Goal: Task Accomplishment & Management: Manage account settings

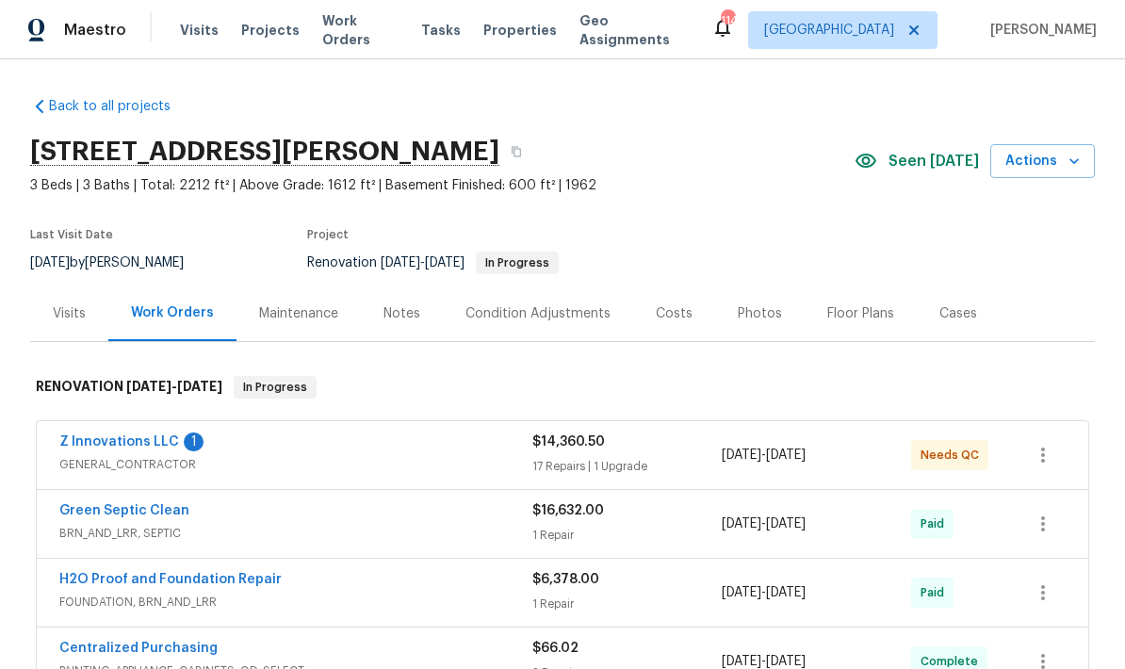
click at [156, 444] on link "Z Innovations LLC" at bounding box center [119, 441] width 120 height 13
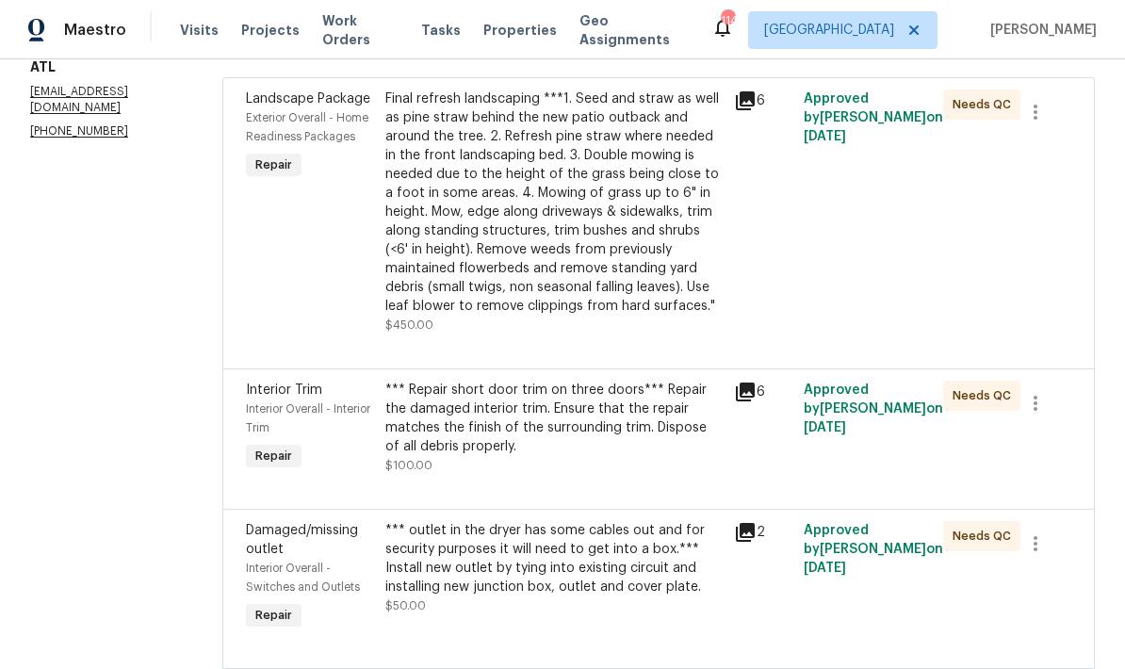
scroll to position [284, 0]
click at [631, 227] on div "Final refresh landscaping ***1. Seed and straw as well as pine straw behind the…" at bounding box center [553, 203] width 337 height 226
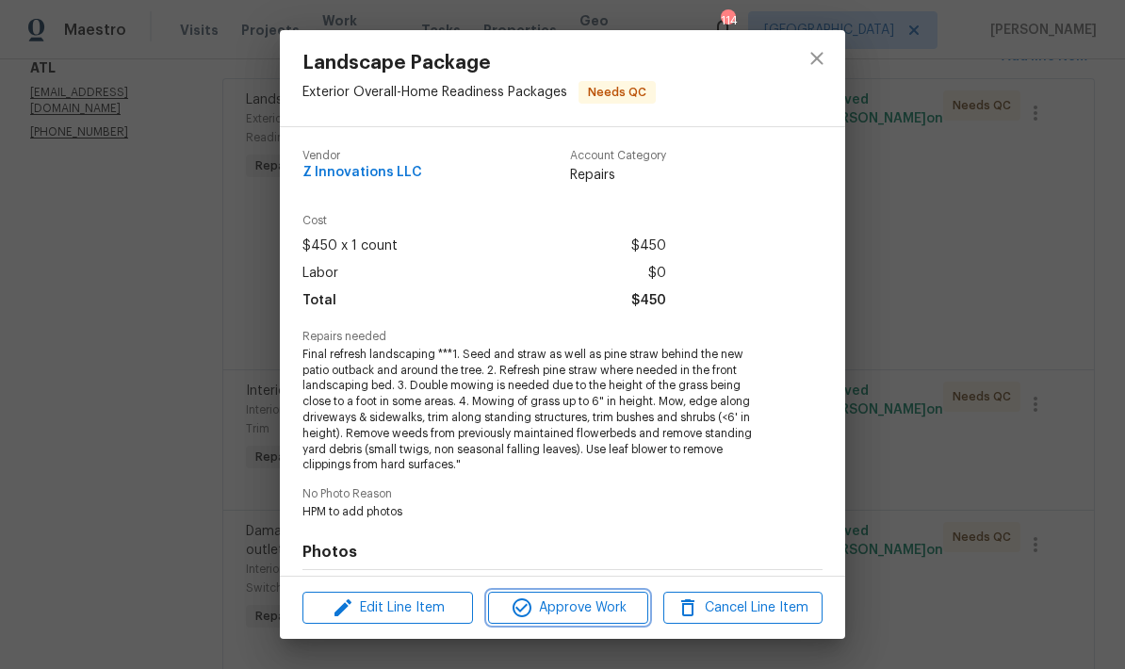
click at [594, 608] on span "Approve Work" at bounding box center [568, 608] width 148 height 24
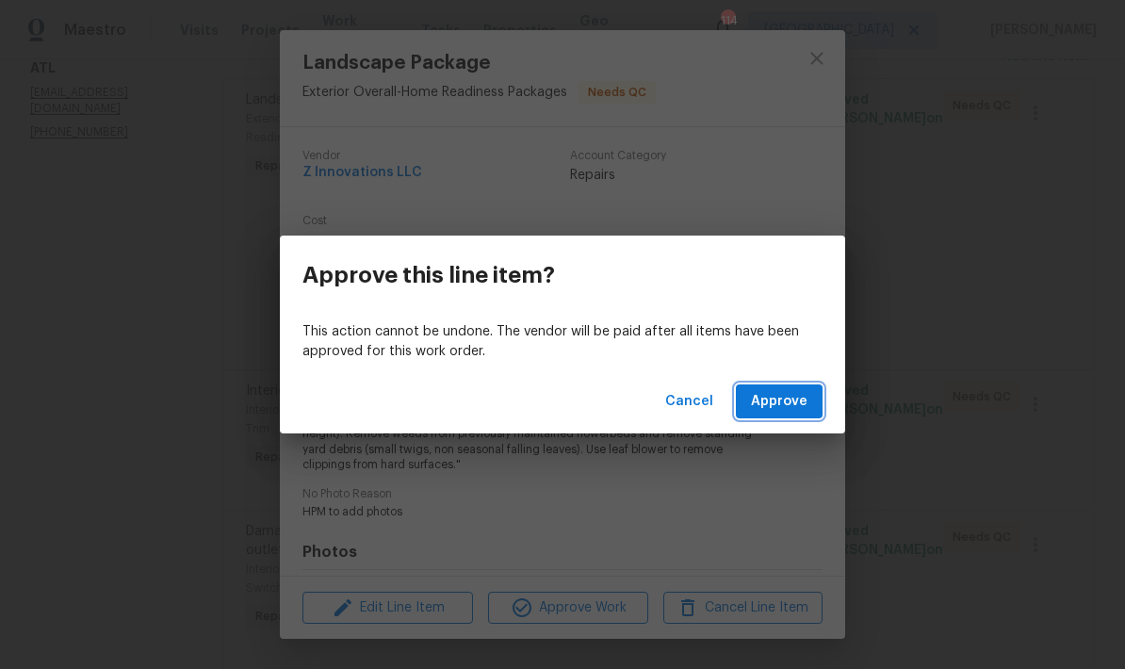
click at [797, 402] on span "Approve" at bounding box center [779, 402] width 57 height 24
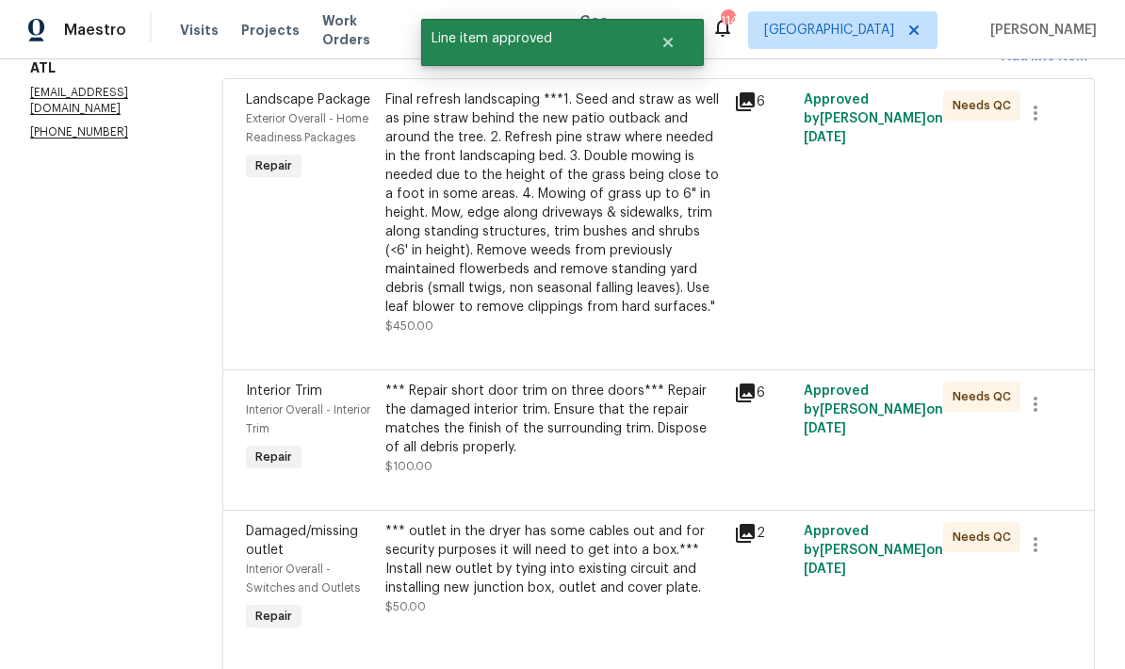
scroll to position [0, 0]
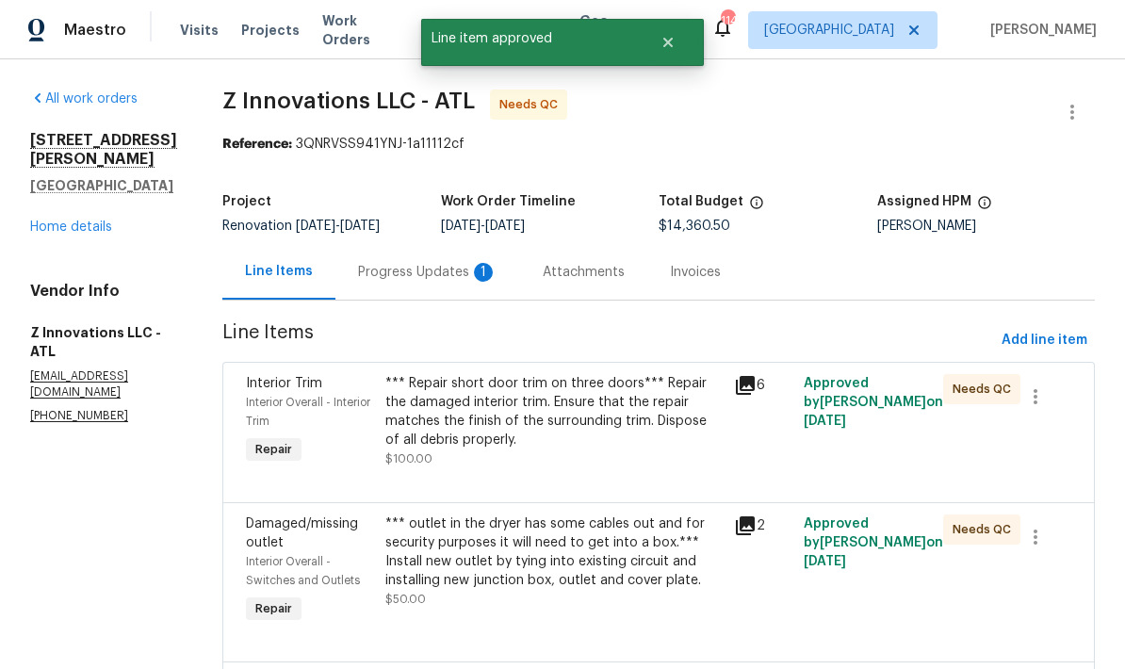
click at [662, 411] on div "*** Repair short door trim on three doors*** Repair the damaged interior trim. …" at bounding box center [553, 411] width 337 height 75
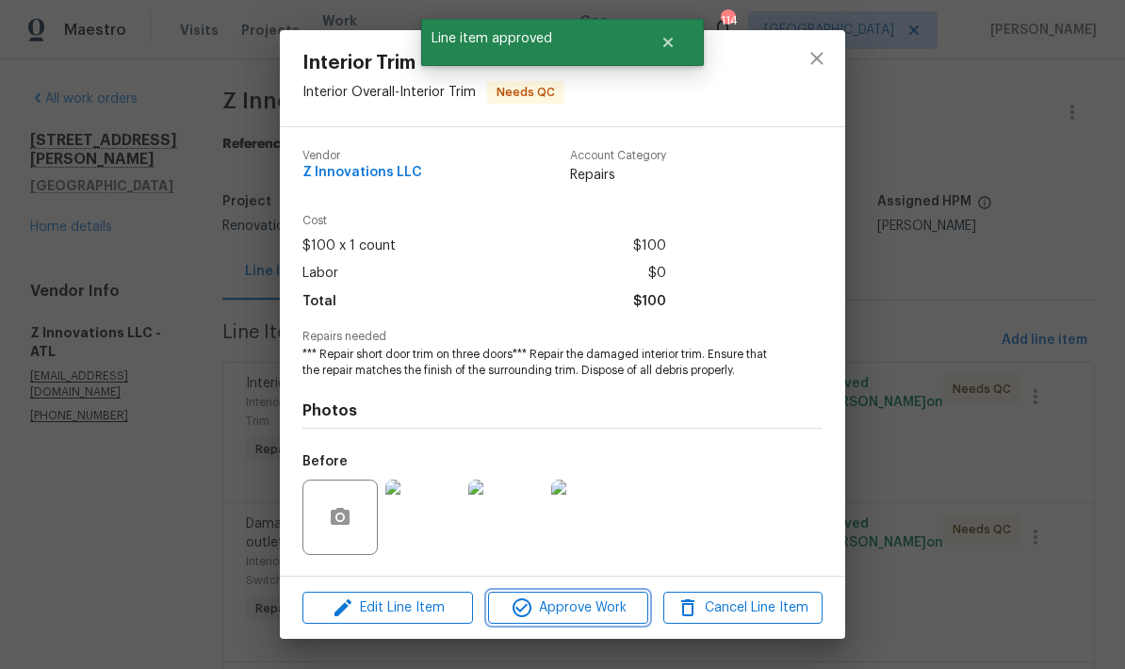
click at [607, 615] on span "Approve Work" at bounding box center [568, 608] width 148 height 24
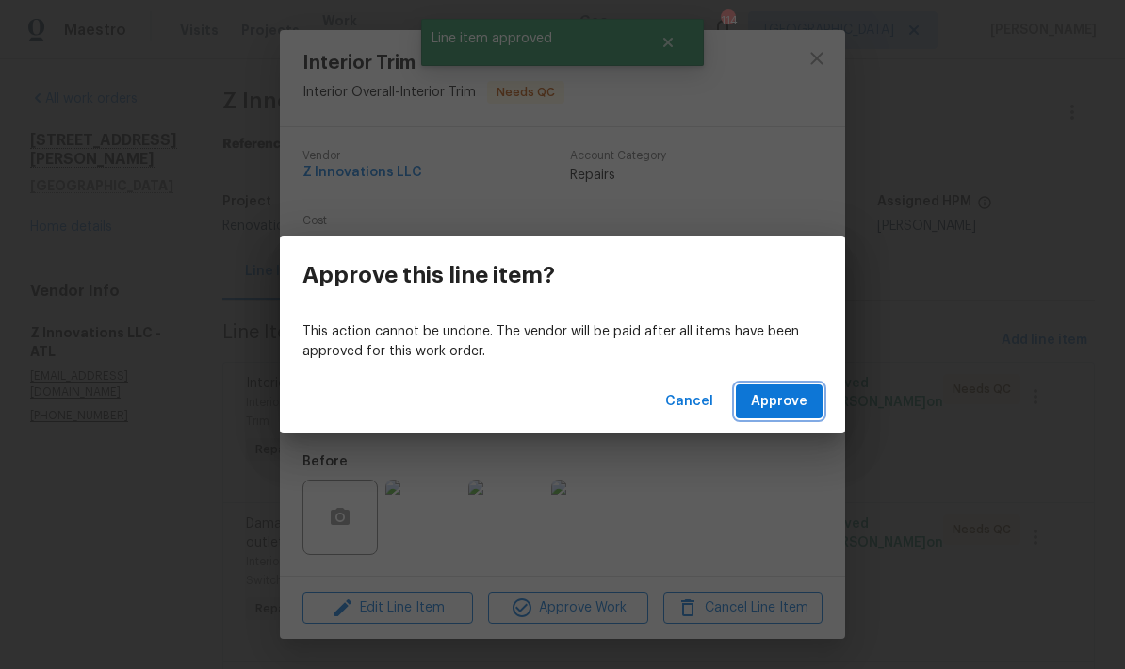
click at [773, 398] on span "Approve" at bounding box center [779, 402] width 57 height 24
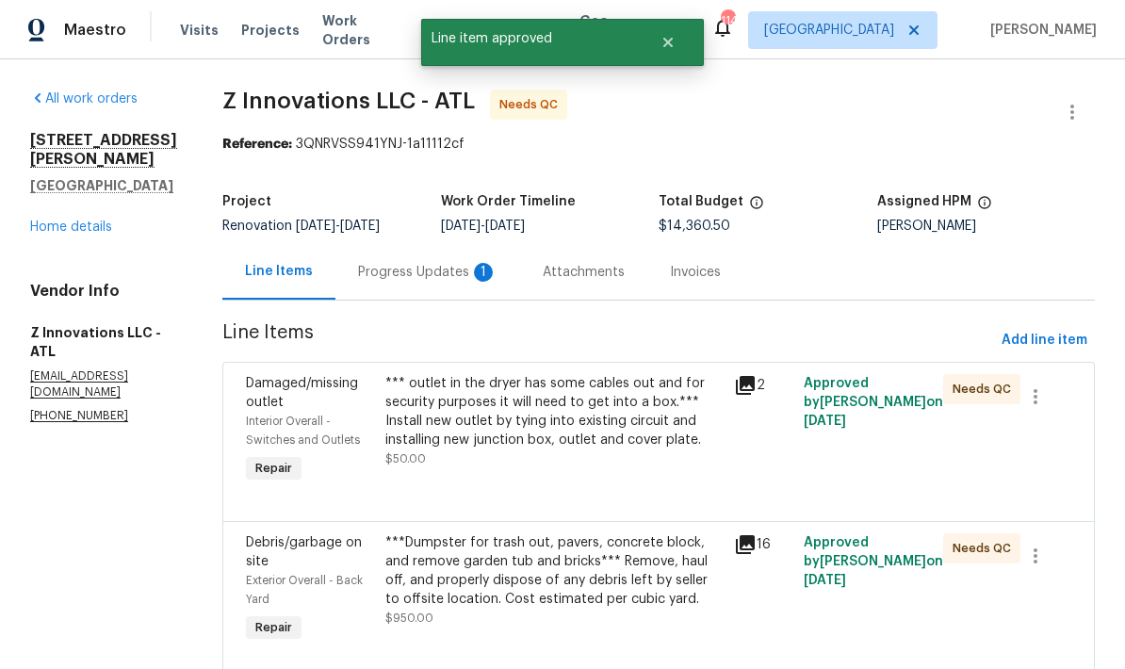
click at [620, 432] on div "*** outlet in the dryer has some cables out and for security purposes it will n…" at bounding box center [553, 411] width 337 height 75
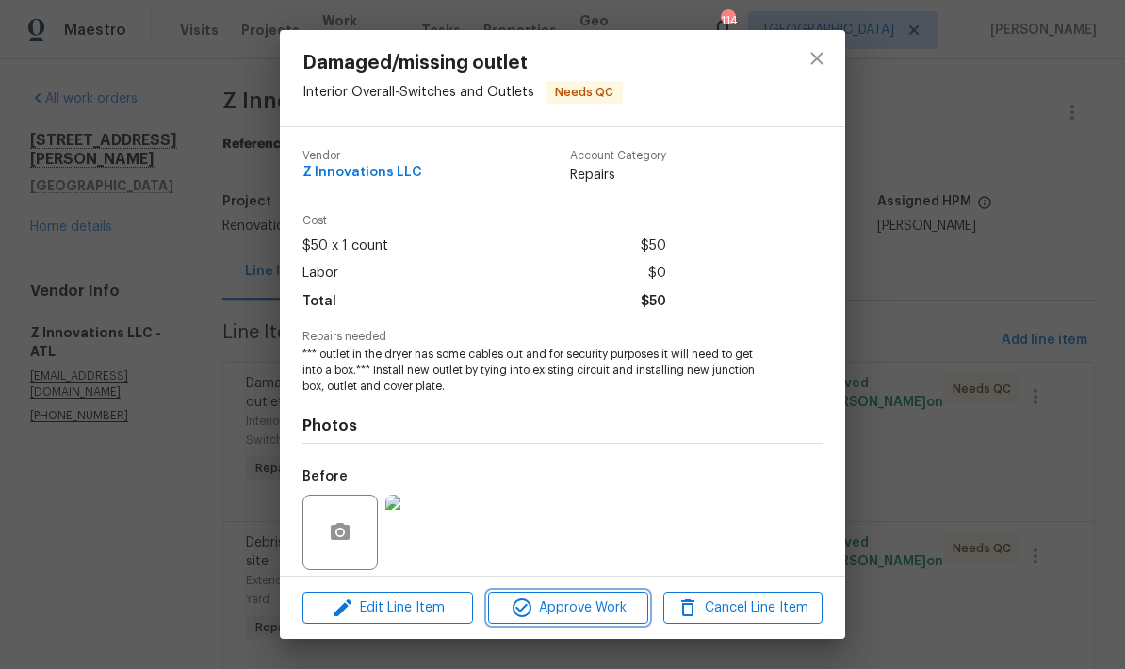
click at [608, 608] on span "Approve Work" at bounding box center [568, 608] width 148 height 24
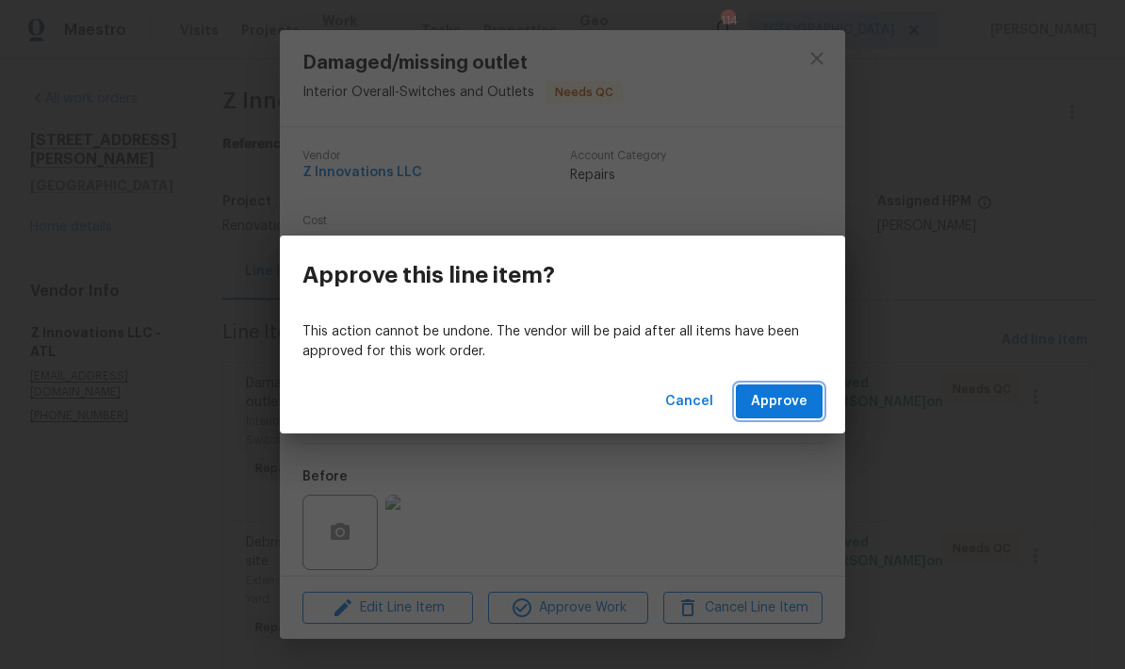
click at [810, 408] on button "Approve" at bounding box center [779, 401] width 87 height 35
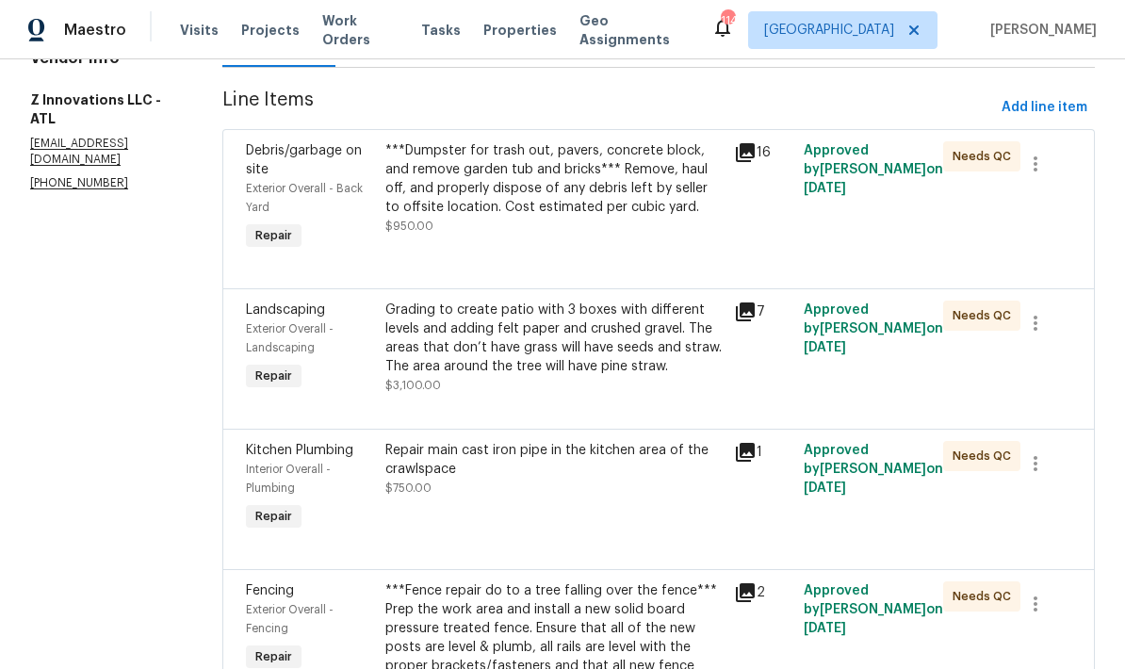
scroll to position [234, 0]
click at [621, 353] on div "Grading to create patio with 3 boxes with different levels and adding felt pape…" at bounding box center [553, 337] width 337 height 75
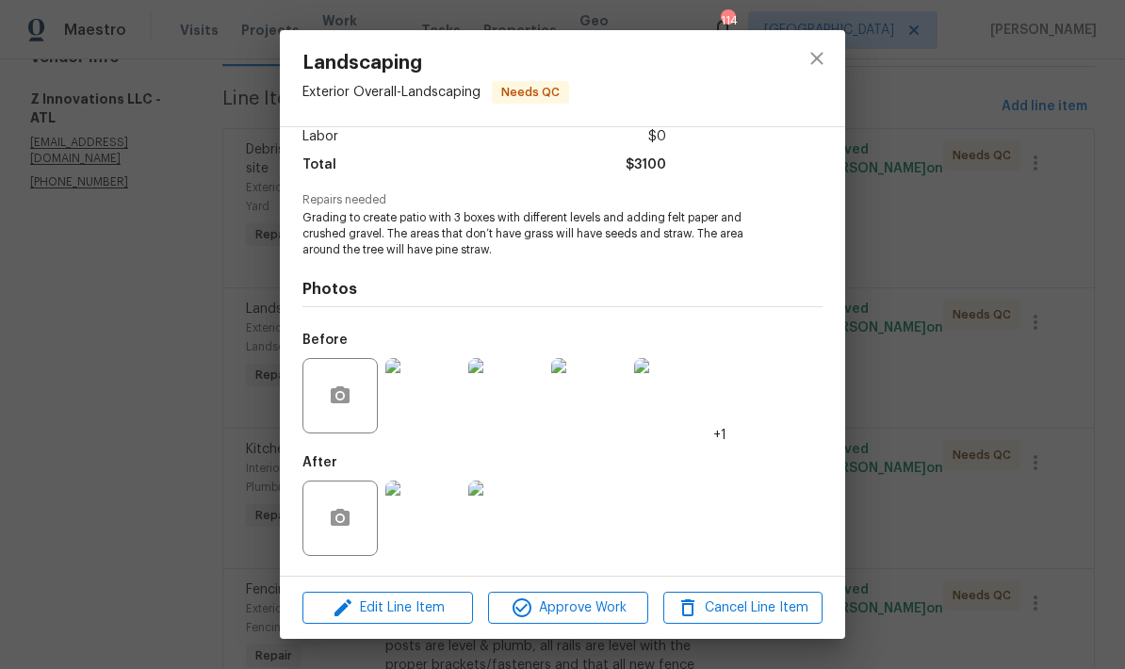
scroll to position [139, 0]
click at [429, 522] on img at bounding box center [422, 517] width 75 height 75
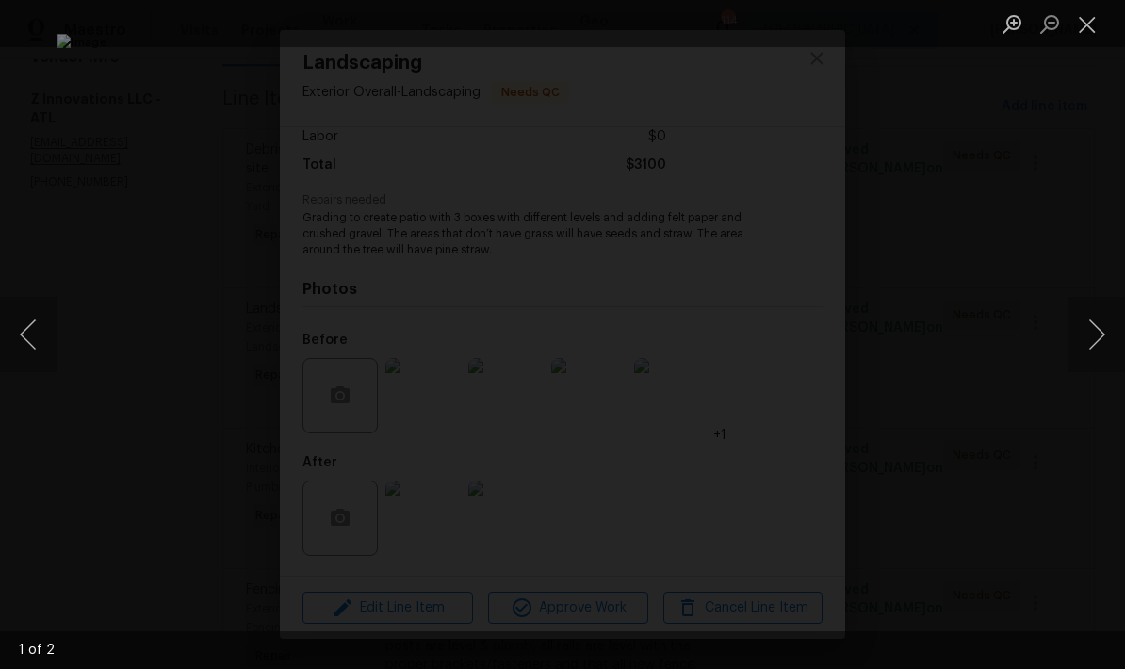
click at [1078, 318] on button "Next image" at bounding box center [1096, 334] width 57 height 75
click at [1069, 322] on button "Next image" at bounding box center [1096, 334] width 57 height 75
click at [1084, 27] on button "Close lightbox" at bounding box center [1087, 24] width 38 height 33
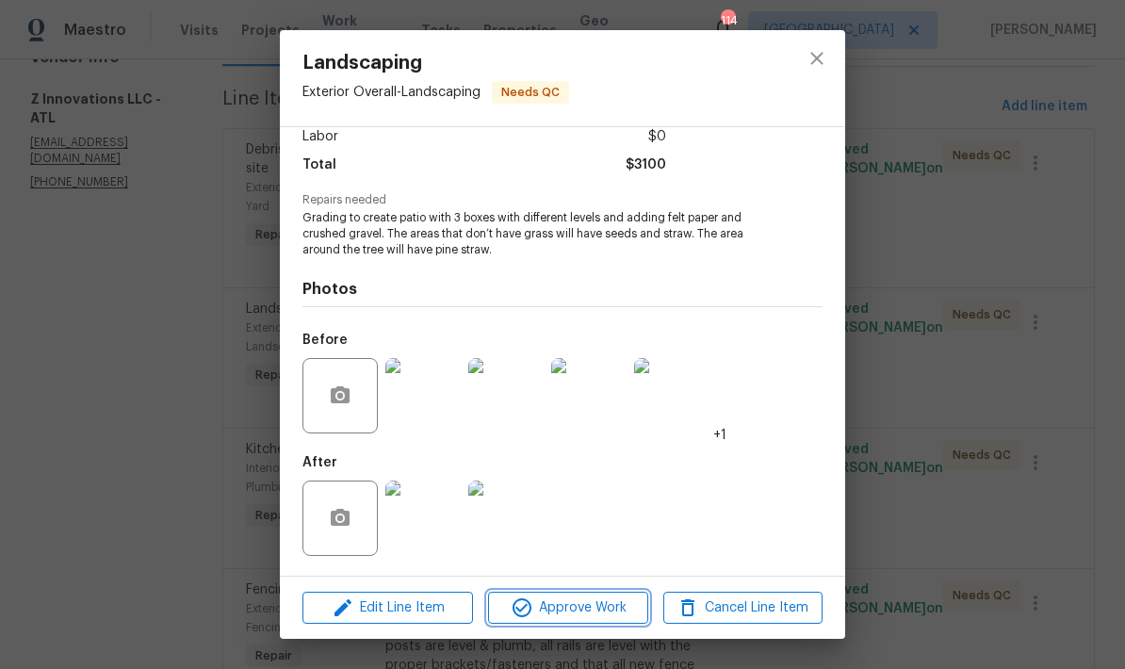
click at [615, 618] on span "Approve Work" at bounding box center [568, 608] width 148 height 24
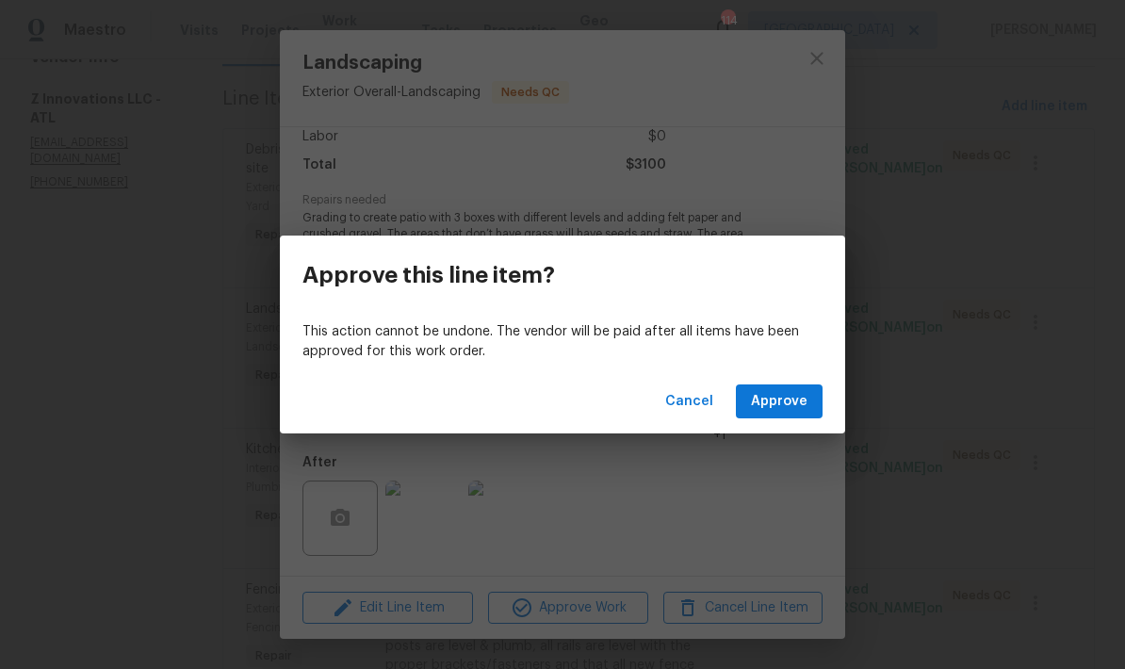
click at [798, 388] on button "Approve" at bounding box center [779, 401] width 87 height 35
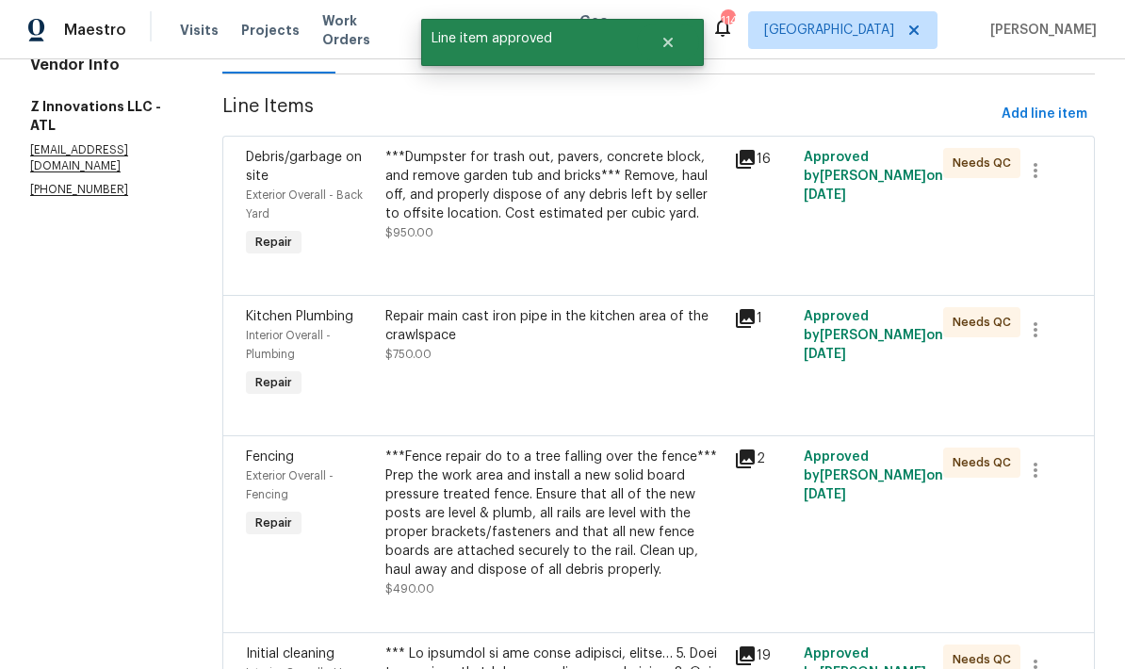
scroll to position [225, 0]
click at [624, 339] on div "Repair main cast iron pipe in the kitchen area of the crawlspace" at bounding box center [553, 327] width 337 height 38
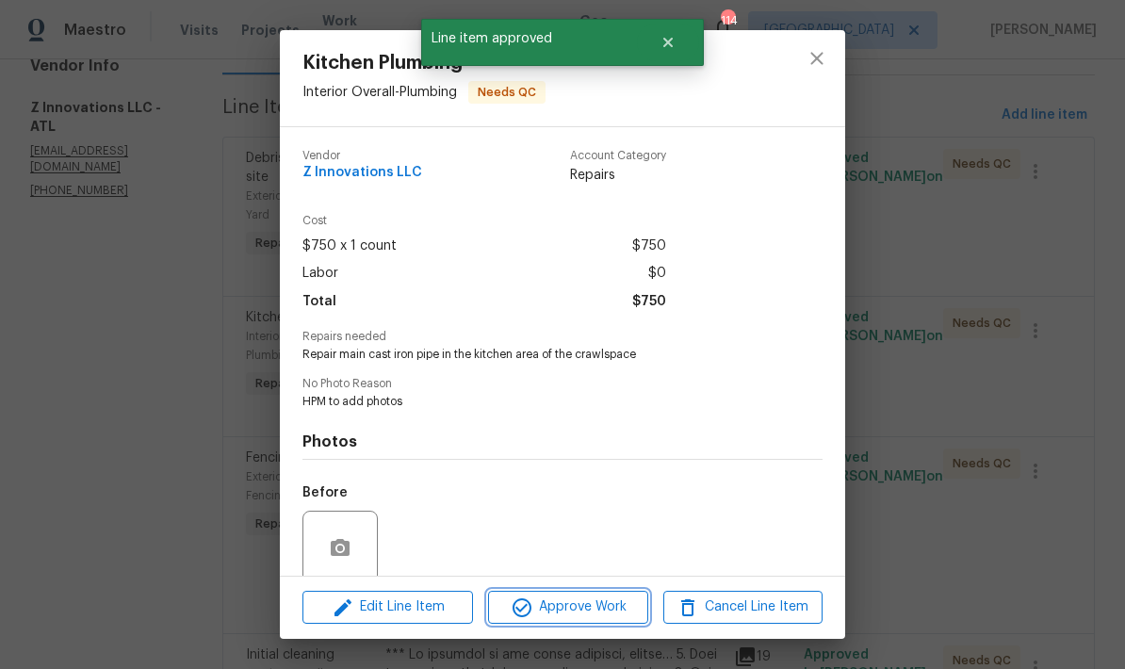
click at [606, 614] on span "Approve Work" at bounding box center [568, 607] width 148 height 24
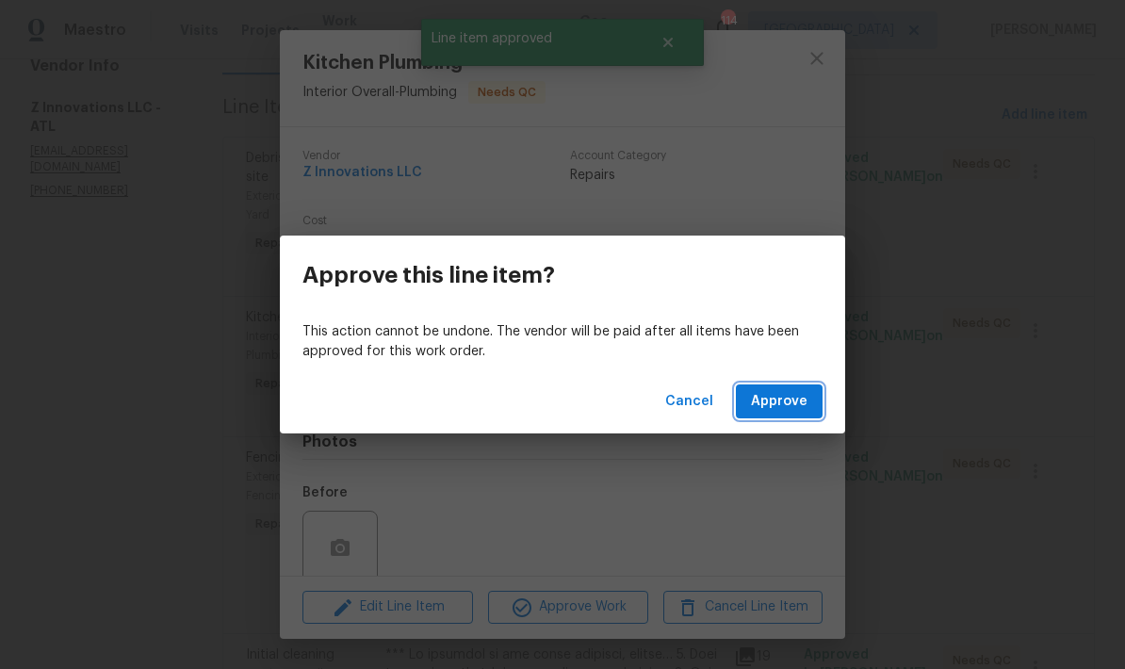
click at [777, 407] on span "Approve" at bounding box center [779, 402] width 57 height 24
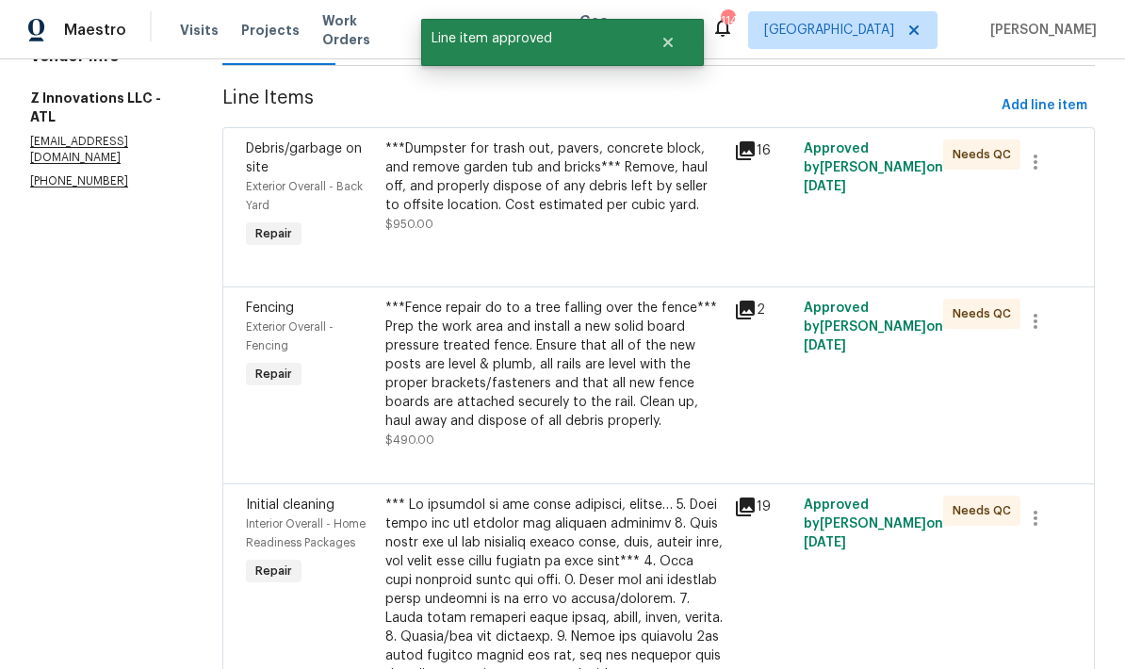
scroll to position [232, 0]
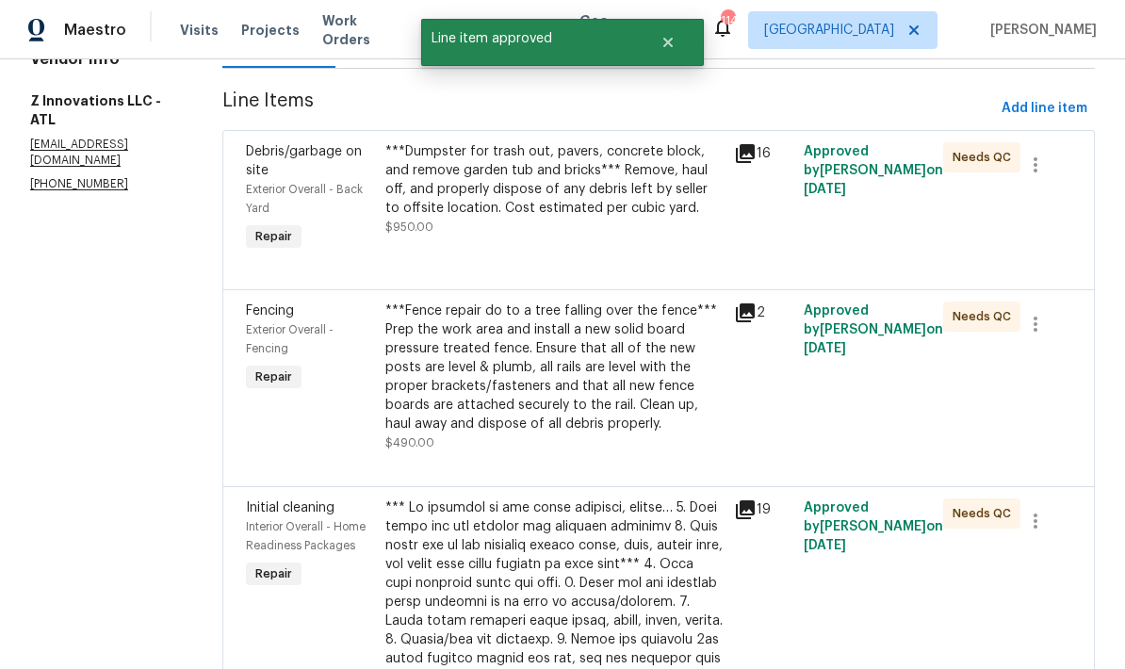
click at [628, 389] on div "***Fence repair do to a tree falling over the fence*** Prep the work area and i…" at bounding box center [553, 367] width 337 height 132
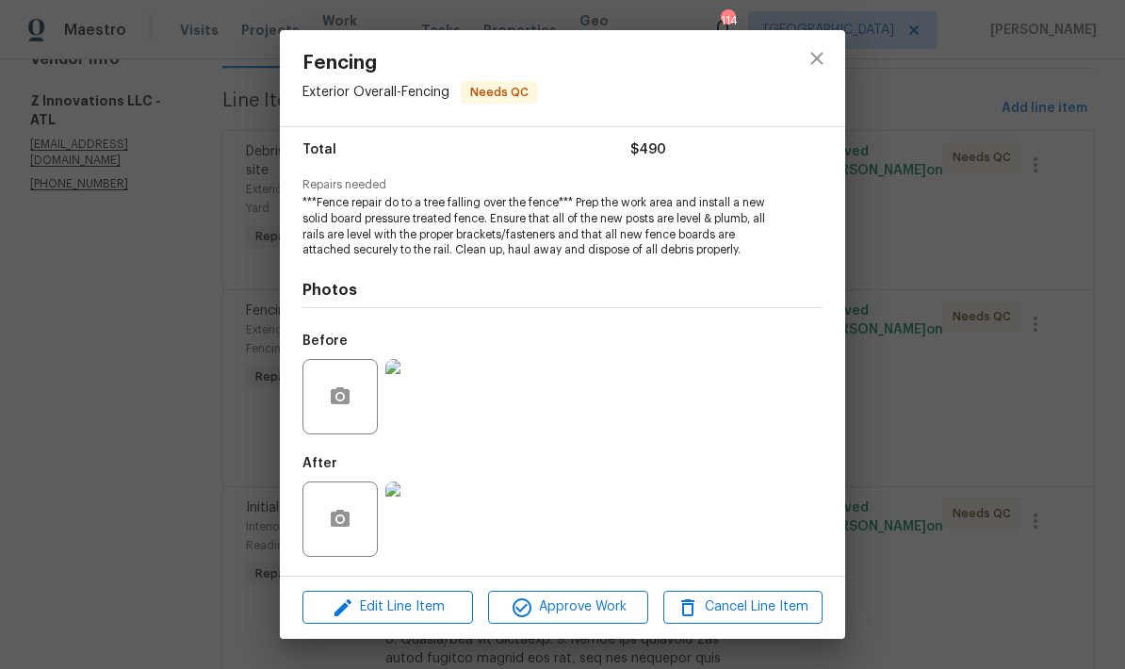
scroll to position [154, 0]
click at [441, 533] on img at bounding box center [422, 518] width 75 height 75
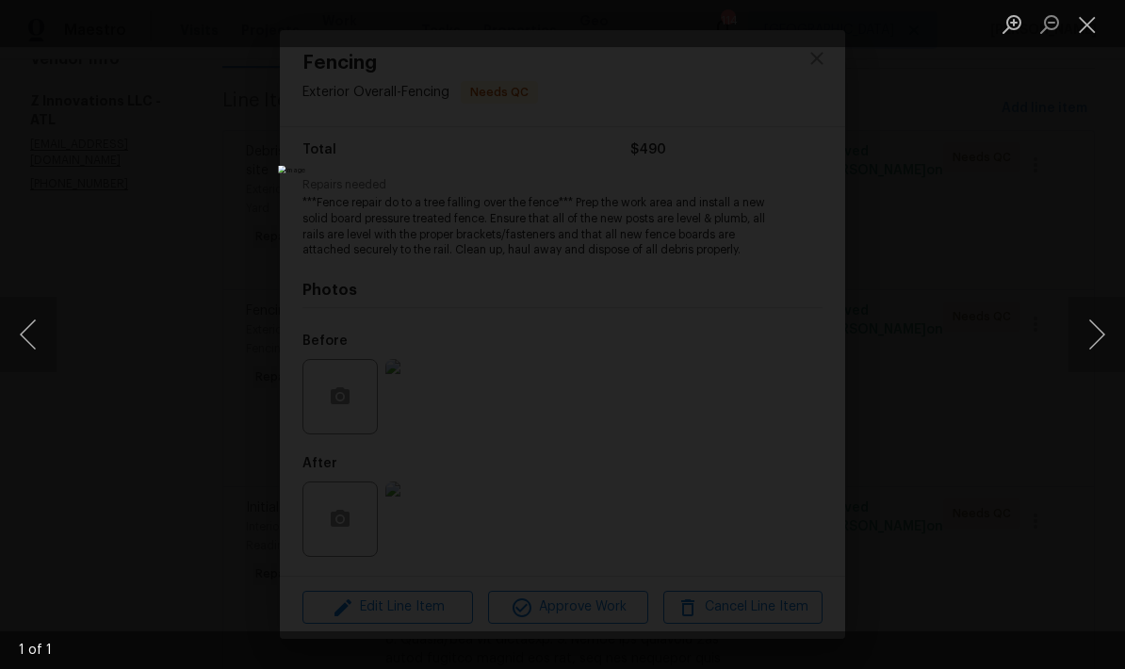
click at [1086, 27] on button "Close lightbox" at bounding box center [1087, 24] width 38 height 33
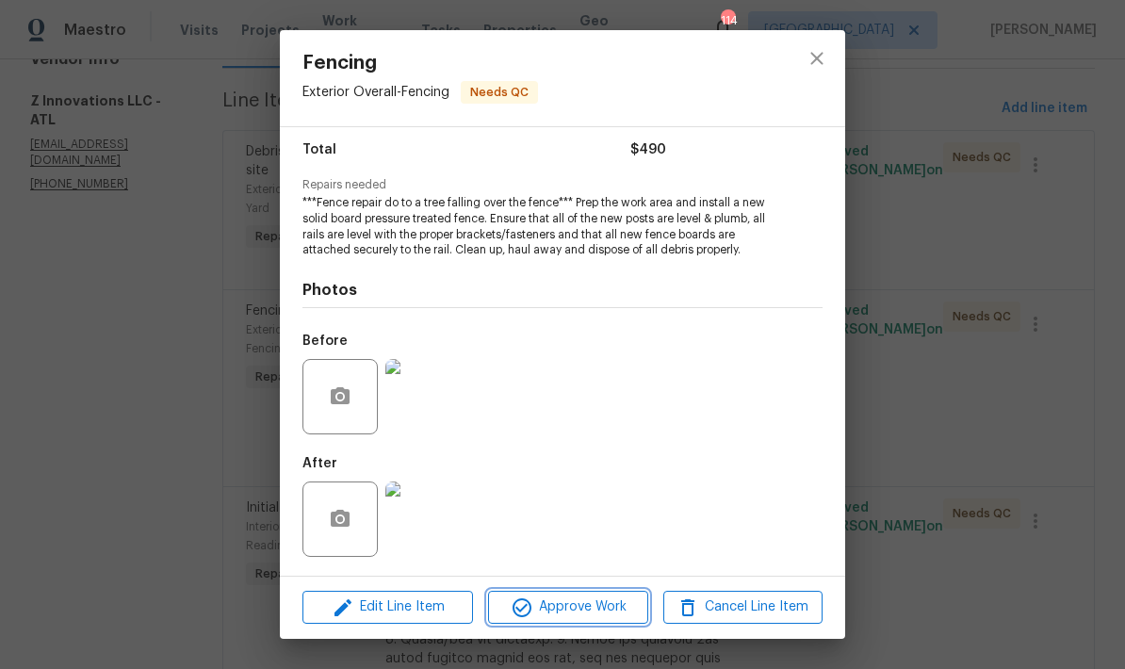
click at [580, 621] on button "Approve Work" at bounding box center [567, 607] width 159 height 33
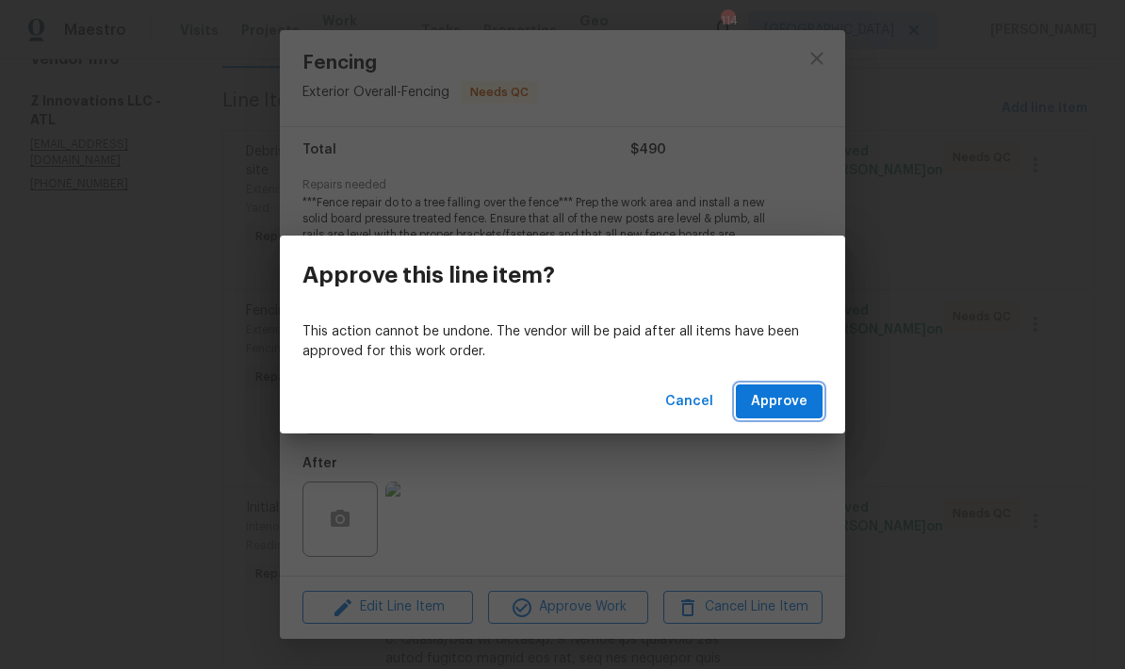
click at [800, 403] on span "Approve" at bounding box center [779, 402] width 57 height 24
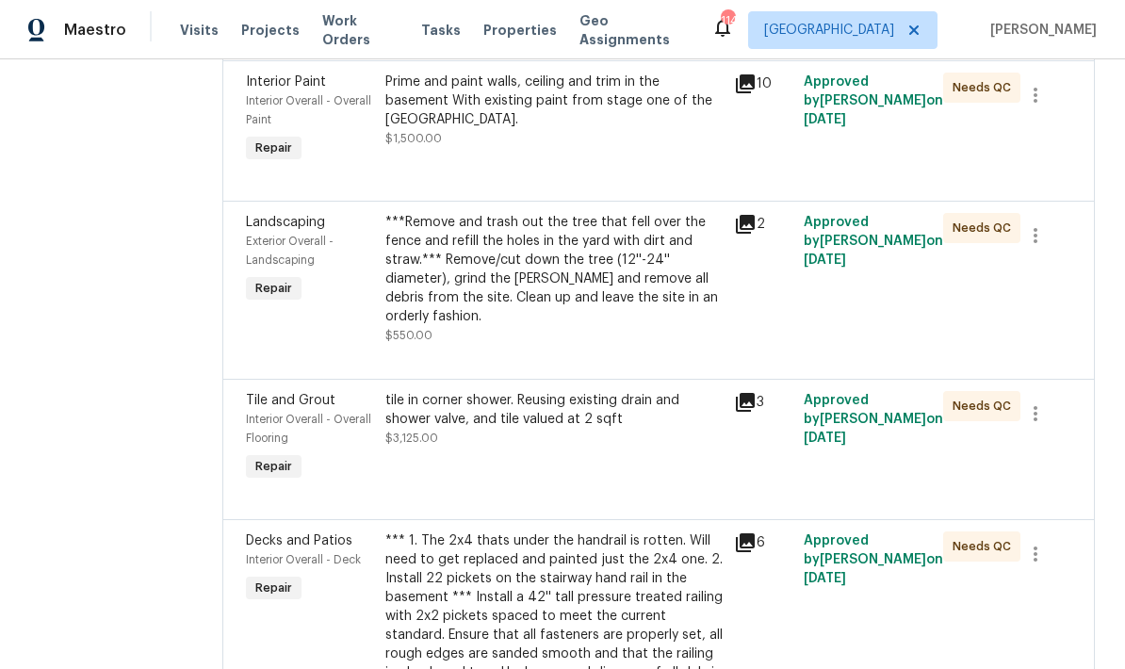
scroll to position [1109, 0]
click at [633, 258] on div "***Remove and trash out the tree that fell over the fence and refill the holes …" at bounding box center [553, 270] width 337 height 113
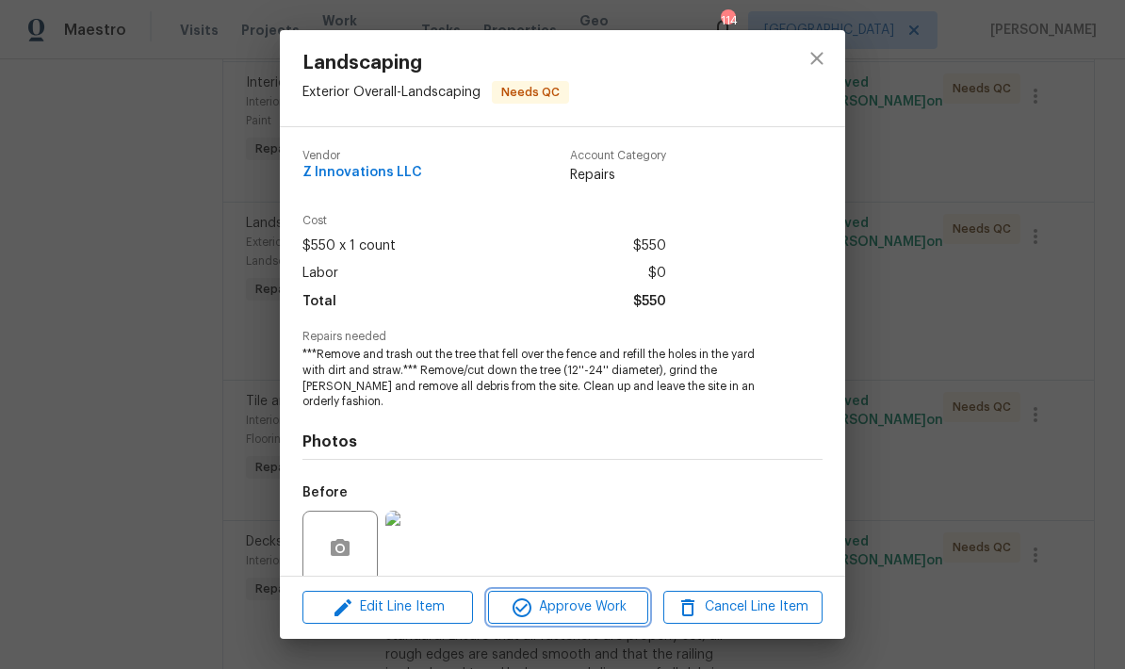
click at [600, 604] on span "Approve Work" at bounding box center [568, 607] width 148 height 24
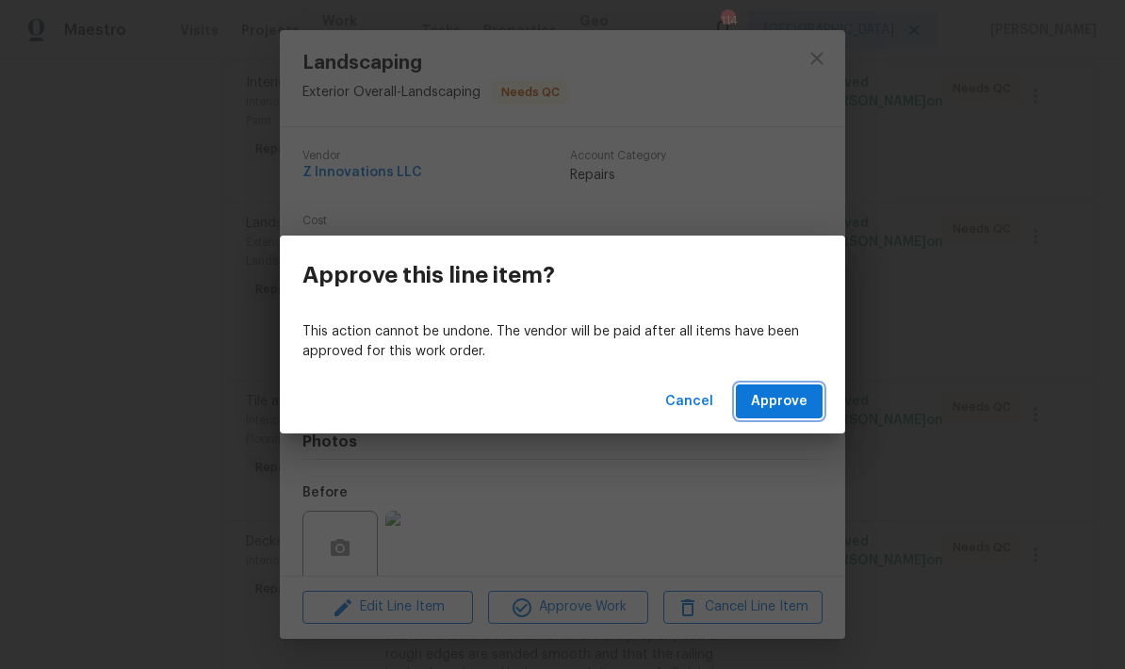
click at [796, 413] on button "Approve" at bounding box center [779, 401] width 87 height 35
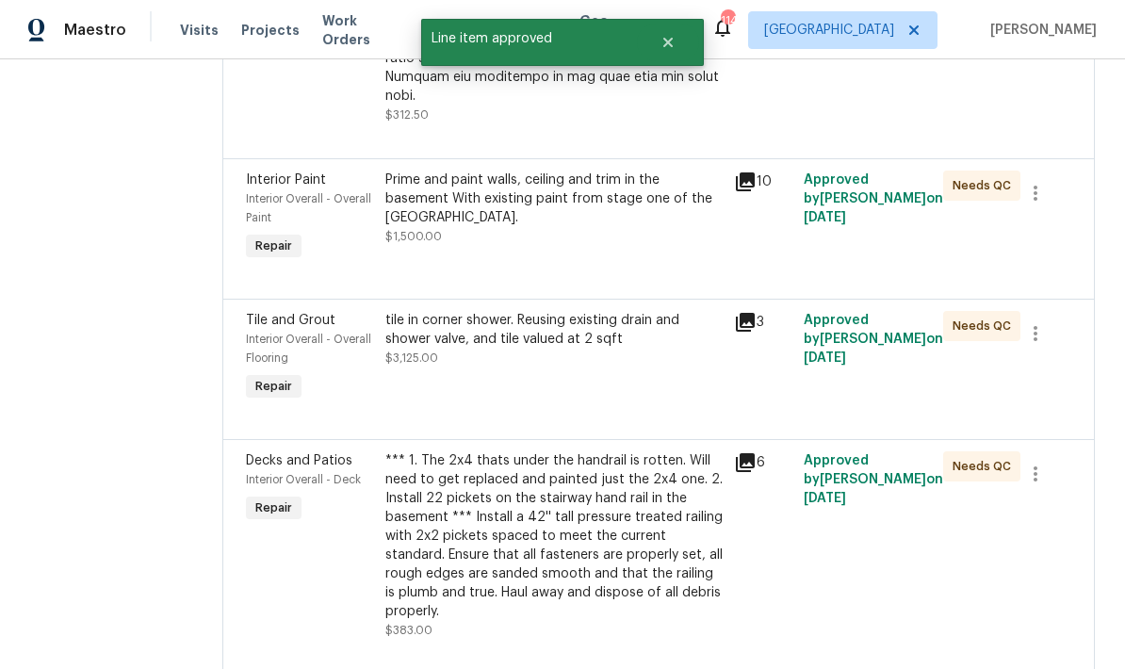
scroll to position [1015, 0]
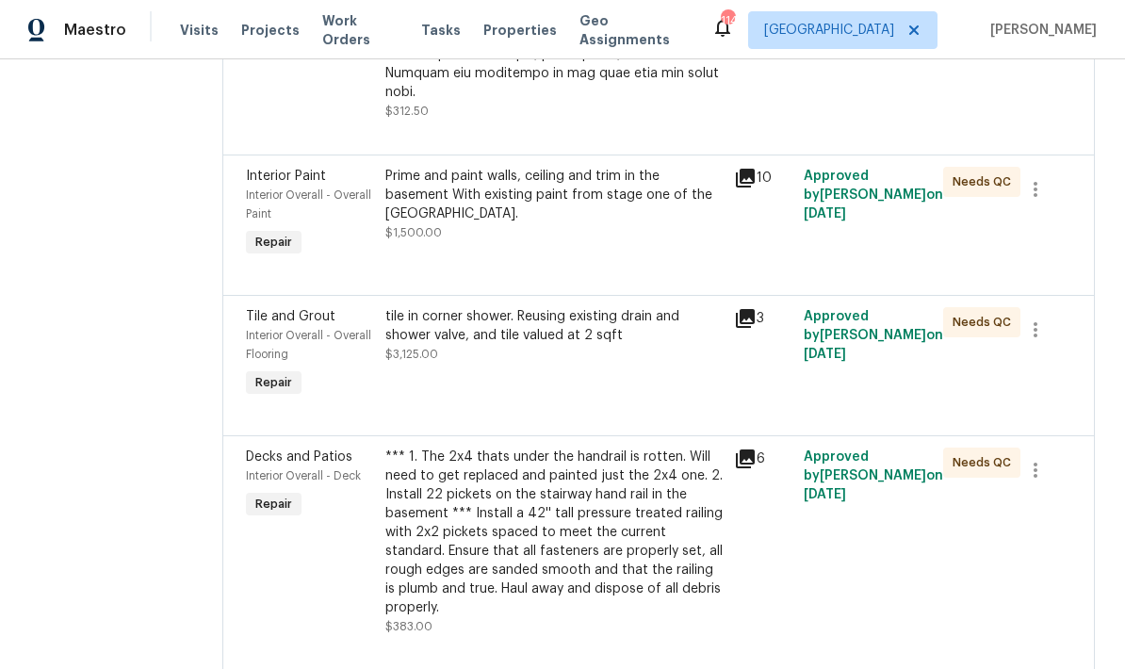
click at [578, 307] on div "tile in corner shower. Reusing existing drain and shower valve, and tile valued…" at bounding box center [553, 326] width 337 height 38
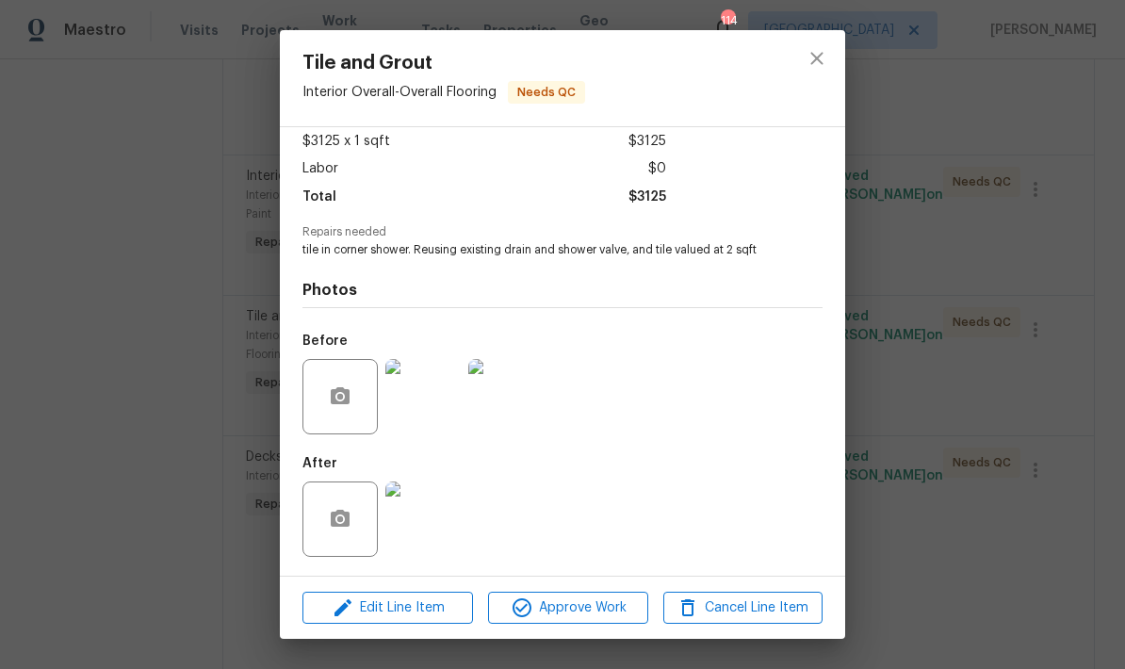
scroll to position [109, 0]
click at [617, 609] on span "Approve Work" at bounding box center [568, 608] width 148 height 24
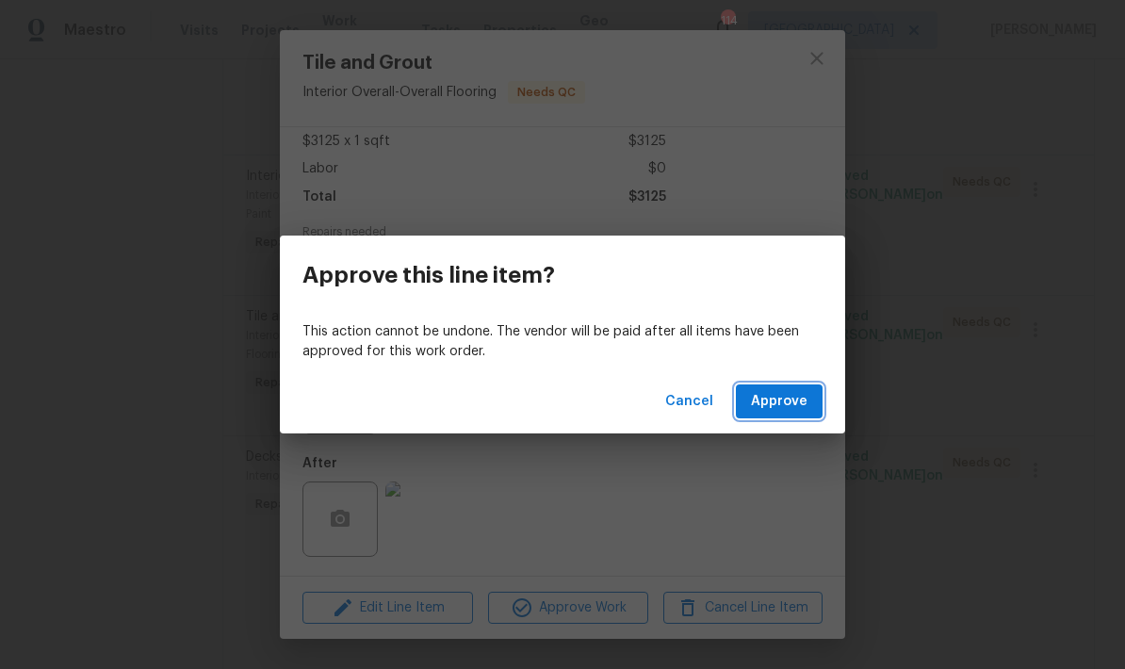
click at [788, 405] on span "Approve" at bounding box center [779, 402] width 57 height 24
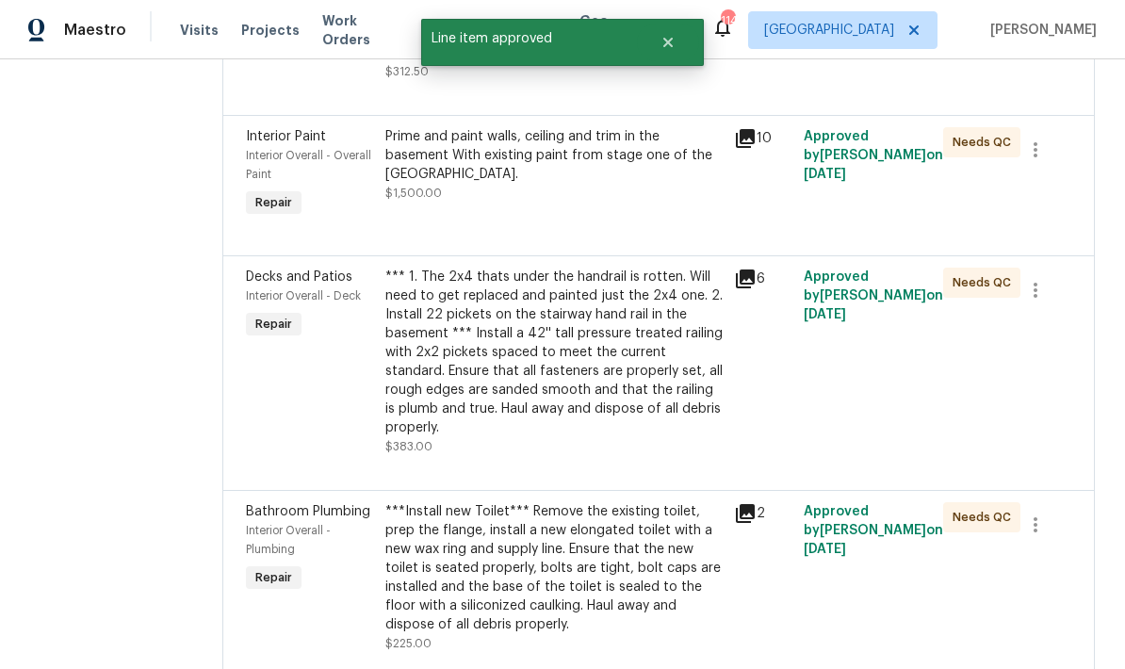
scroll to position [1057, 0]
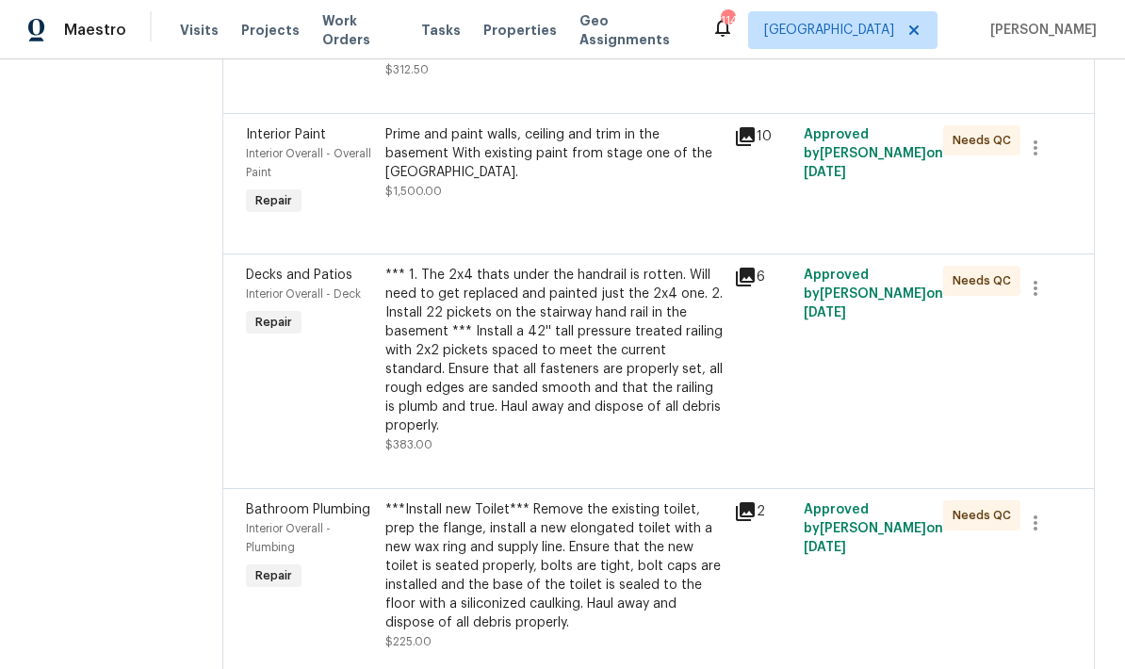
click at [608, 343] on div "*** 1. The 2x4 thats under the handrail is rotten. Will need to get replaced an…" at bounding box center [553, 351] width 337 height 170
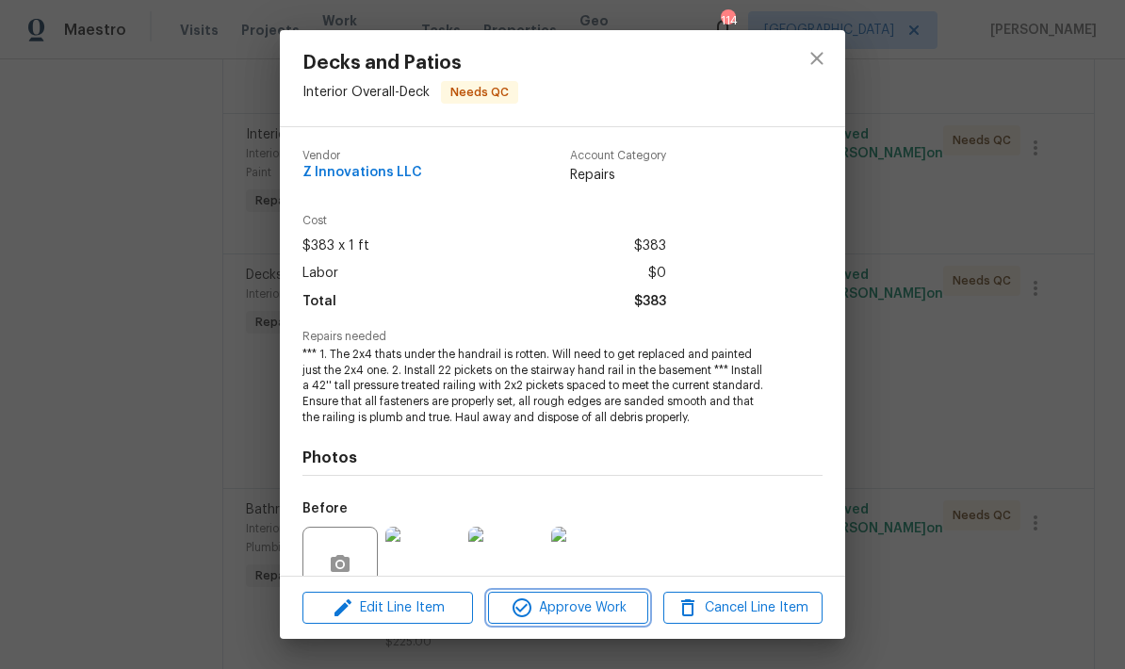
click at [587, 611] on span "Approve Work" at bounding box center [568, 608] width 148 height 24
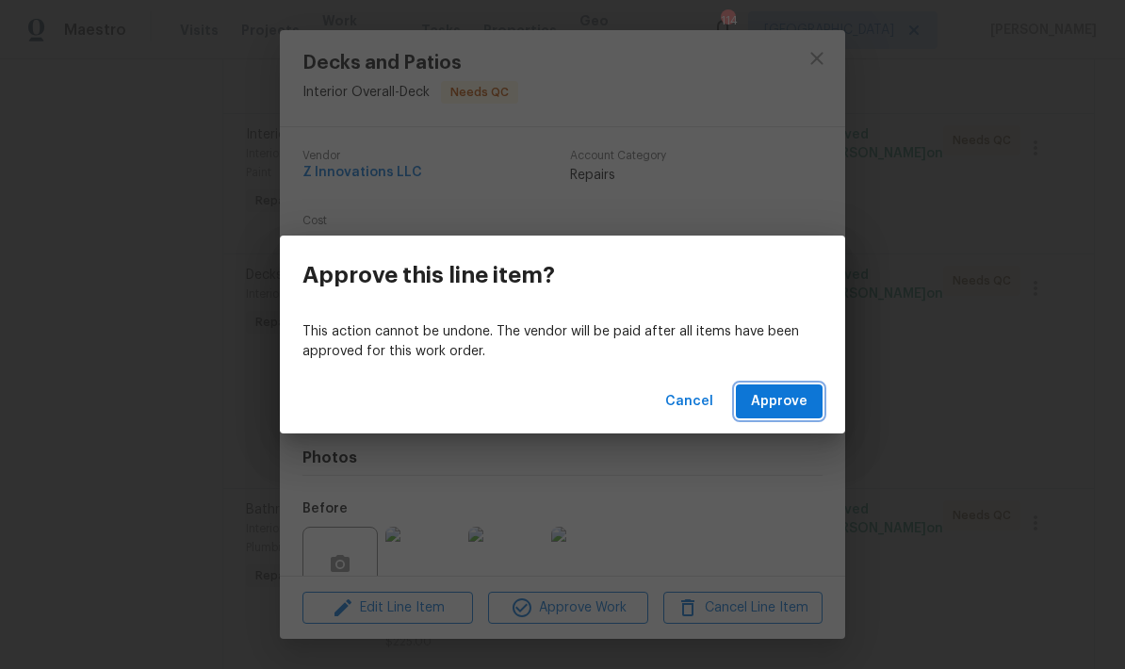
click at [781, 413] on button "Approve" at bounding box center [779, 401] width 87 height 35
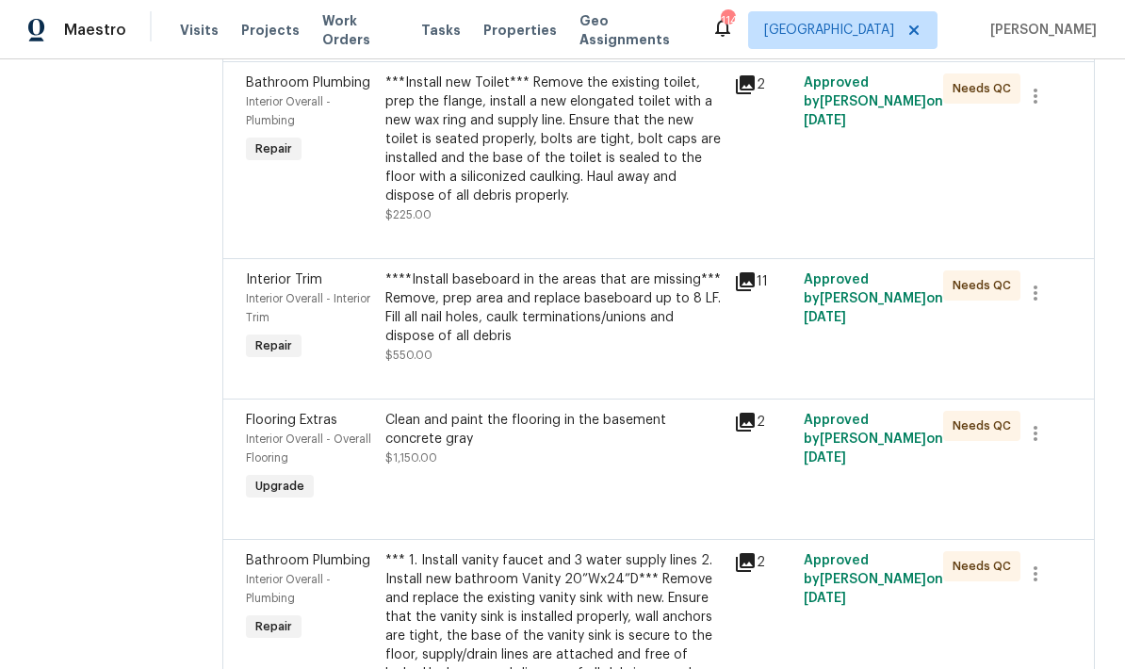
scroll to position [1250, 0]
click at [609, 294] on div "****Install baseboard in the areas that are missing*** Remove, prep area and re…" at bounding box center [553, 306] width 337 height 75
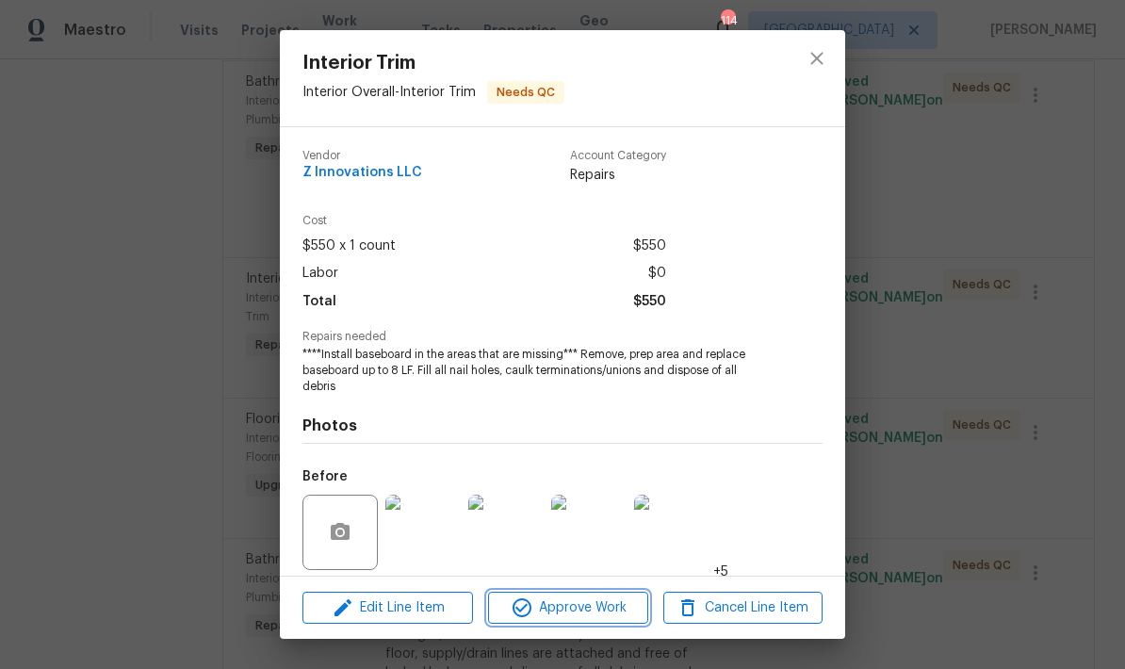
click at [598, 604] on span "Approve Work" at bounding box center [568, 608] width 148 height 24
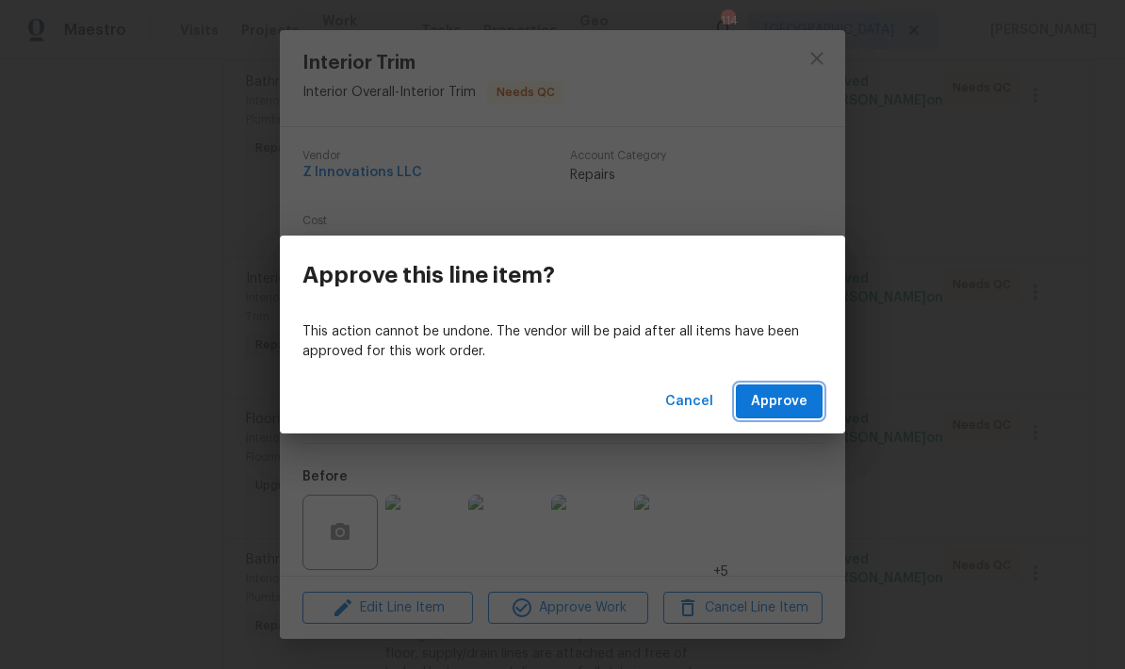
click at [791, 414] on button "Approve" at bounding box center [779, 401] width 87 height 35
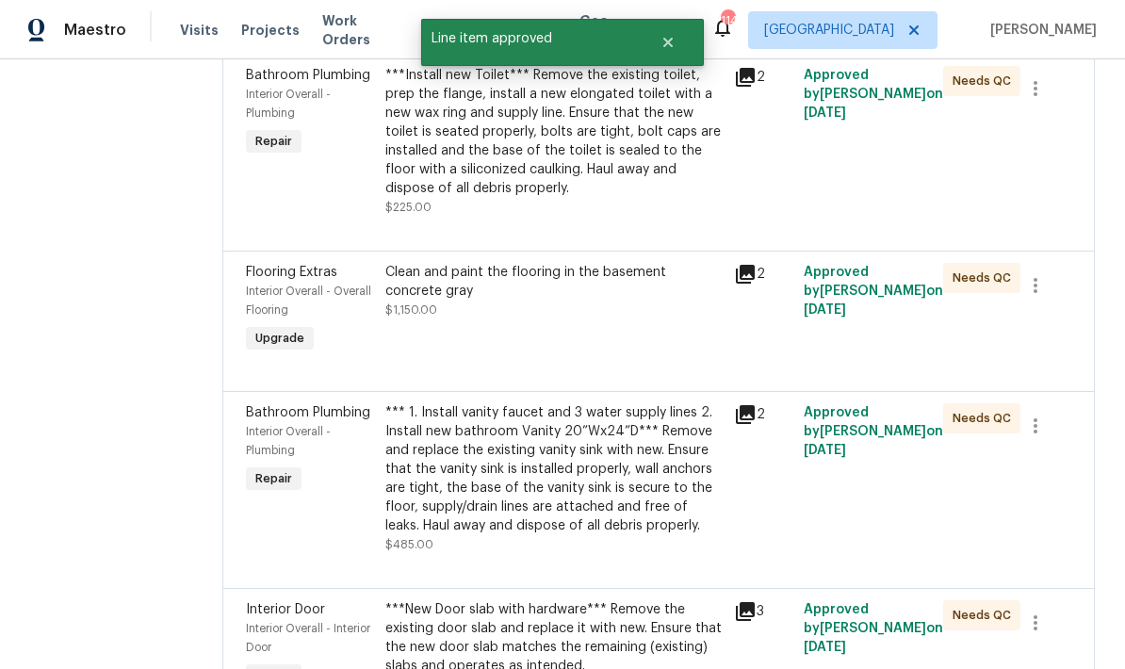
scroll to position [1256, 0]
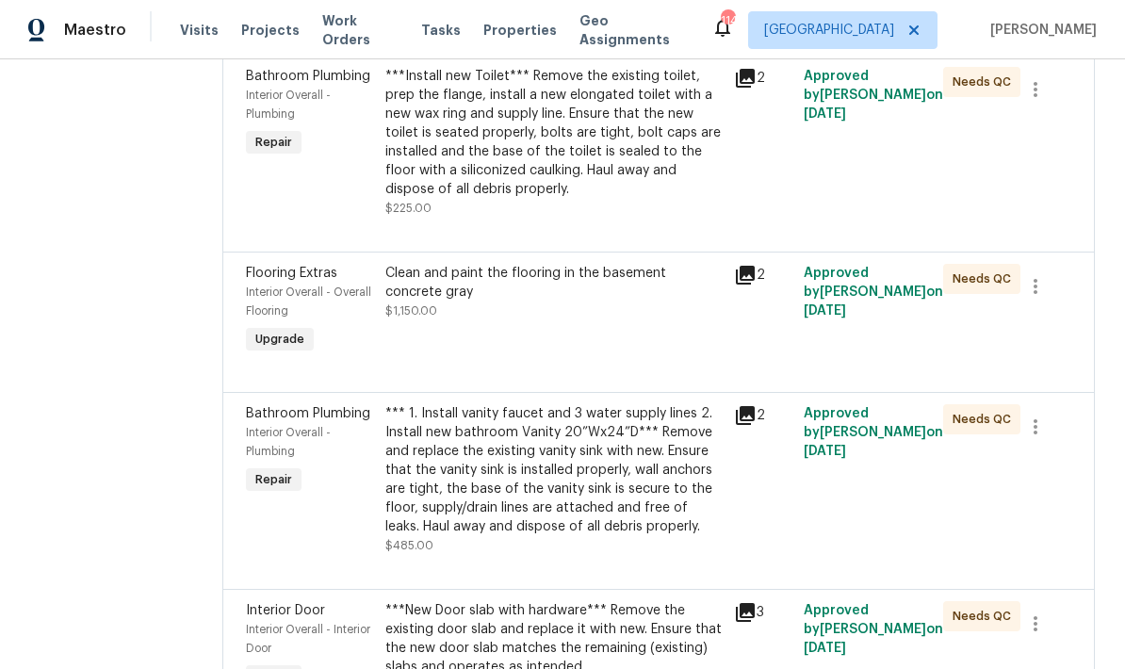
click at [634, 264] on div "Clean and paint the flooring in the basement concrete gray" at bounding box center [553, 283] width 337 height 38
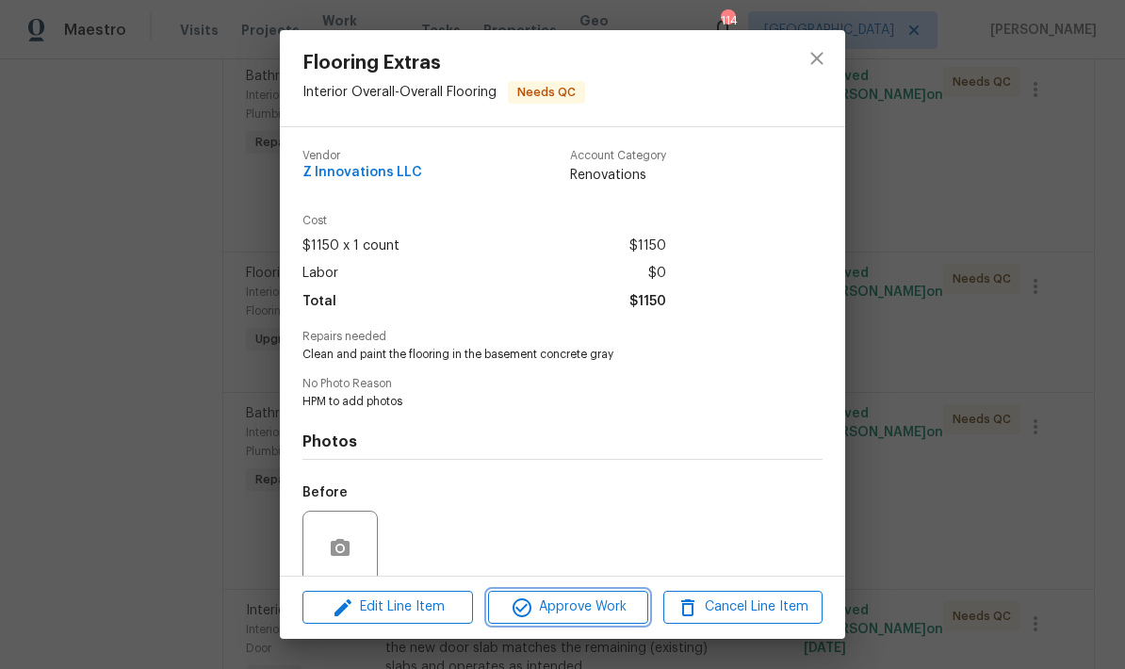
click at [611, 614] on span "Approve Work" at bounding box center [568, 607] width 148 height 24
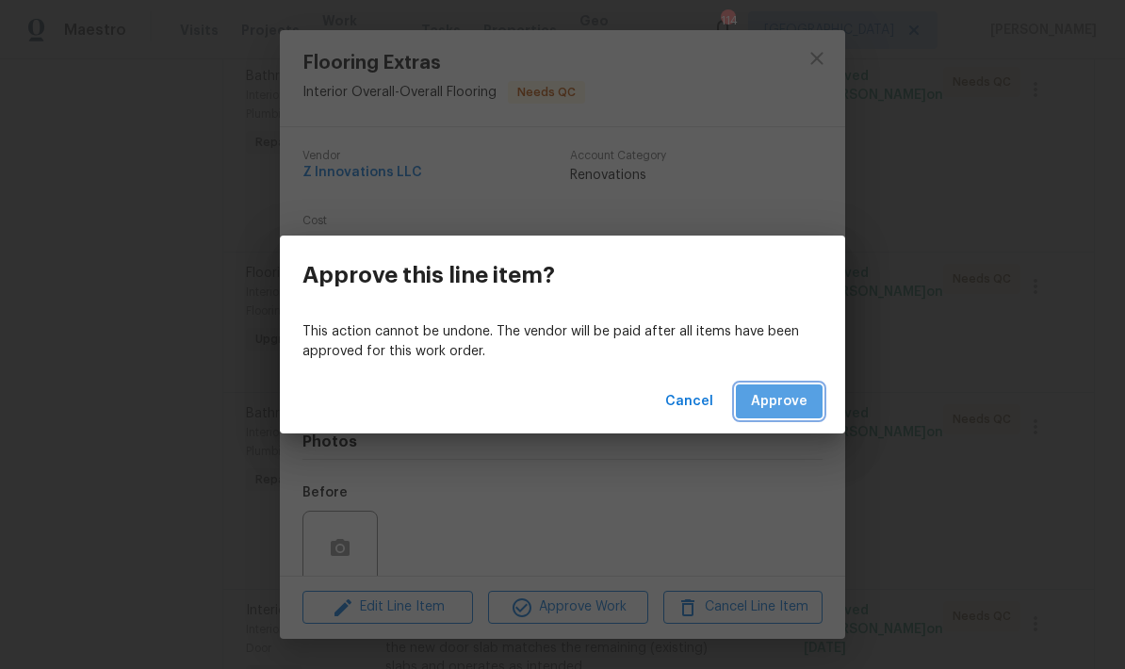
click at [801, 416] on button "Approve" at bounding box center [779, 401] width 87 height 35
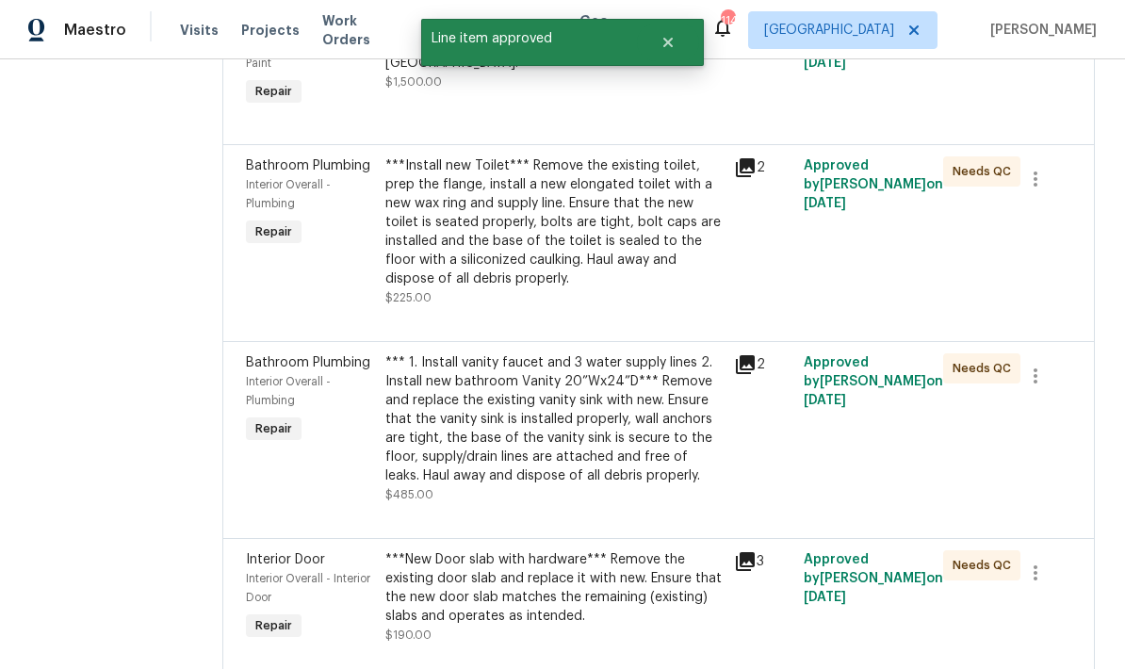
scroll to position [1168, 0]
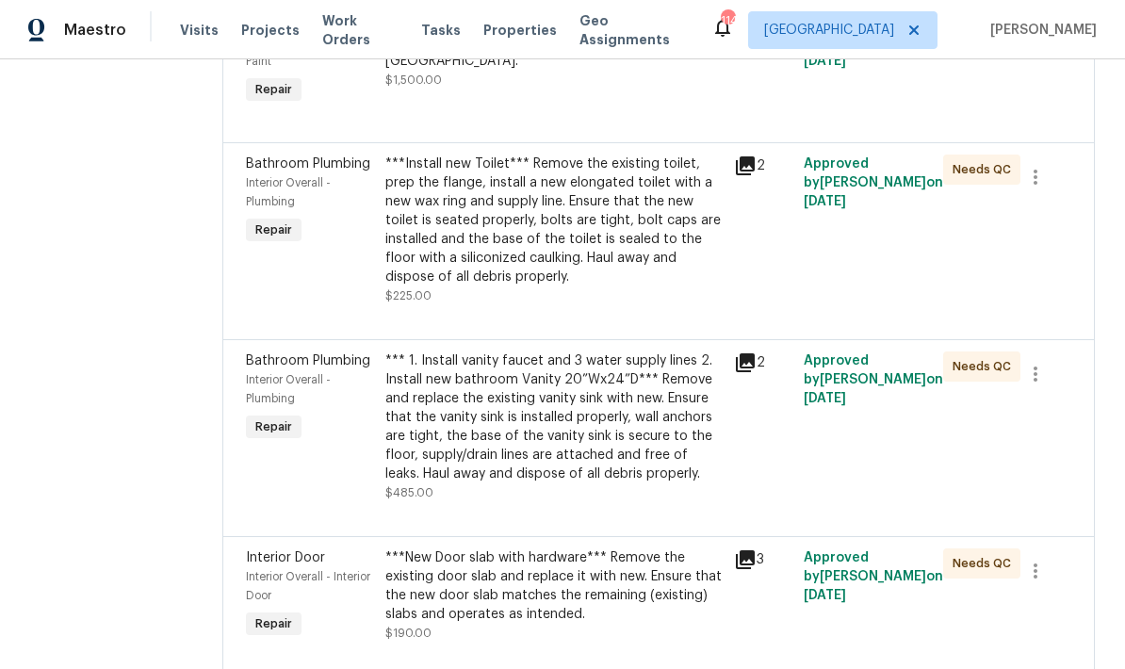
click at [631, 212] on div "***Install new Toilet*** Remove the existing toilet, prep the flange, install a…" at bounding box center [553, 220] width 337 height 132
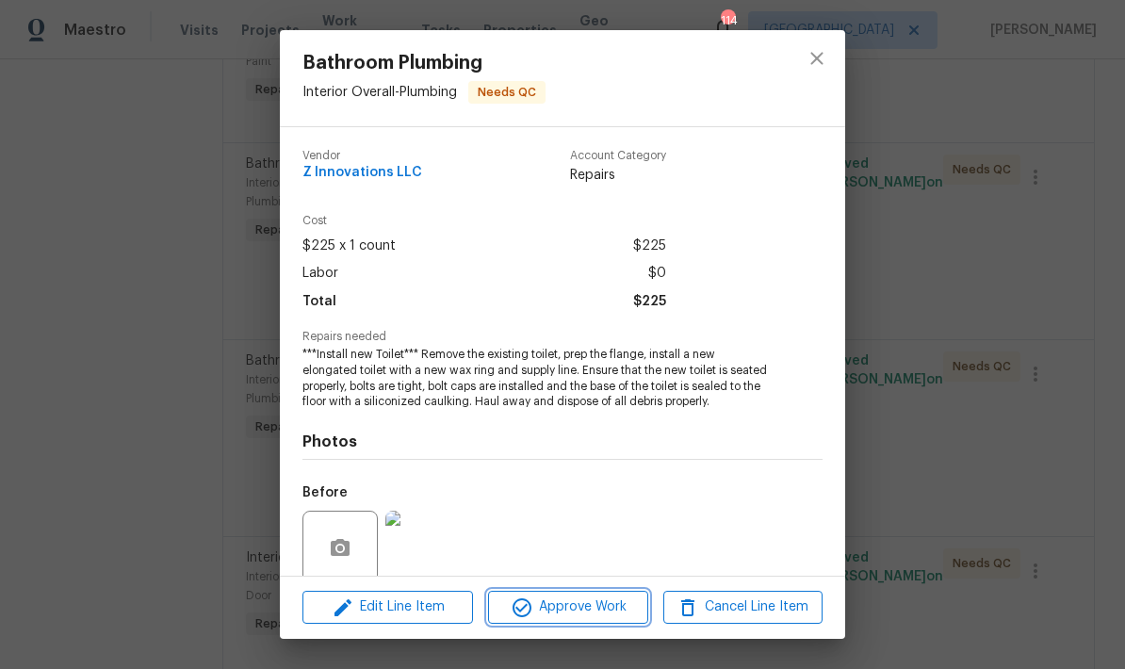
click at [614, 612] on span "Approve Work" at bounding box center [568, 607] width 148 height 24
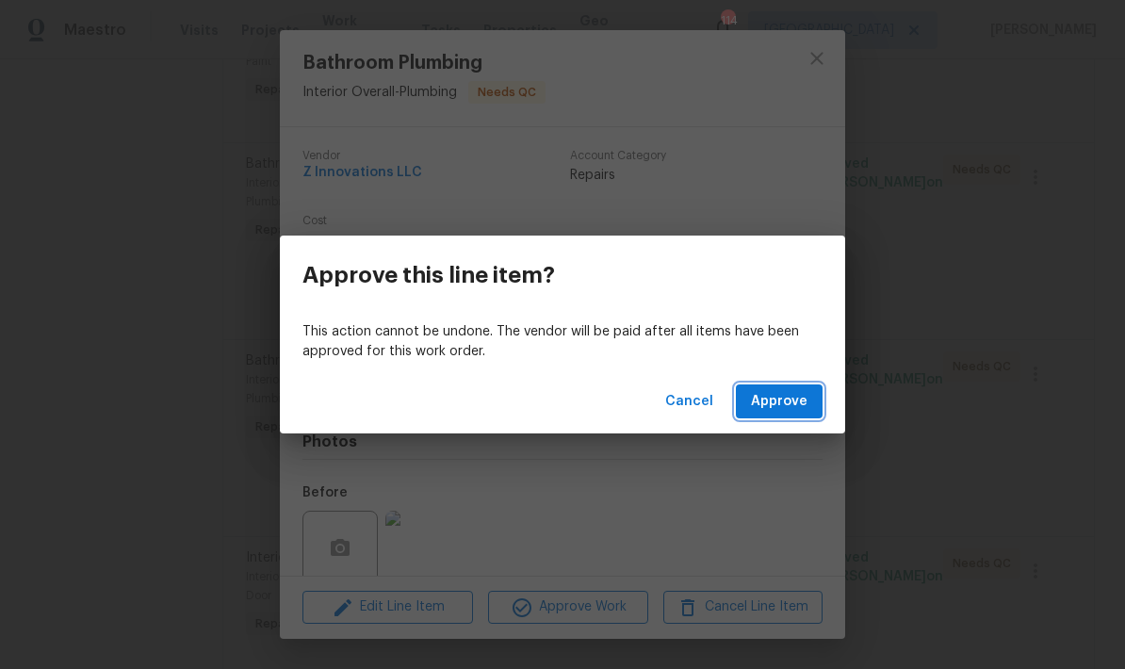
click at [809, 404] on button "Approve" at bounding box center [779, 401] width 87 height 35
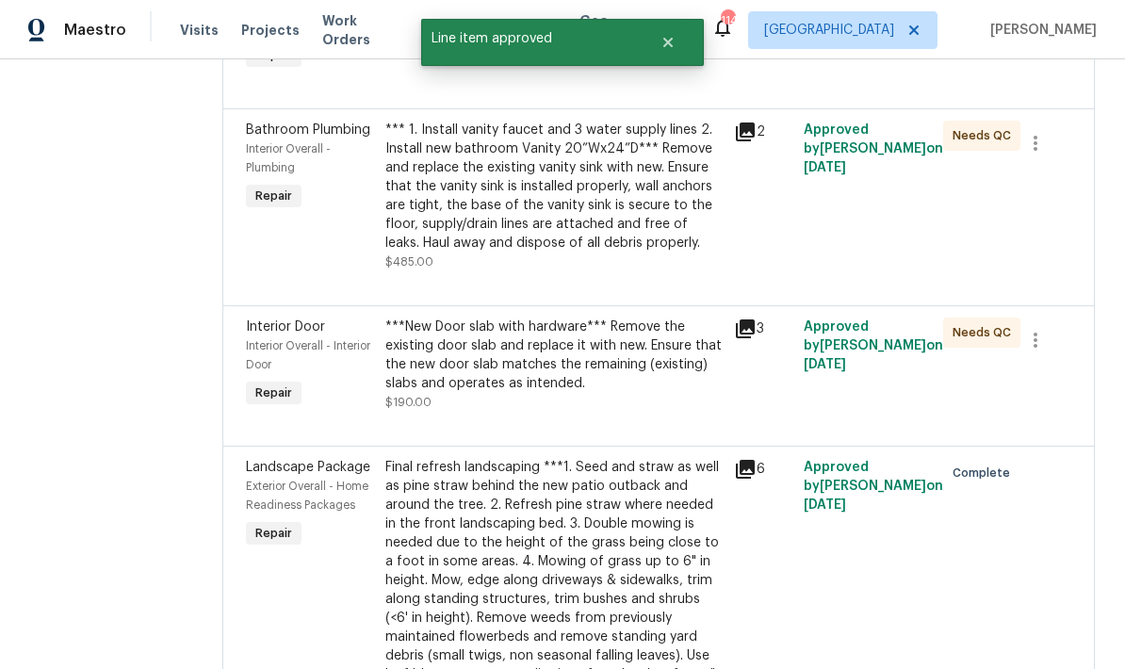
scroll to position [1215, 0]
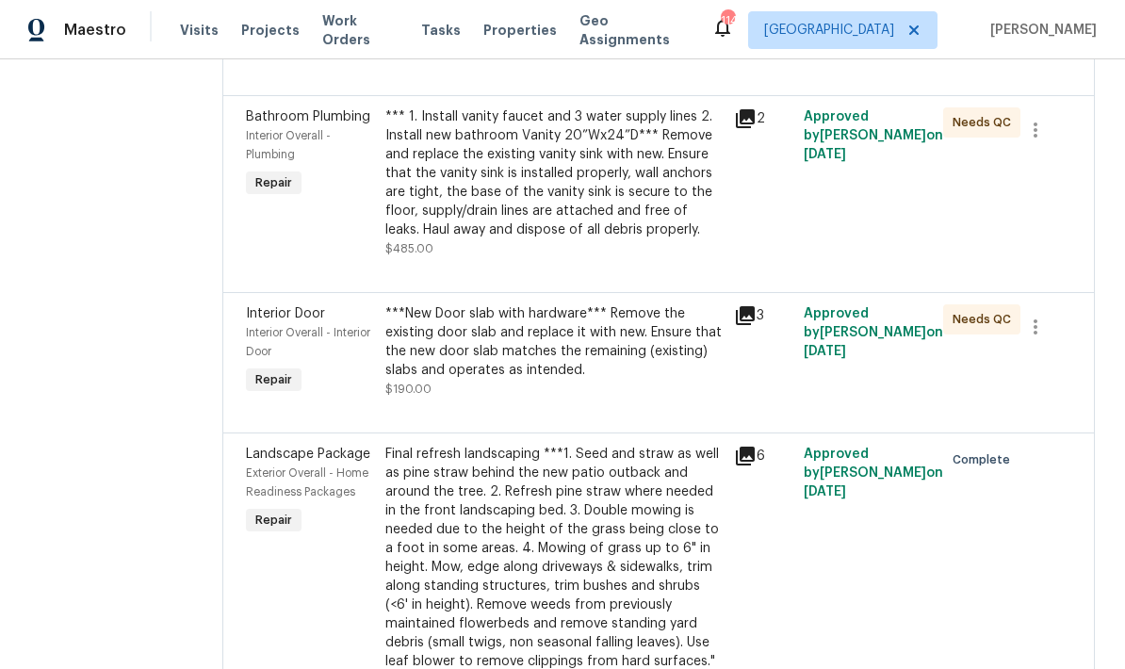
click at [602, 323] on div "***New Door slab with hardware*** Remove the existing door slab and replace it …" at bounding box center [553, 341] width 337 height 75
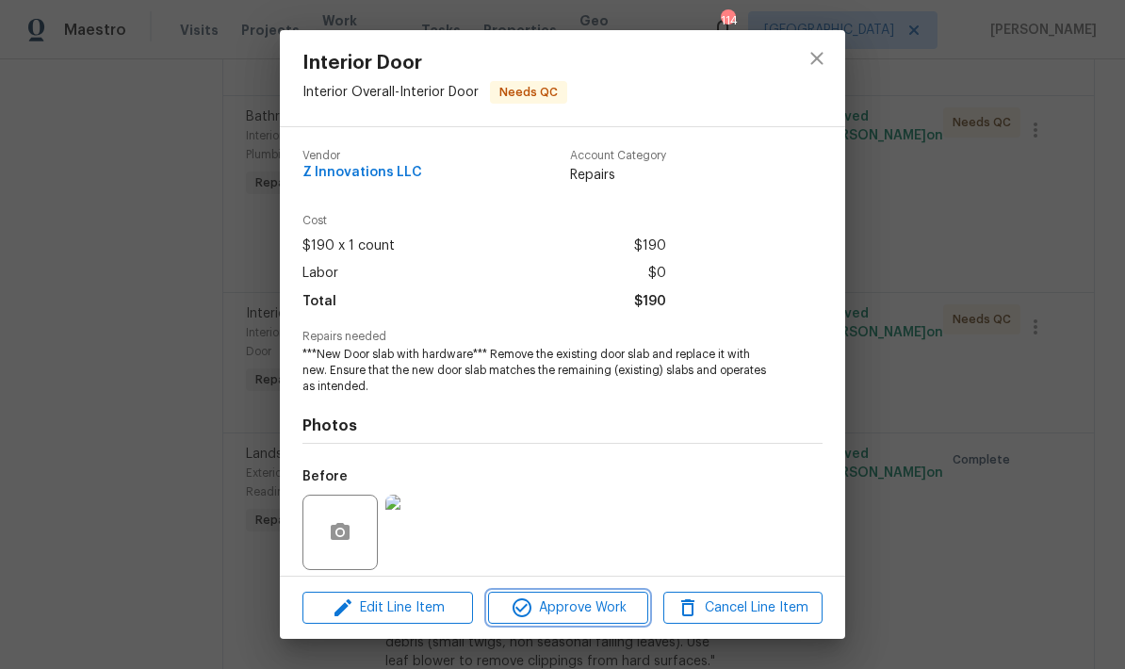
click at [608, 606] on span "Approve Work" at bounding box center [568, 608] width 148 height 24
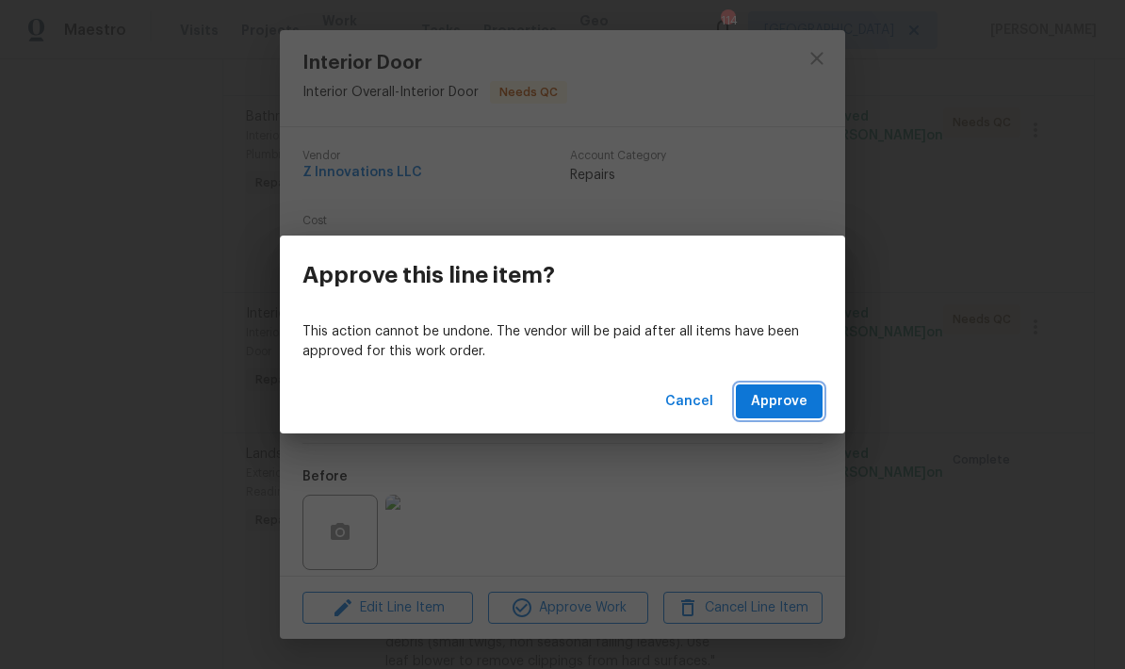
click at [793, 407] on span "Approve" at bounding box center [779, 402] width 57 height 24
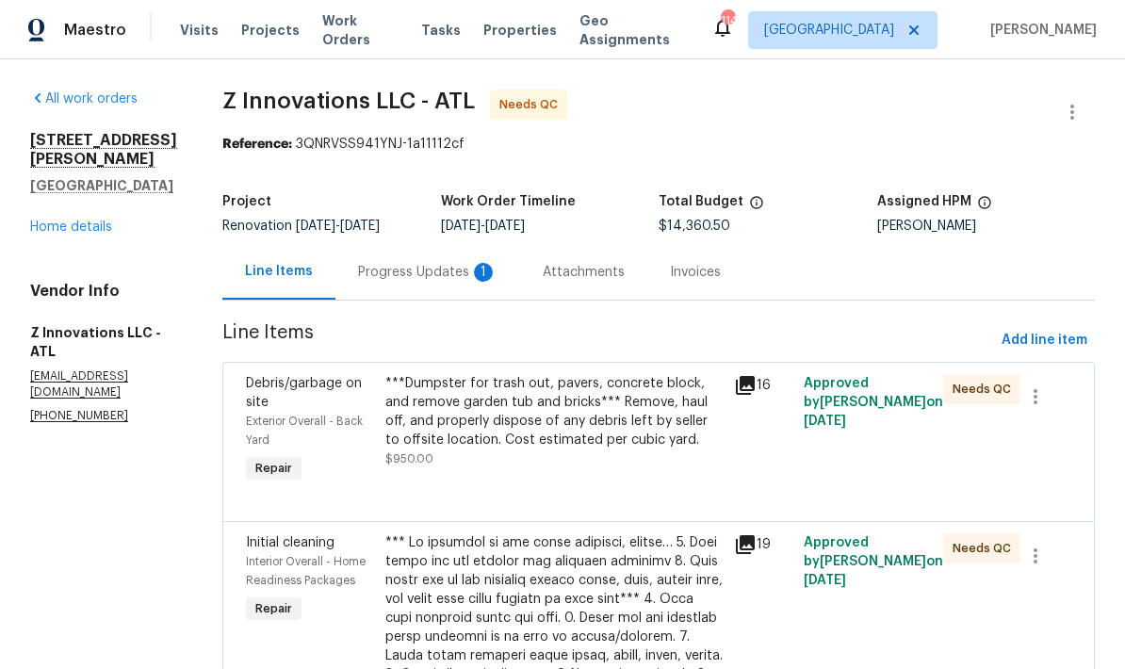
scroll to position [0, 0]
click at [433, 274] on div "Progress Updates 1" at bounding box center [427, 272] width 139 height 19
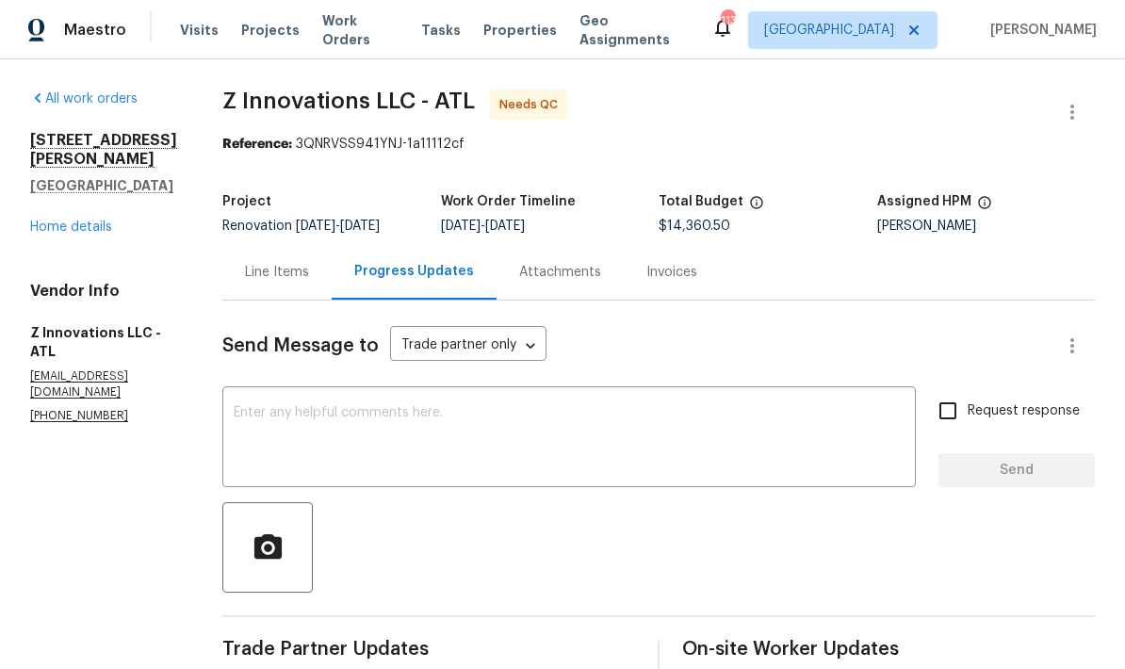
click at [283, 277] on div "Line Items" at bounding box center [277, 272] width 64 height 19
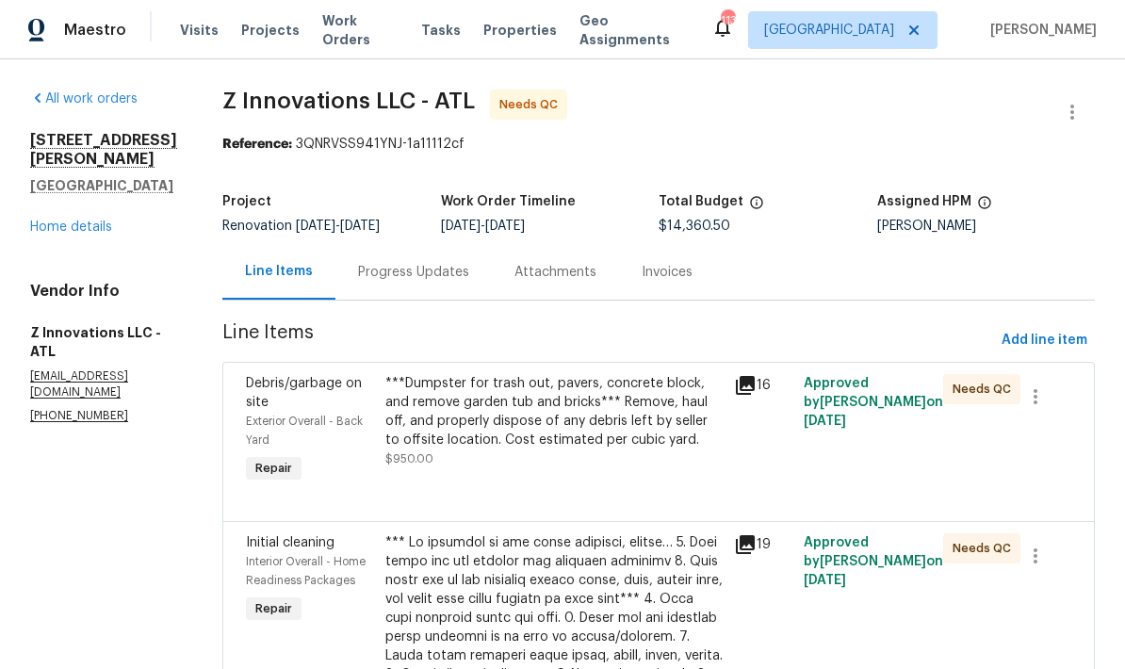
click at [84, 220] on link "Home details" at bounding box center [71, 226] width 82 height 13
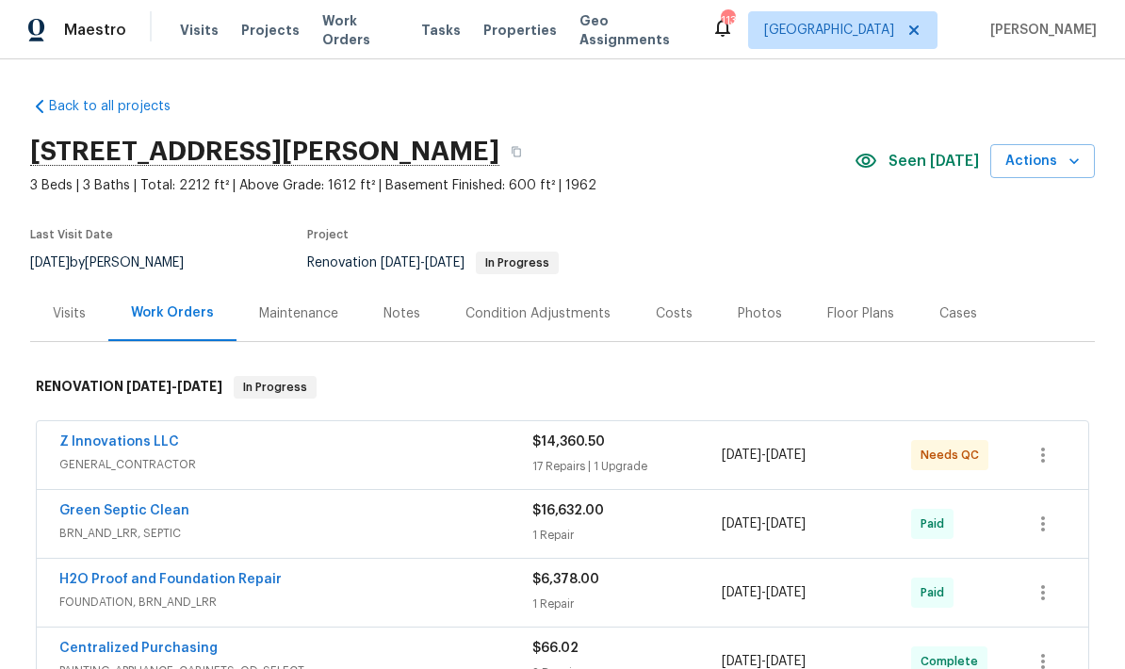
click at [761, 315] on div "Photos" at bounding box center [759, 313] width 44 height 19
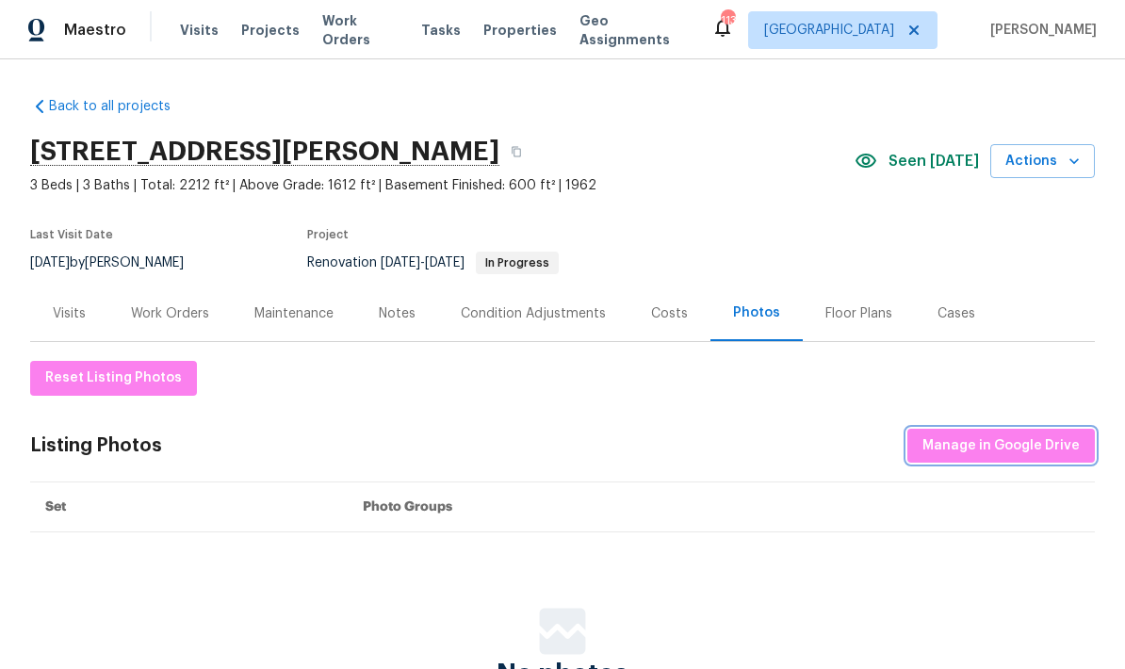
click at [983, 448] on span "Manage in Google Drive" at bounding box center [1000, 446] width 157 height 24
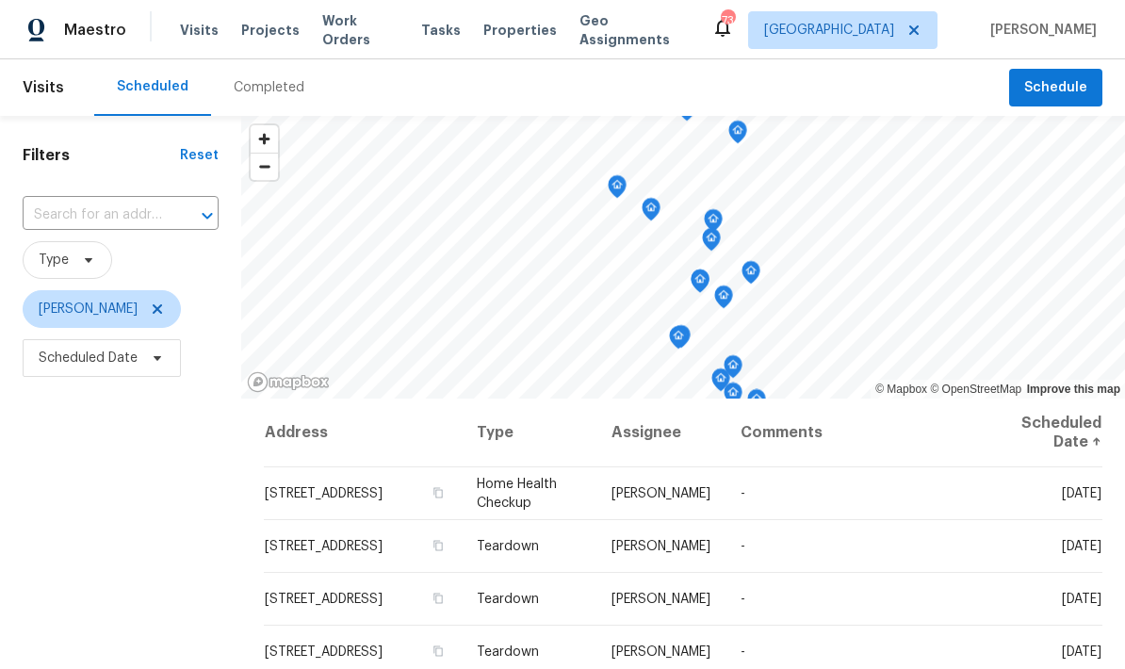
scroll to position [604, 0]
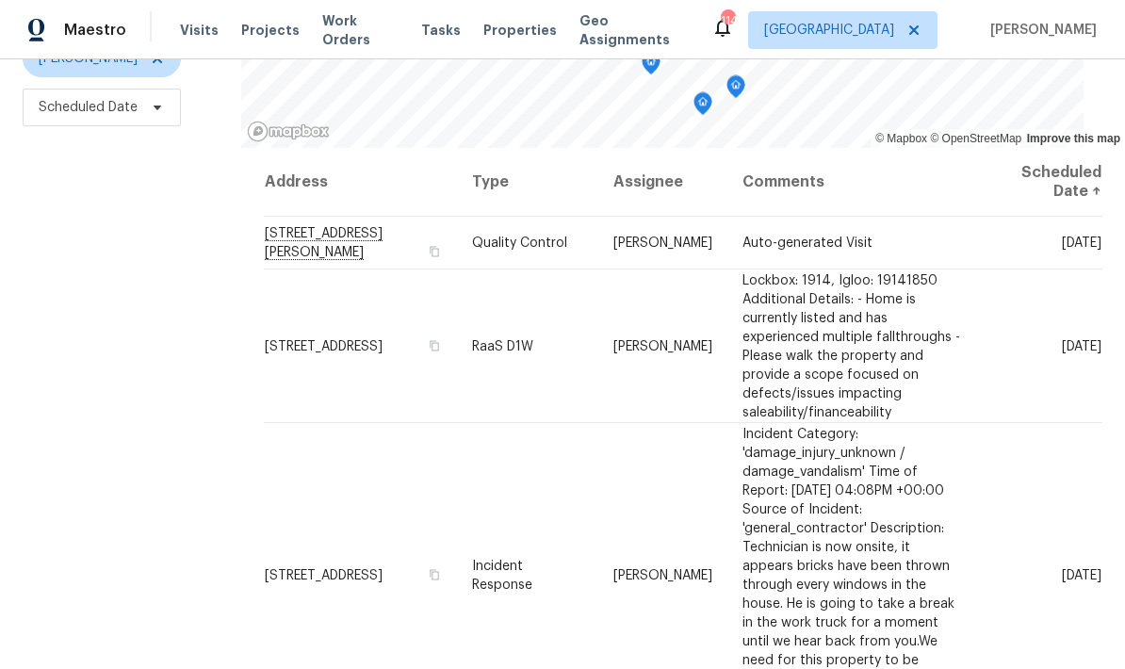
scroll to position [250, 0]
click at [0, 0] on icon at bounding box center [0, 0] width 0 height 0
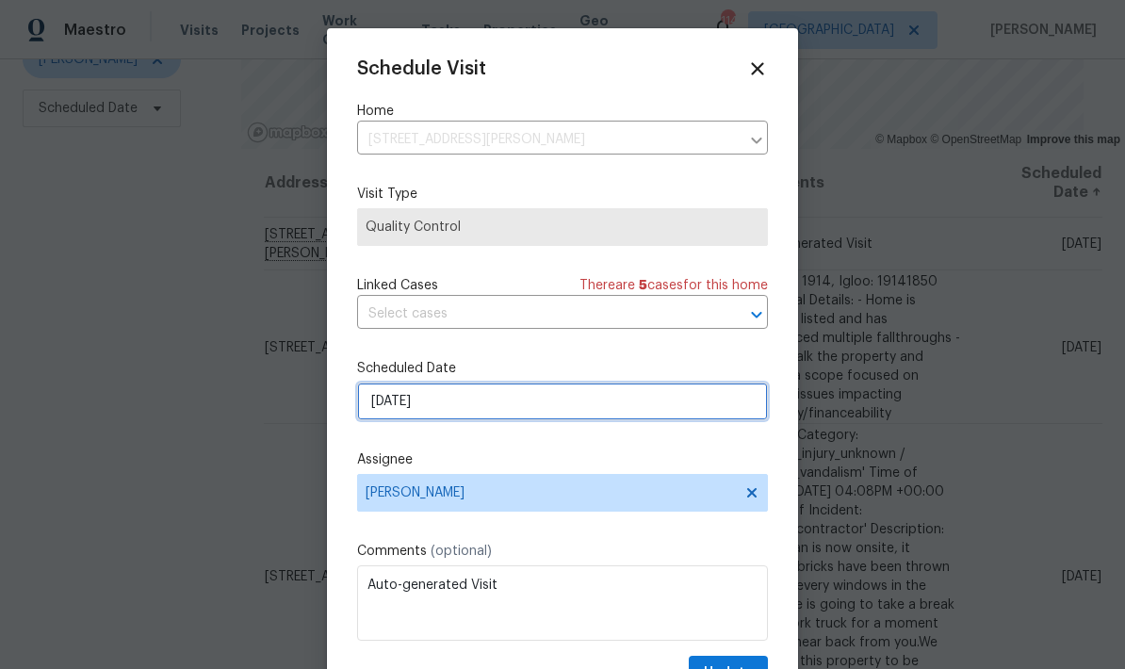
click at [605, 415] on input "9/9/2025" at bounding box center [562, 401] width 411 height 38
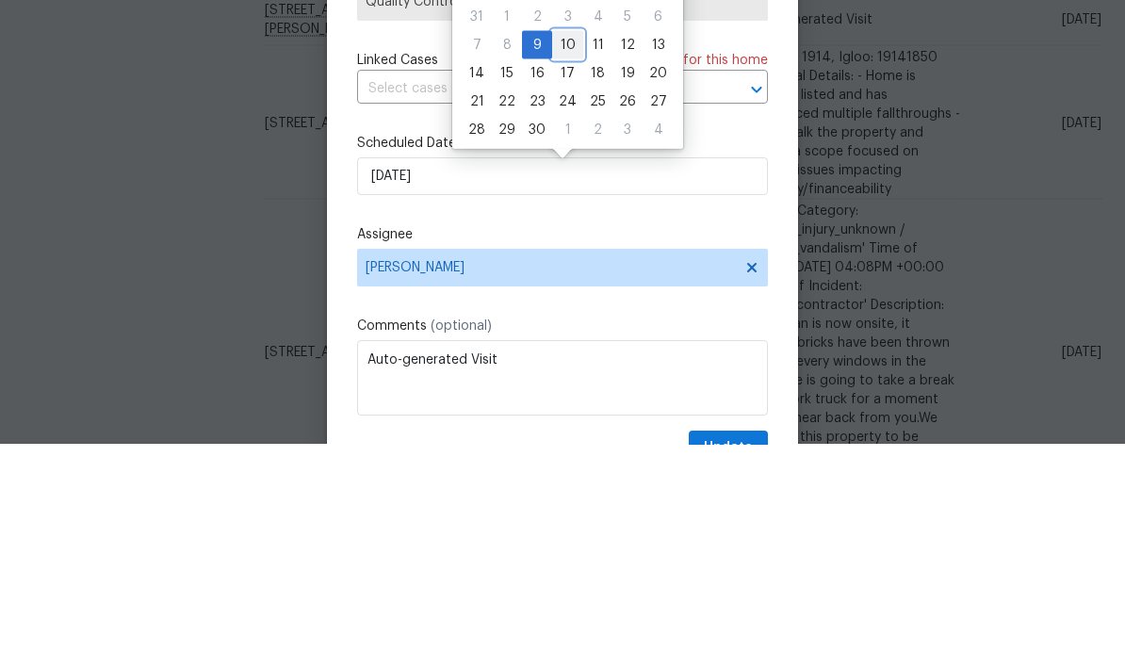
click at [565, 256] on div "10" at bounding box center [567, 269] width 31 height 26
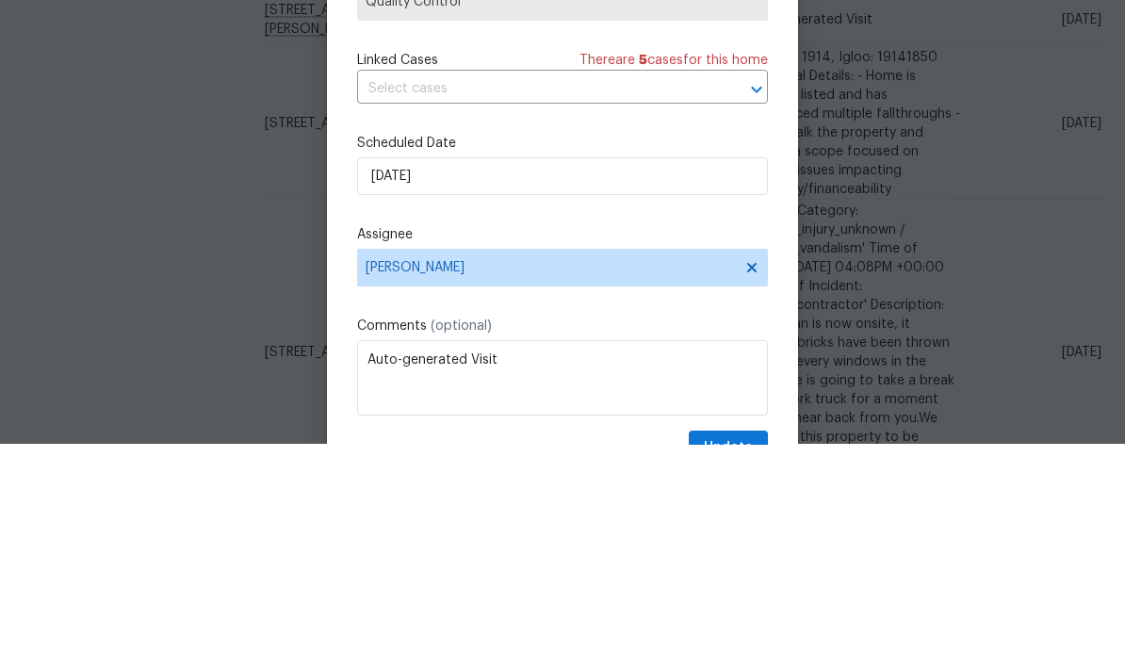
type input "9/10/2025"
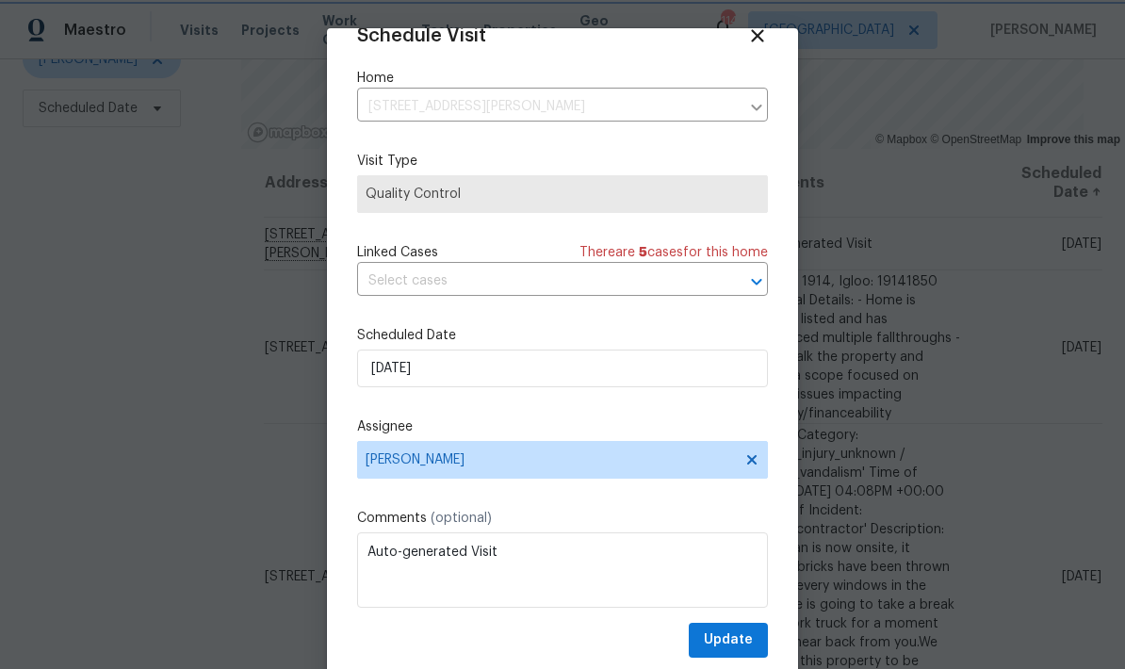
scroll to position [37, 0]
click at [749, 639] on span "Update" at bounding box center [728, 640] width 49 height 24
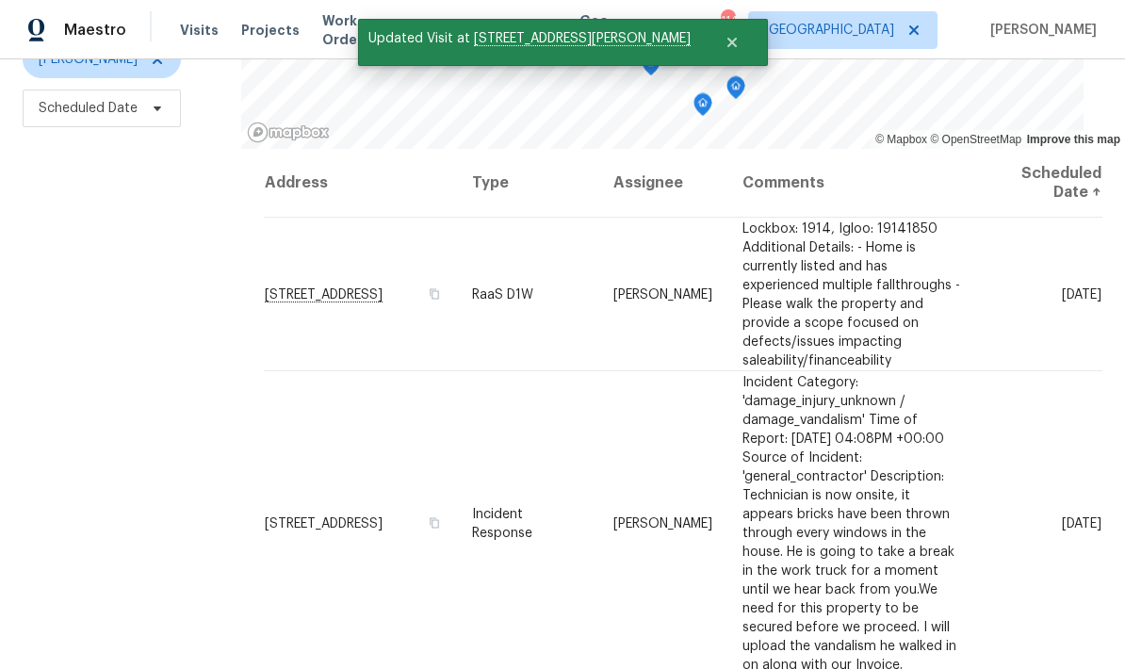
click at [0, 0] on icon at bounding box center [0, 0] width 0 height 0
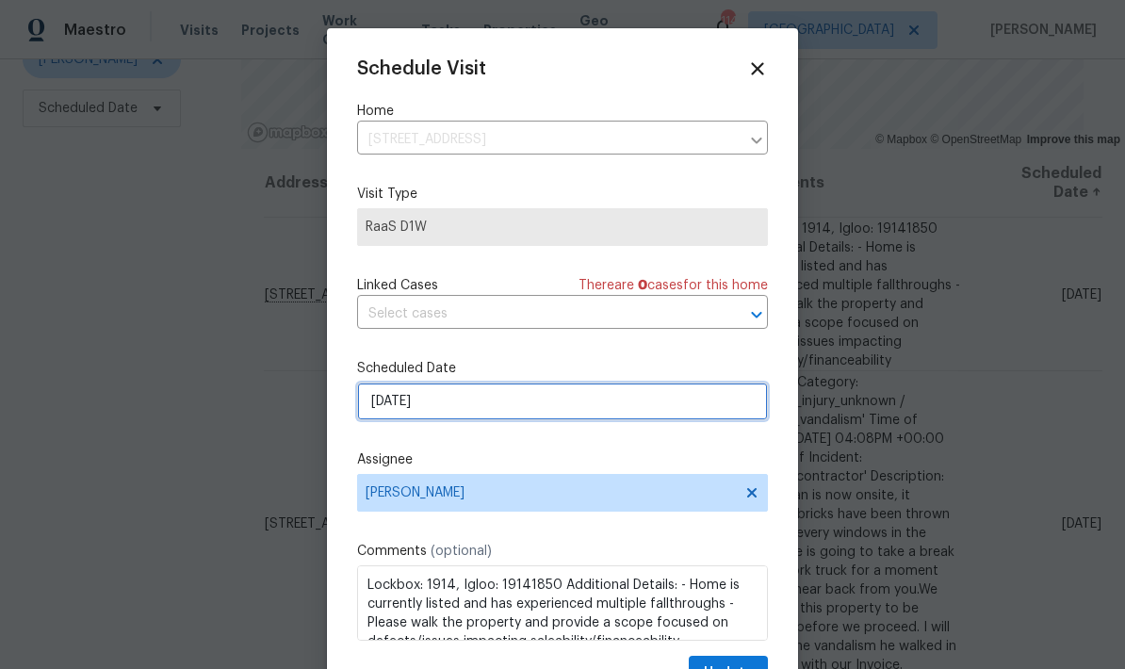
click at [662, 409] on input "9/9/2025" at bounding box center [562, 401] width 411 height 38
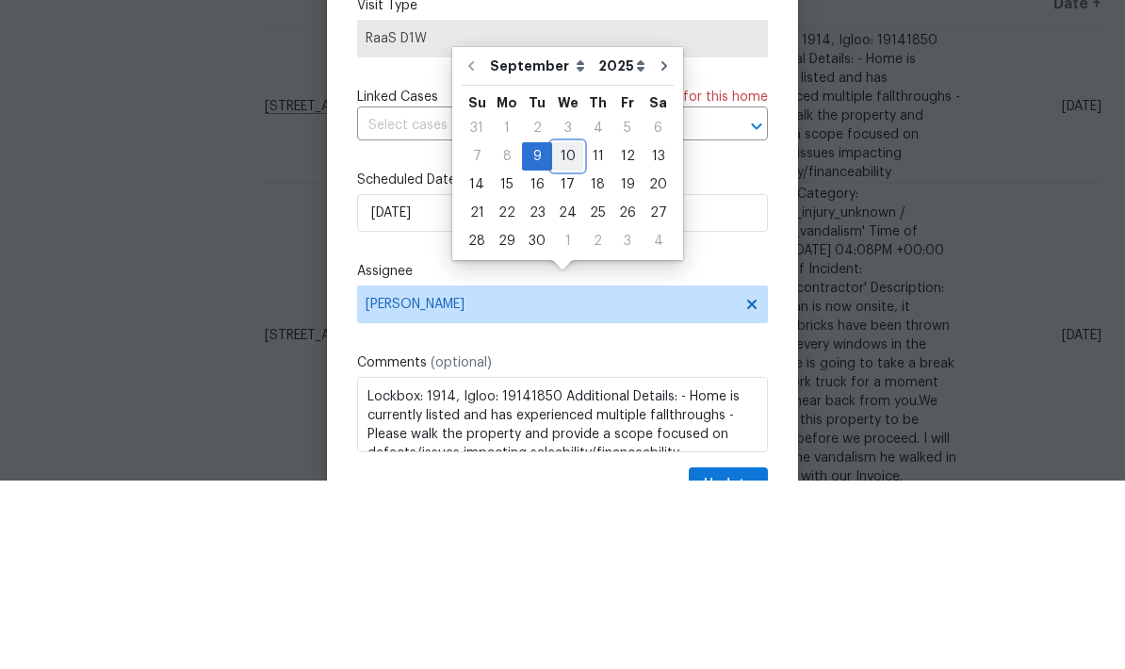
click at [567, 332] on div "10" at bounding box center [567, 345] width 31 height 26
type input "9/10/2025"
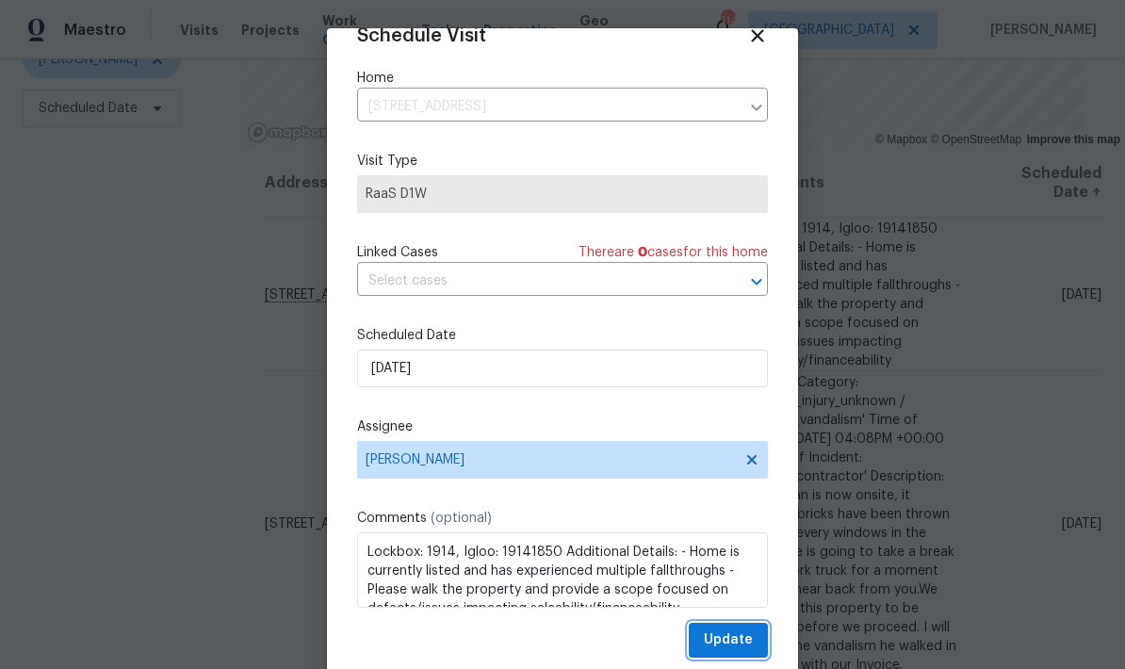
click at [749, 638] on span "Update" at bounding box center [728, 640] width 49 height 24
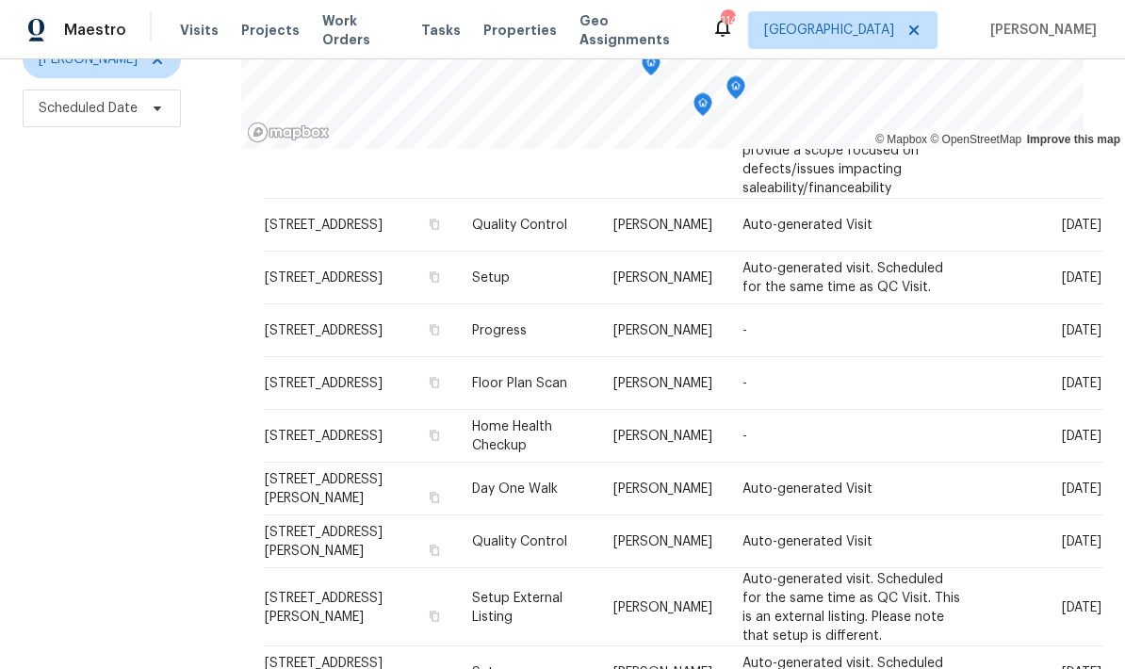
scroll to position [584, 0]
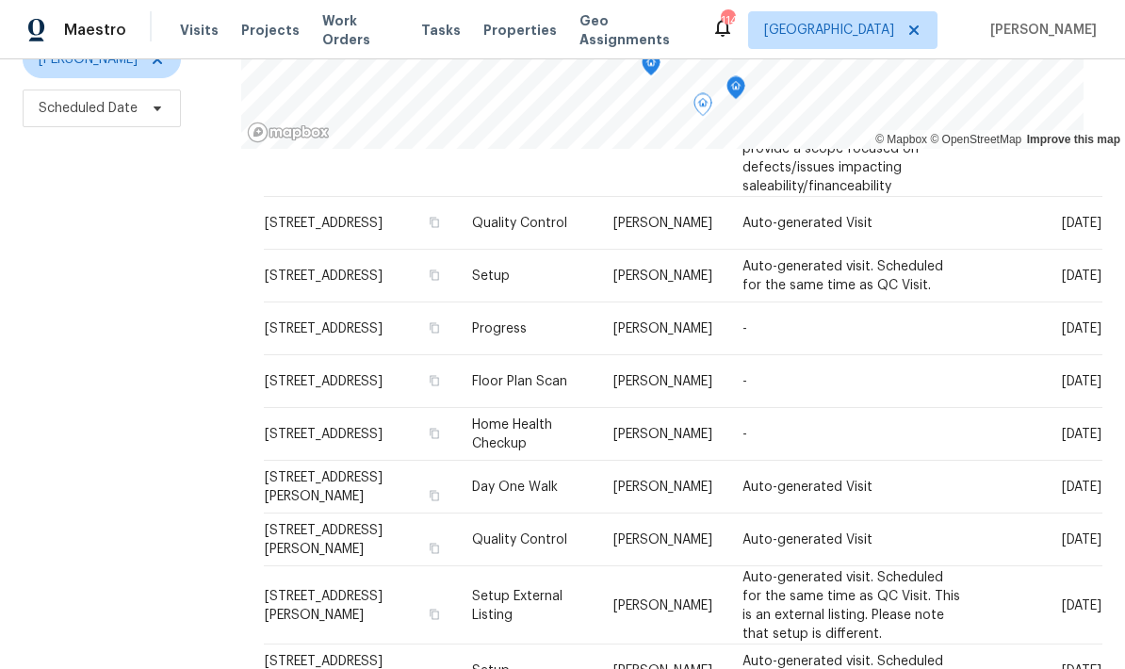
click at [0, 0] on icon at bounding box center [0, 0] width 0 height 0
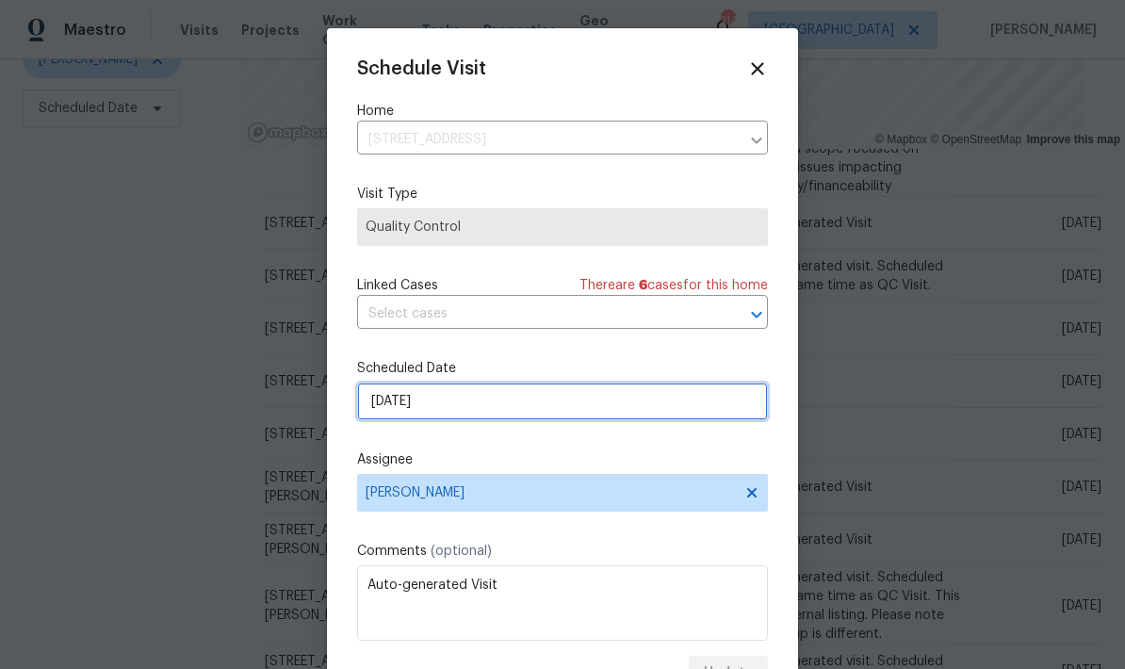
click at [618, 412] on input "9/10/2025" at bounding box center [562, 401] width 411 height 38
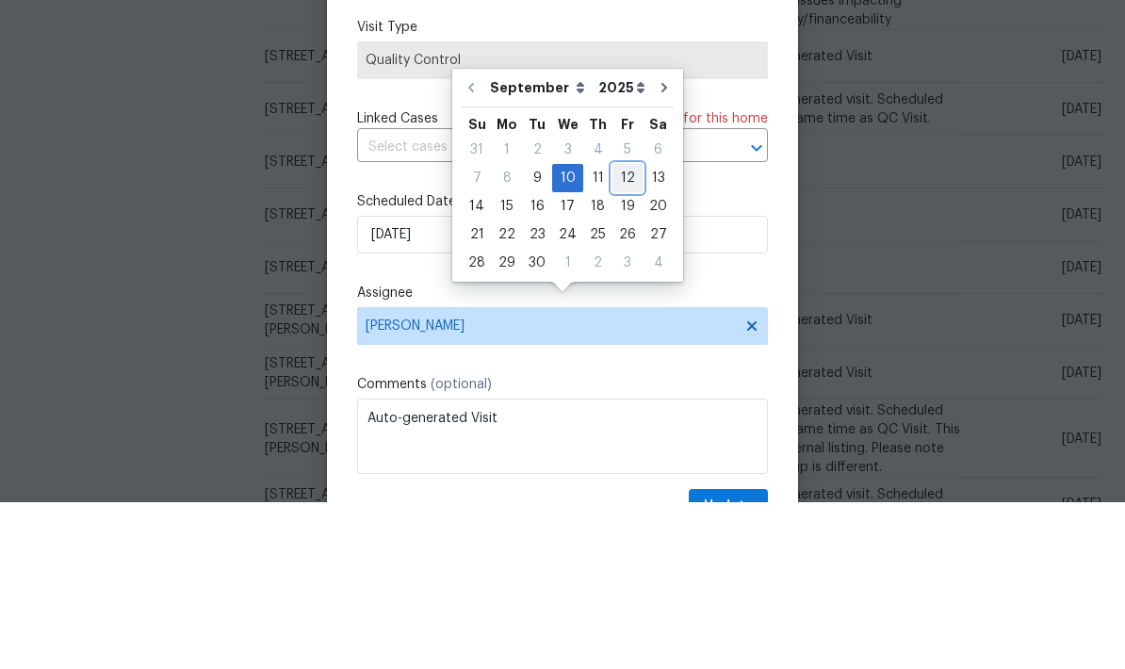
click at [627, 332] on div "12" at bounding box center [627, 345] width 30 height 26
type input "9/12/2025"
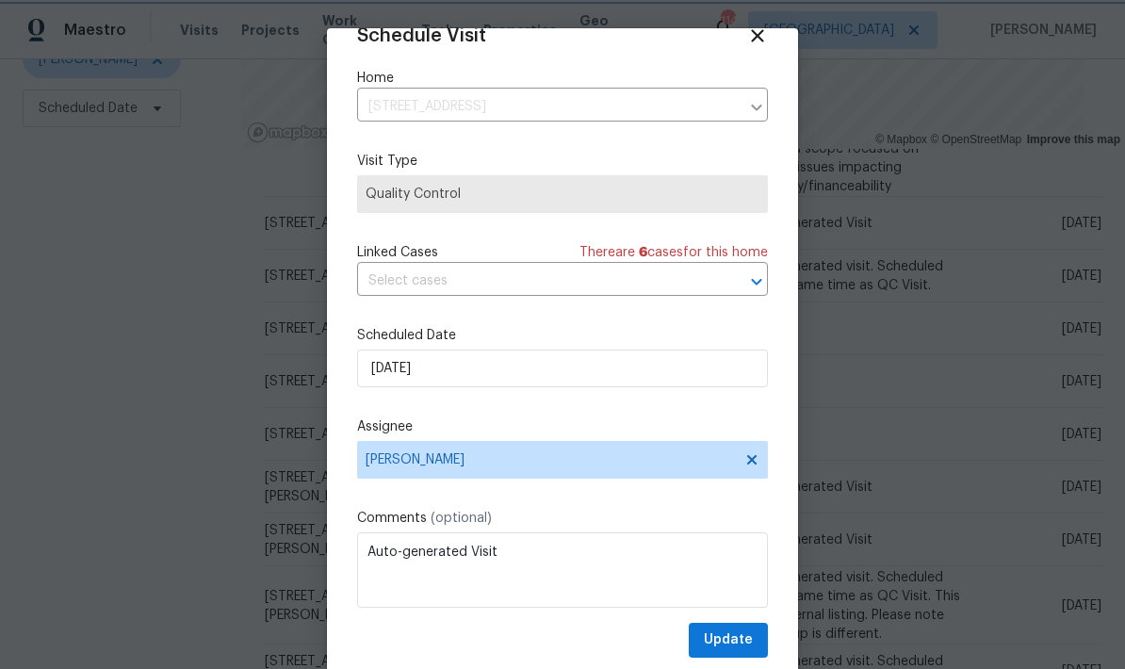
scroll to position [37, 0]
click at [746, 638] on span "Update" at bounding box center [728, 640] width 49 height 24
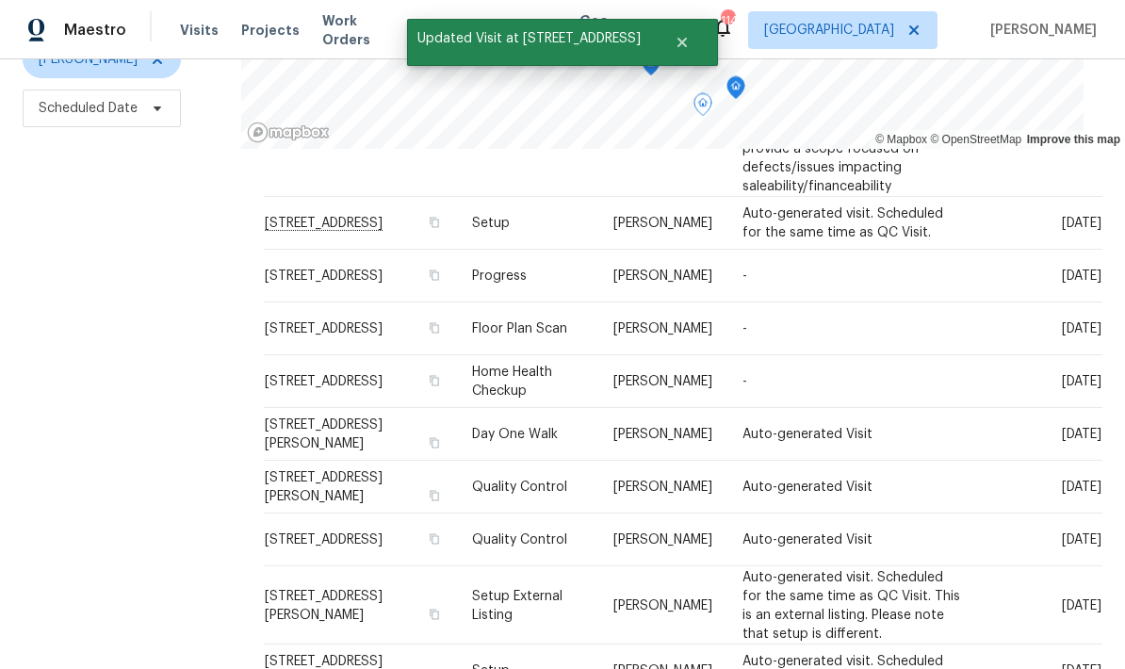
click at [0, 0] on span at bounding box center [0, 0] width 0 height 0
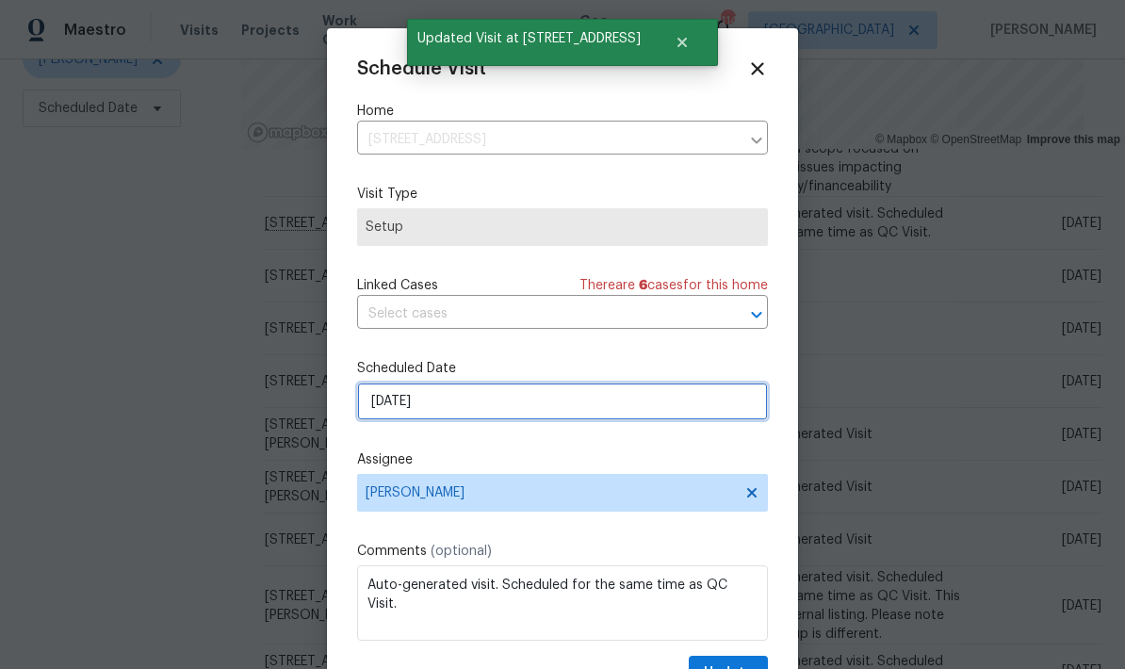
click at [703, 411] on input "9/10/2025" at bounding box center [562, 401] width 411 height 38
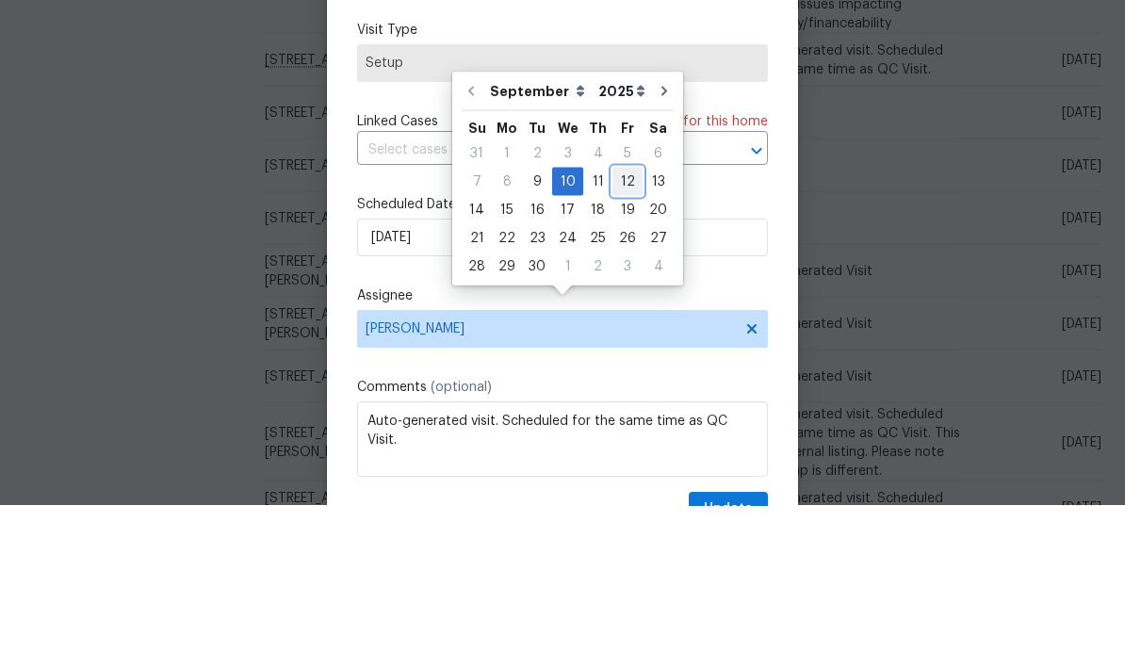
click at [619, 332] on div "12" at bounding box center [627, 345] width 30 height 26
type input "9/12/2025"
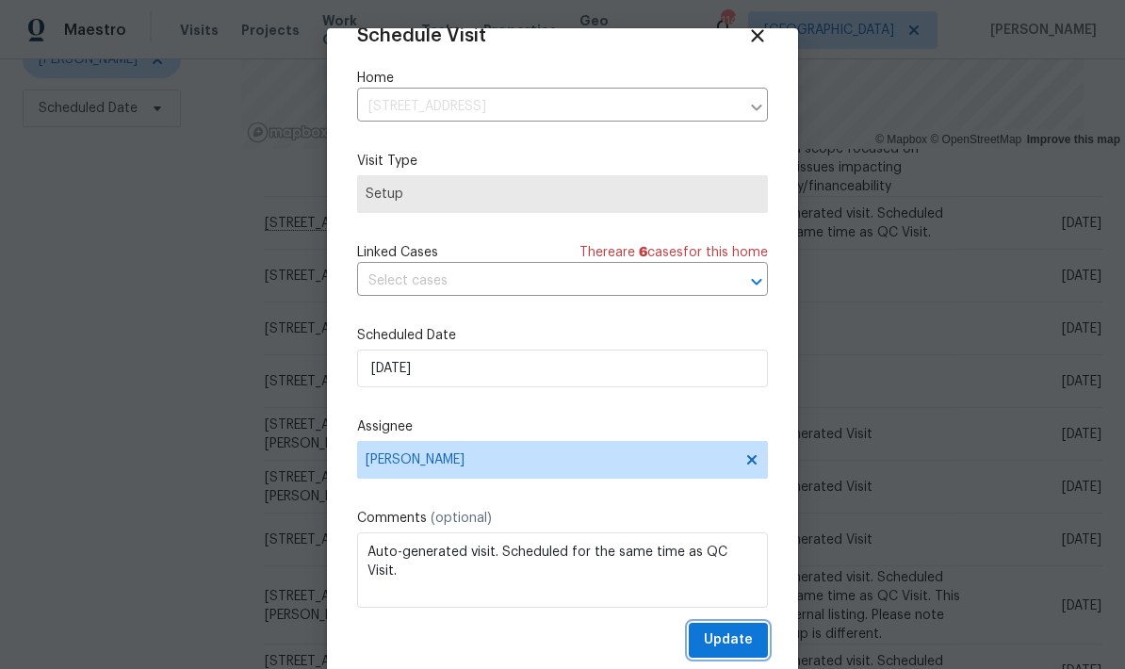
click at [750, 639] on span "Update" at bounding box center [728, 640] width 49 height 24
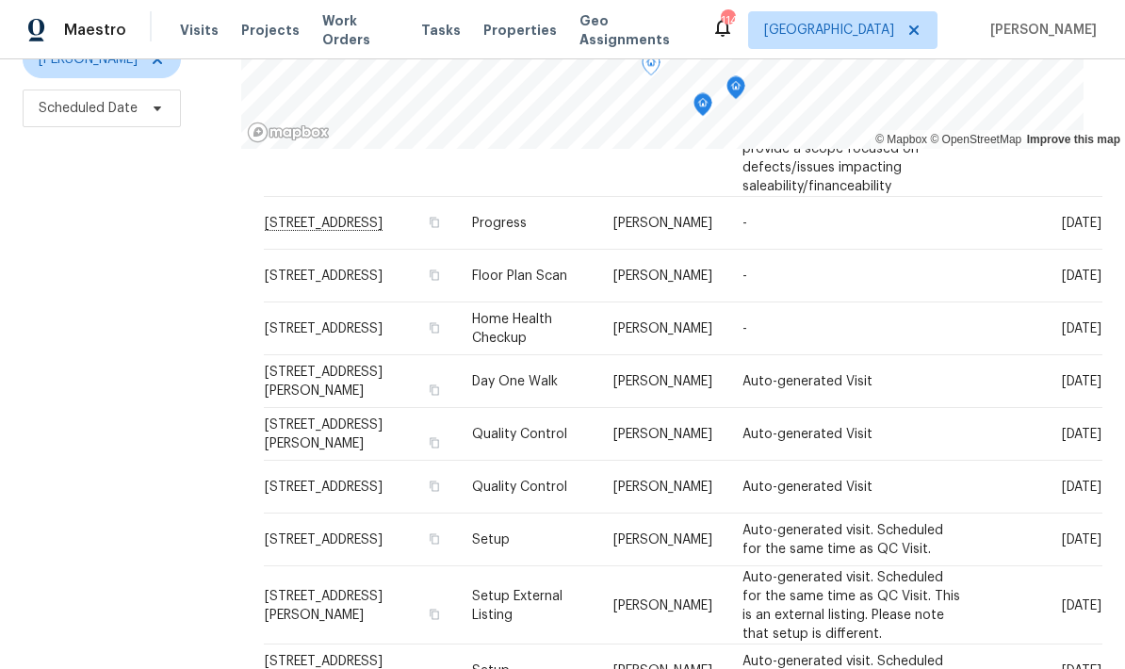
click at [0, 0] on icon at bounding box center [0, 0] width 0 height 0
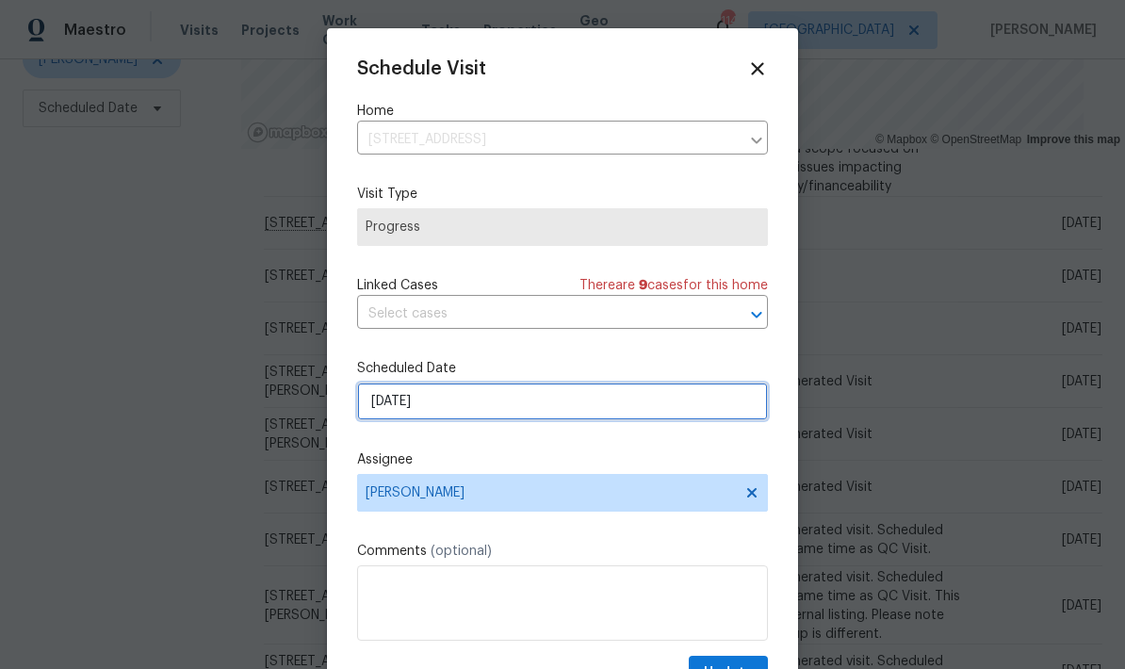
click at [614, 410] on input "9/10/2025" at bounding box center [562, 401] width 411 height 38
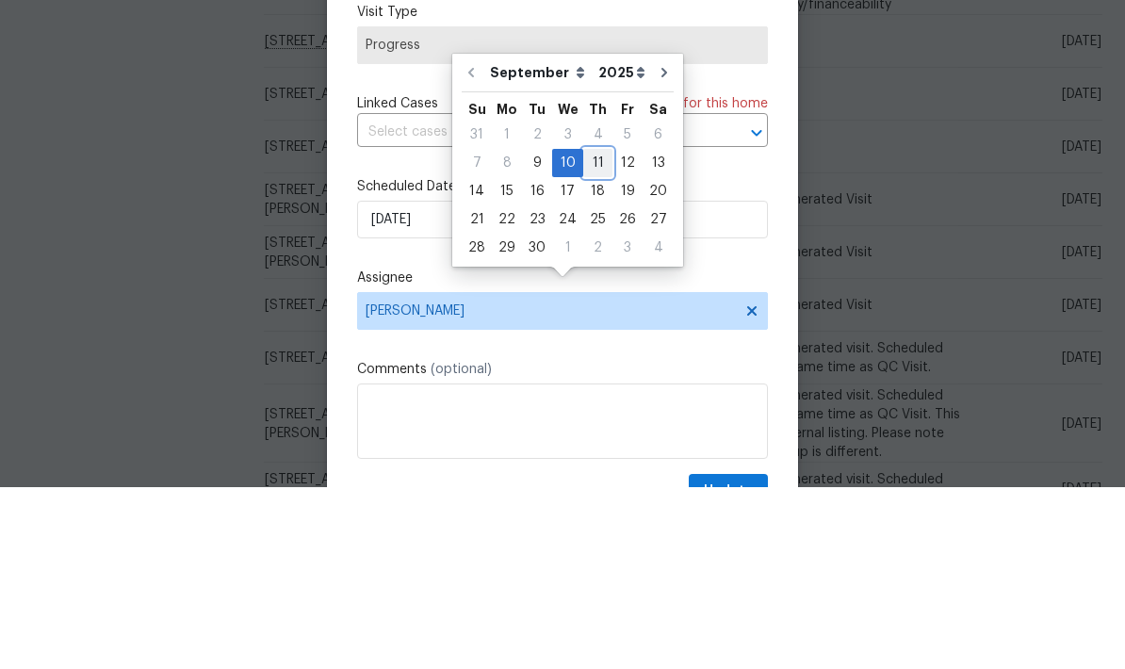
click at [598, 332] on div "11" at bounding box center [597, 345] width 29 height 26
type input "9/11/2025"
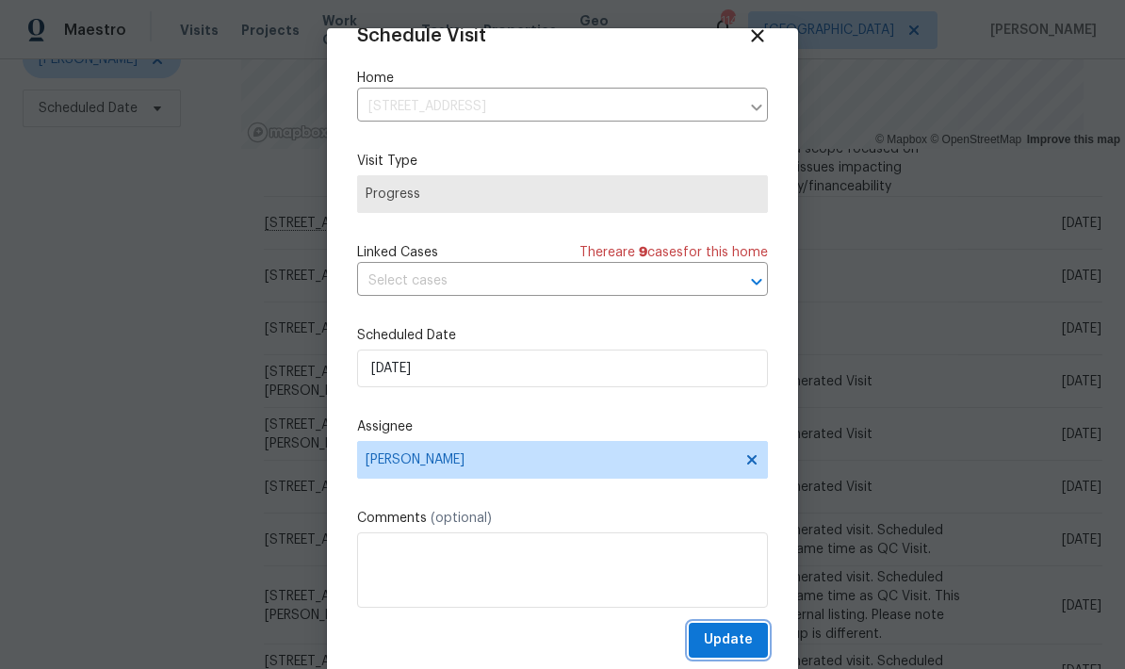
click at [750, 638] on span "Update" at bounding box center [728, 640] width 49 height 24
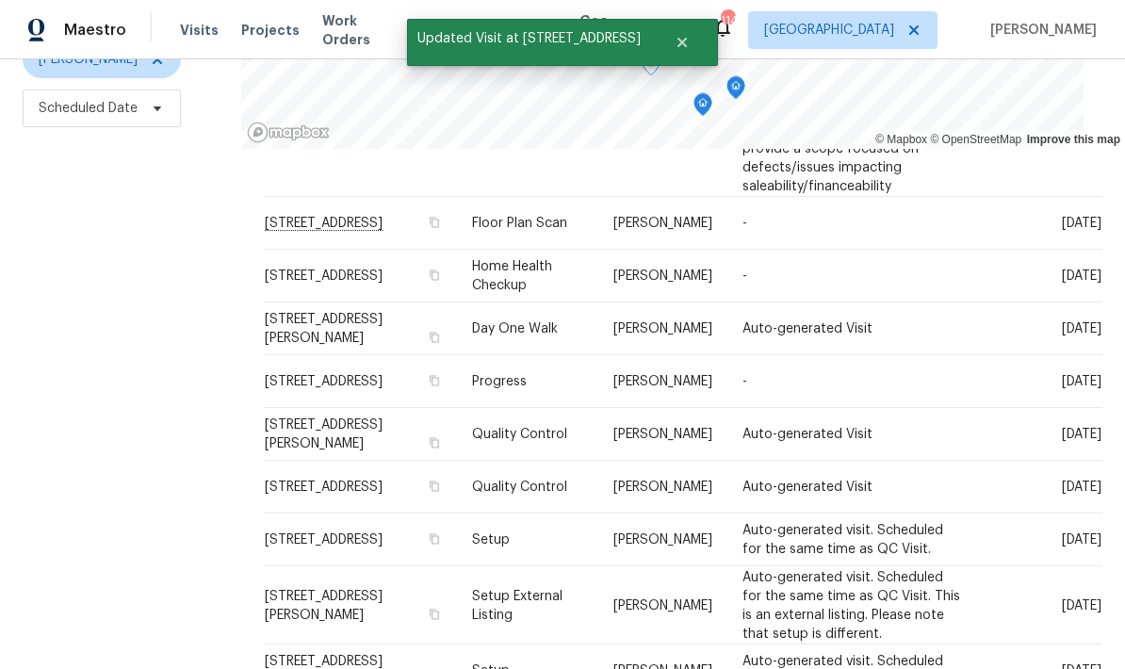
click at [0, 0] on icon at bounding box center [0, 0] width 0 height 0
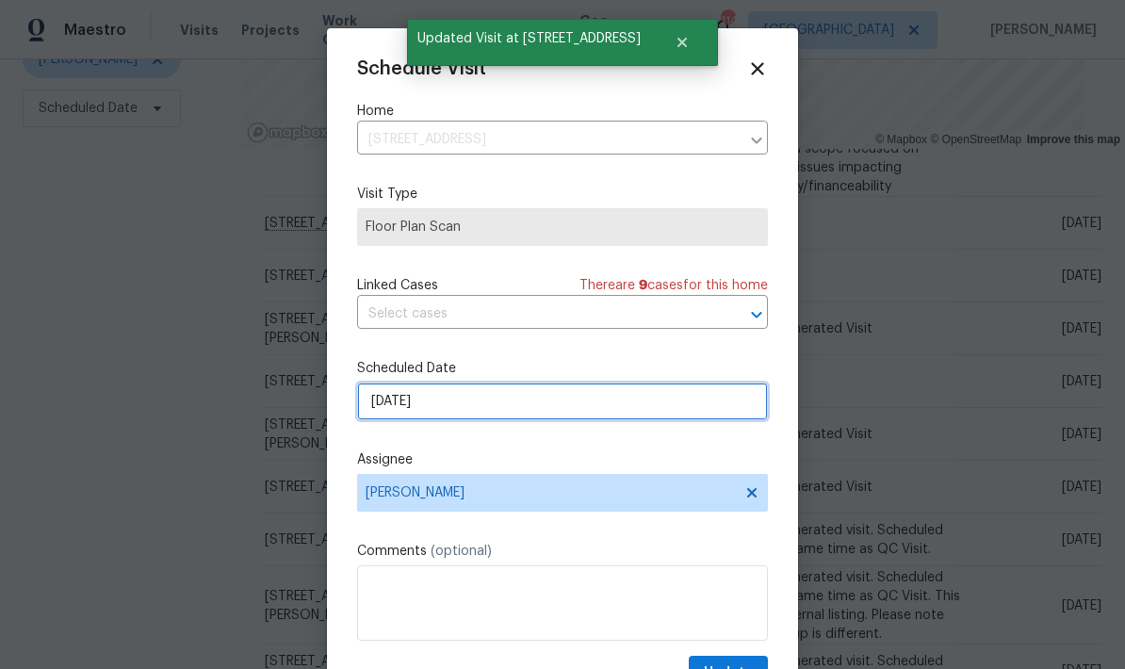
click at [681, 415] on input "9/10/2025" at bounding box center [562, 401] width 411 height 38
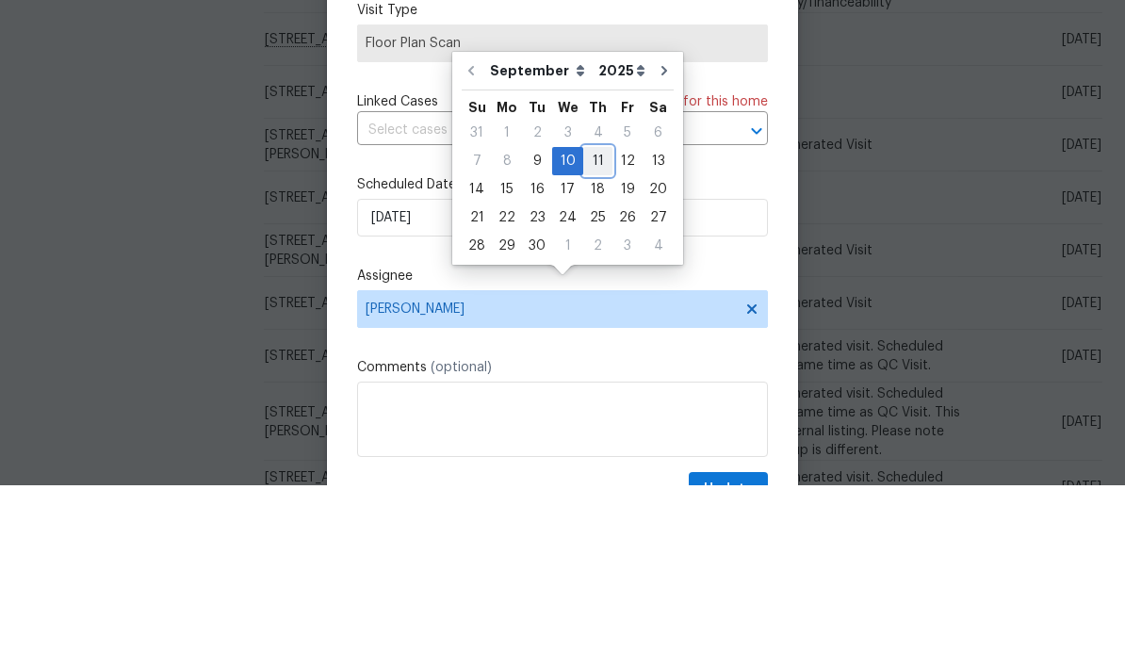
click at [598, 332] on div "11" at bounding box center [597, 345] width 29 height 26
type input "9/11/2025"
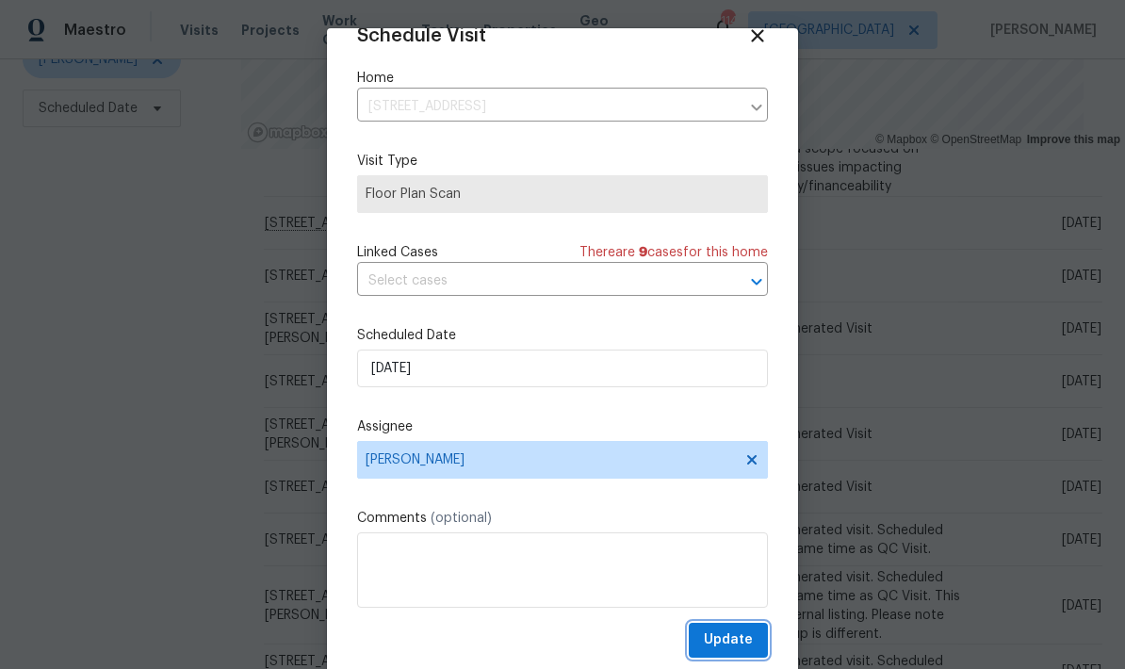
click at [755, 638] on button "Update" at bounding box center [728, 640] width 79 height 35
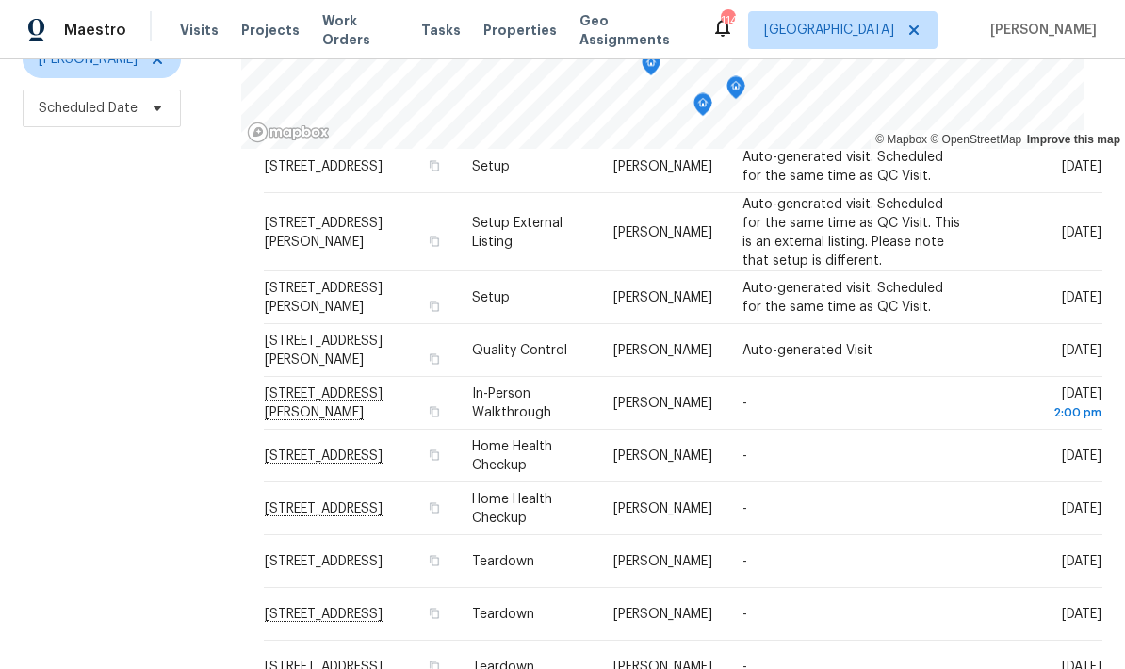
scroll to position [956, 0]
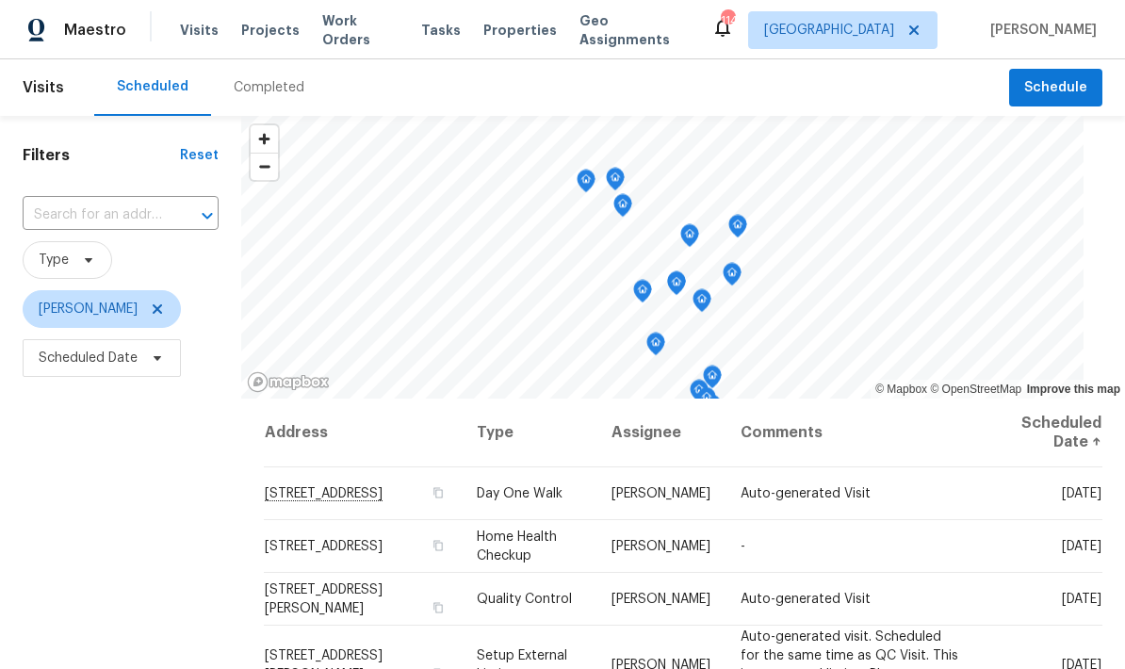
scroll to position [0, 0]
copy span "[STREET_ADDRESS]"
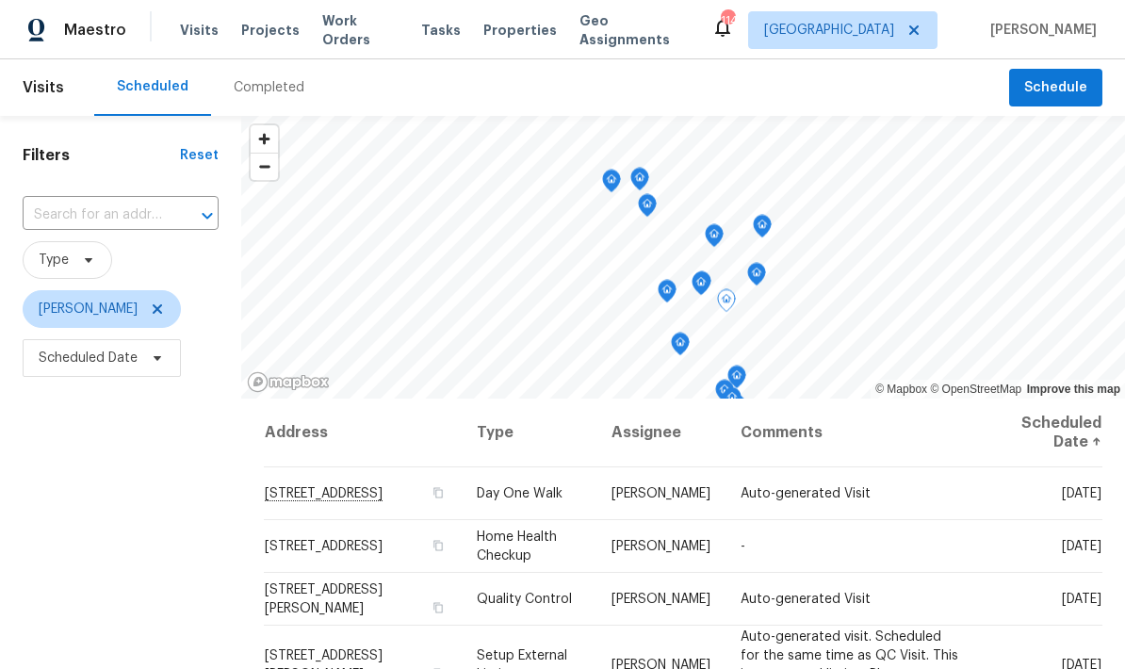
click at [0, 0] on icon at bounding box center [0, 0] width 0 height 0
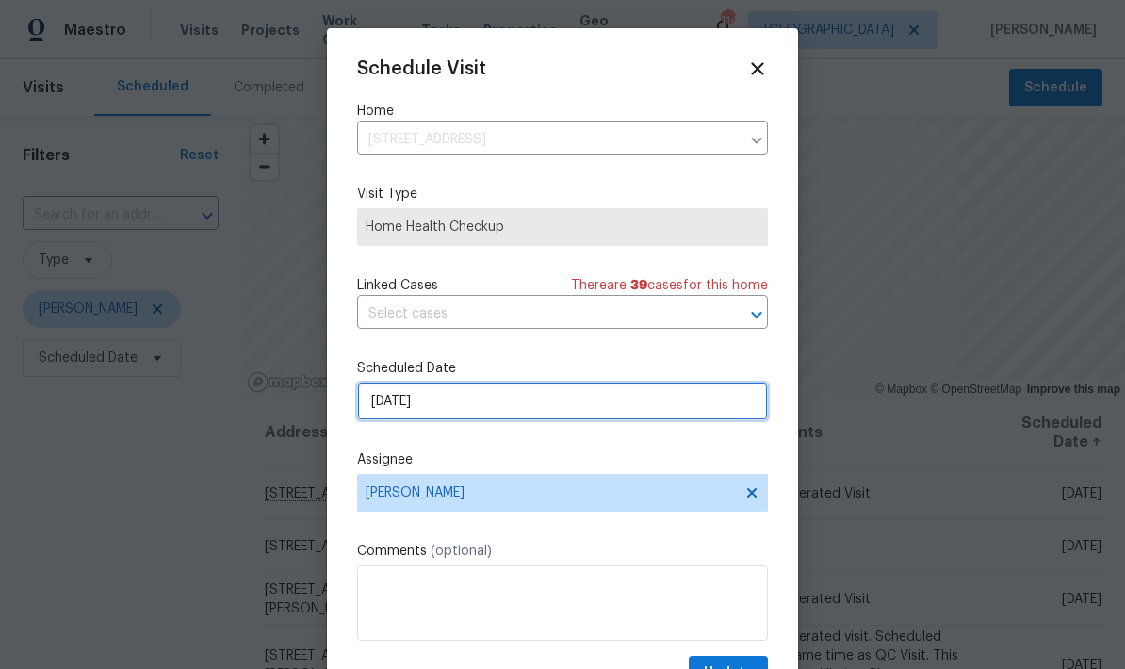
click at [580, 411] on input "9/15/2025" at bounding box center [562, 401] width 411 height 38
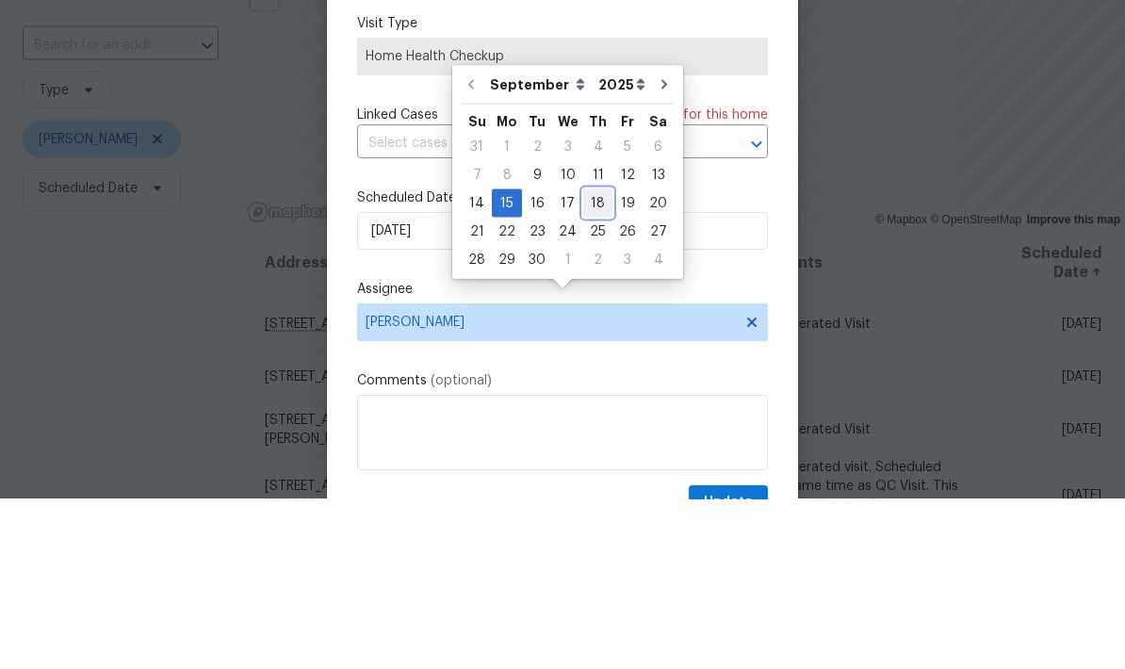
click at [595, 360] on div "18" at bounding box center [597, 373] width 29 height 26
type input "9/18/2025"
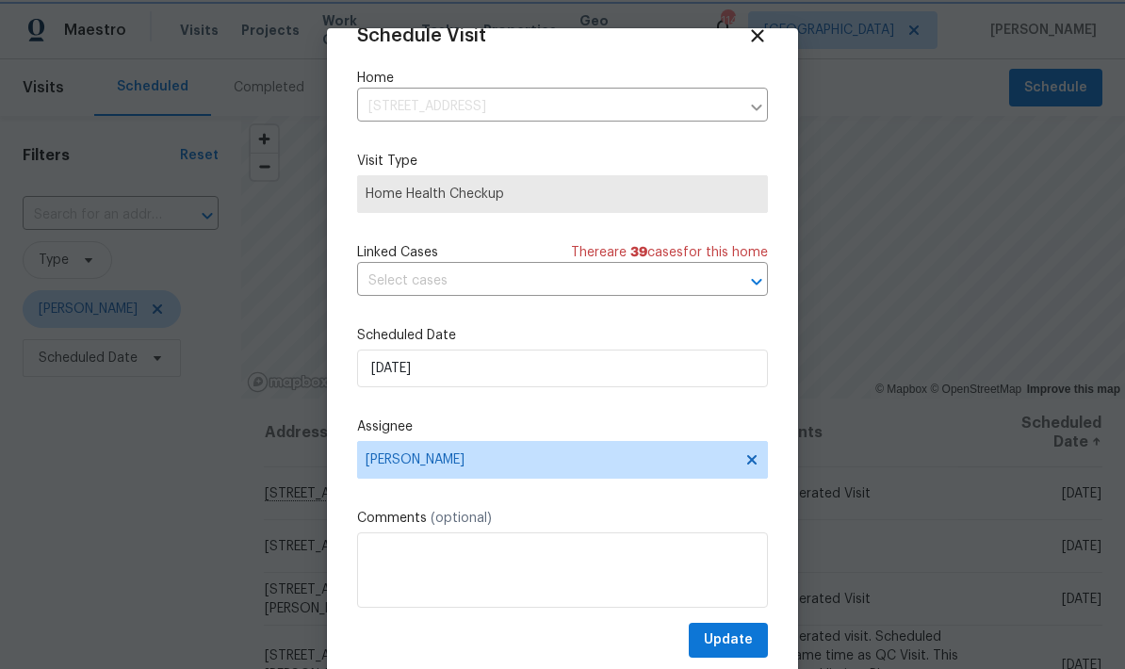
scroll to position [37, 0]
click at [753, 638] on button "Update" at bounding box center [728, 640] width 79 height 35
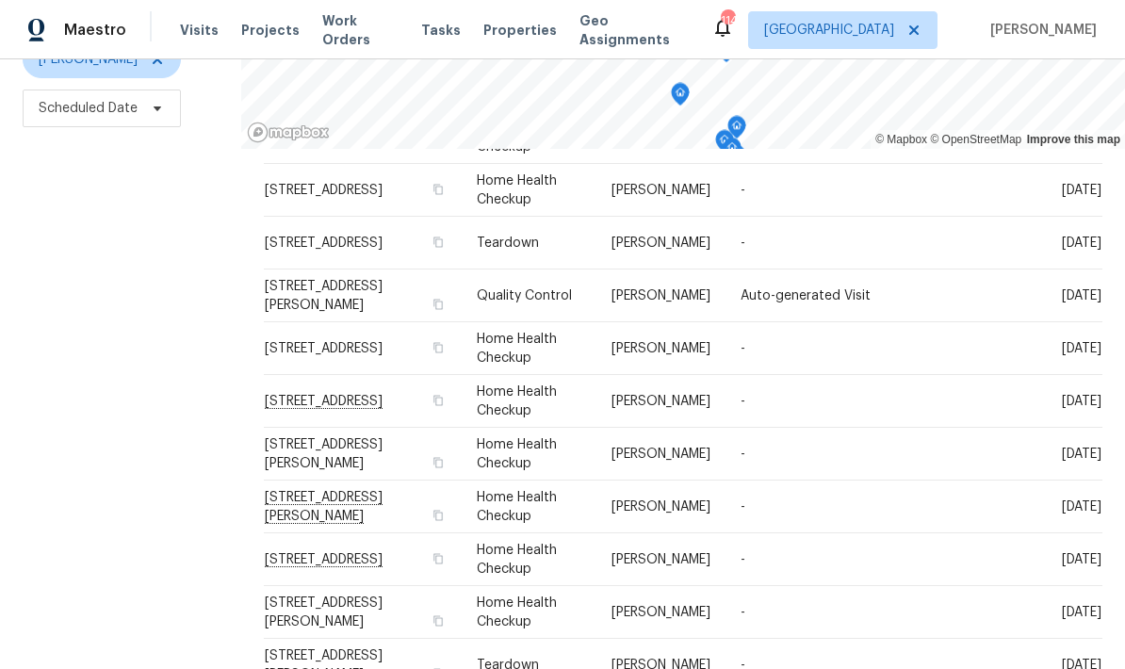
scroll to position [604, 0]
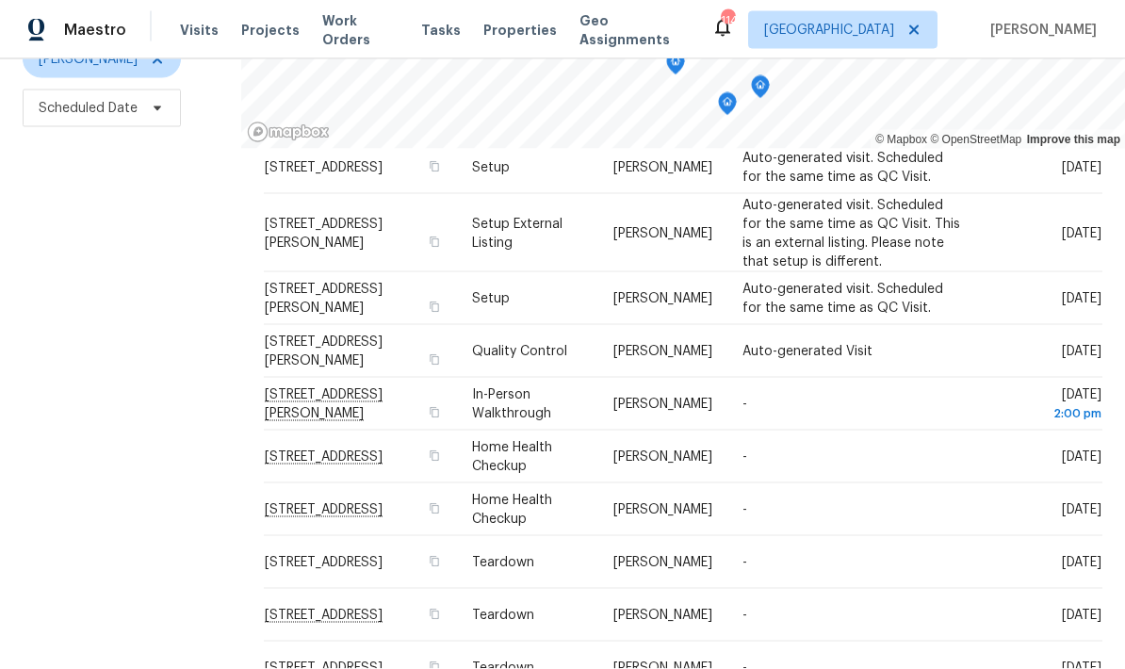
scroll to position [75, 0]
click at [0, 0] on icon at bounding box center [0, 0] width 0 height 0
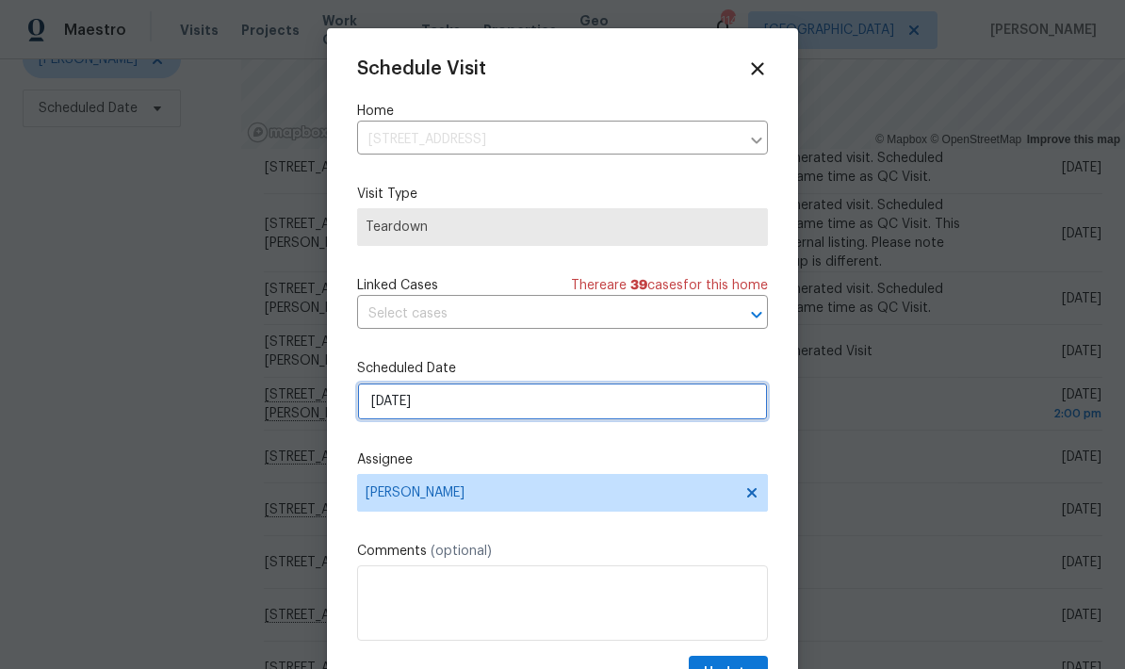
click at [640, 410] on input "9/14/2025" at bounding box center [562, 401] width 411 height 38
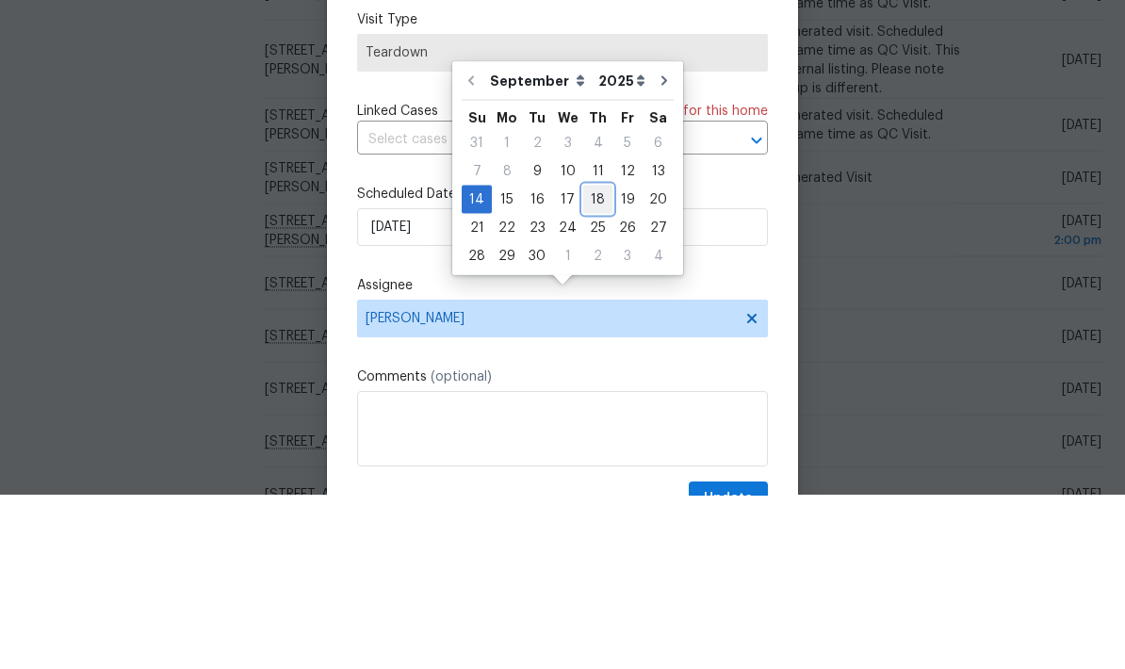
click at [592, 360] on div "18" at bounding box center [597, 373] width 29 height 26
type input "9/18/2025"
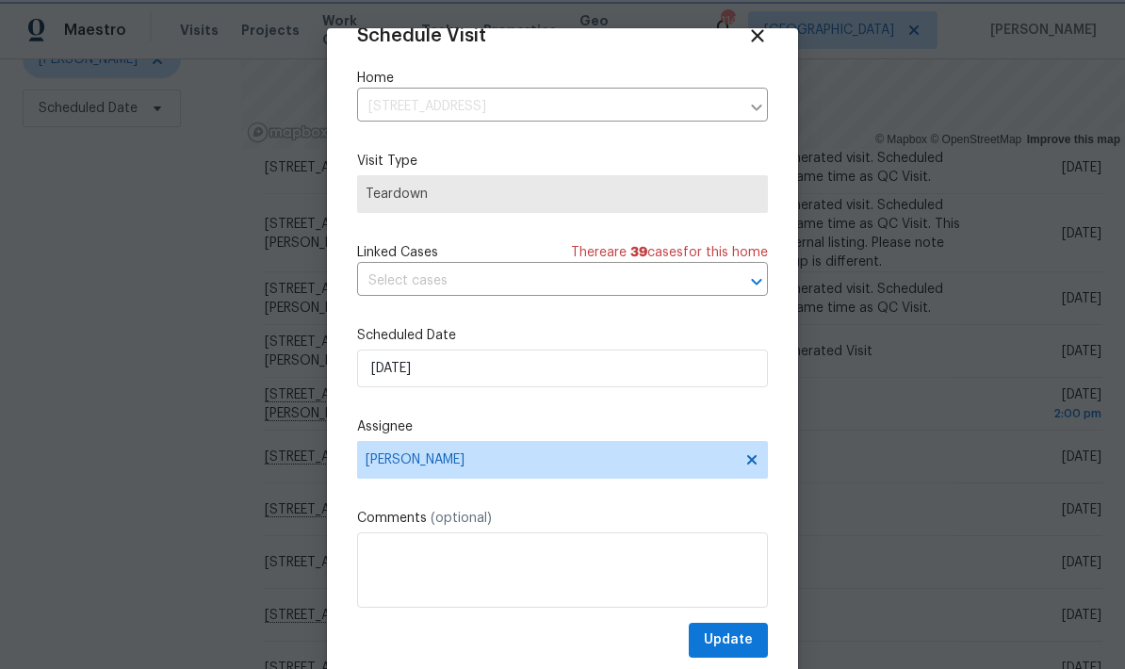
scroll to position [37, 0]
click at [752, 641] on span "Update" at bounding box center [728, 640] width 49 height 24
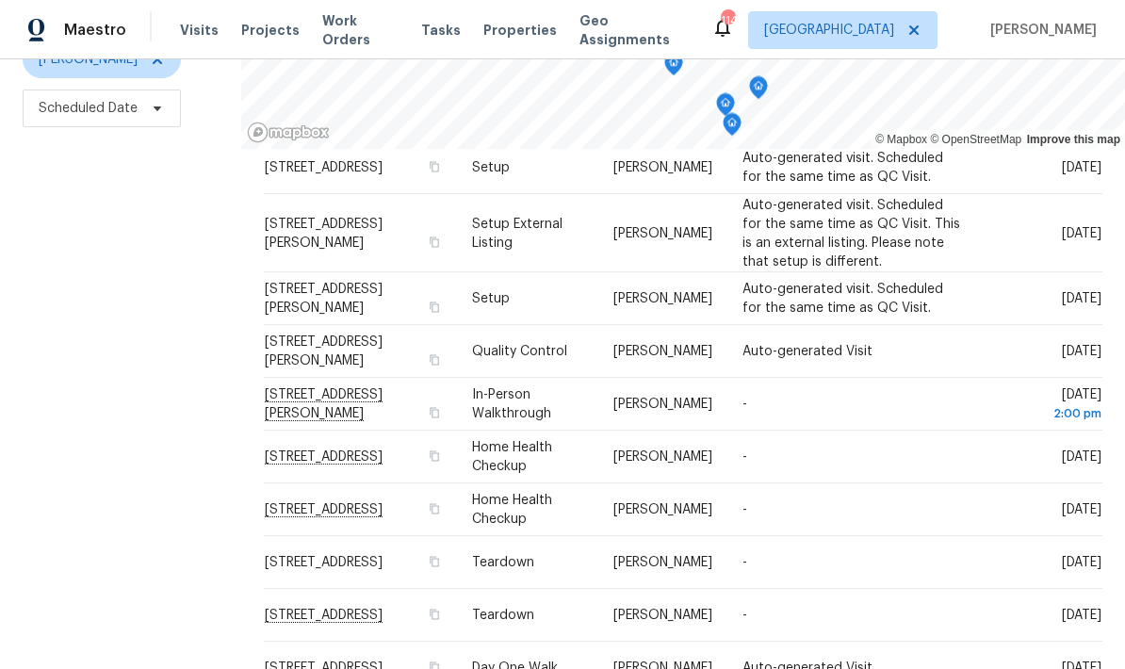
click at [0, 0] on icon at bounding box center [0, 0] width 0 height 0
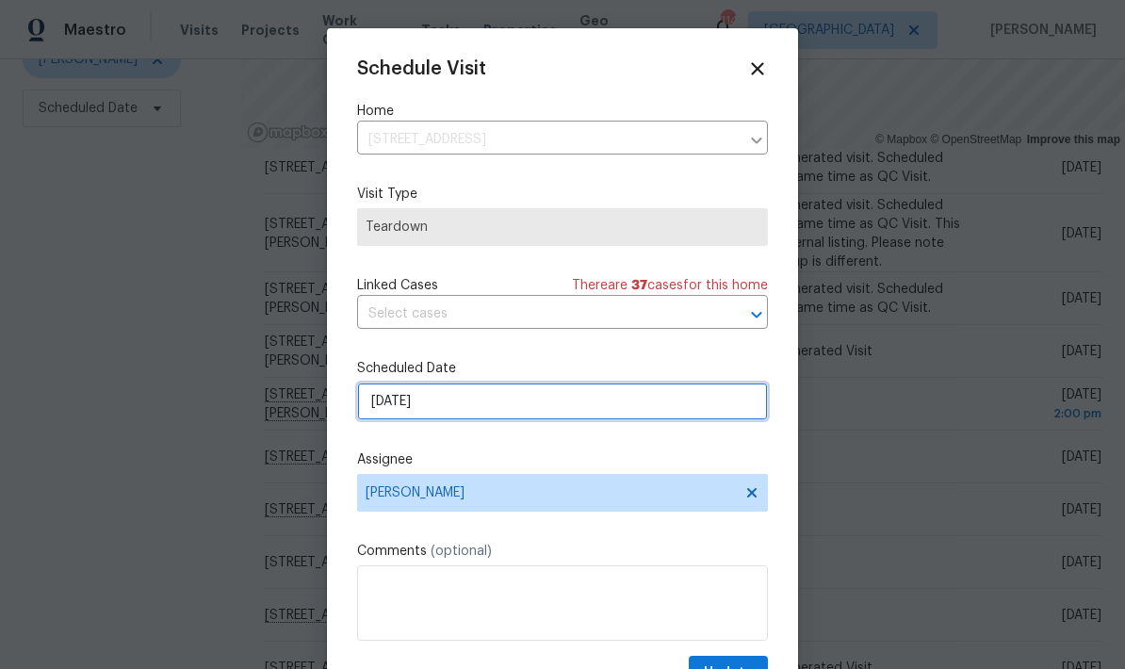
click at [643, 411] on input "9/14/2025" at bounding box center [562, 401] width 411 height 38
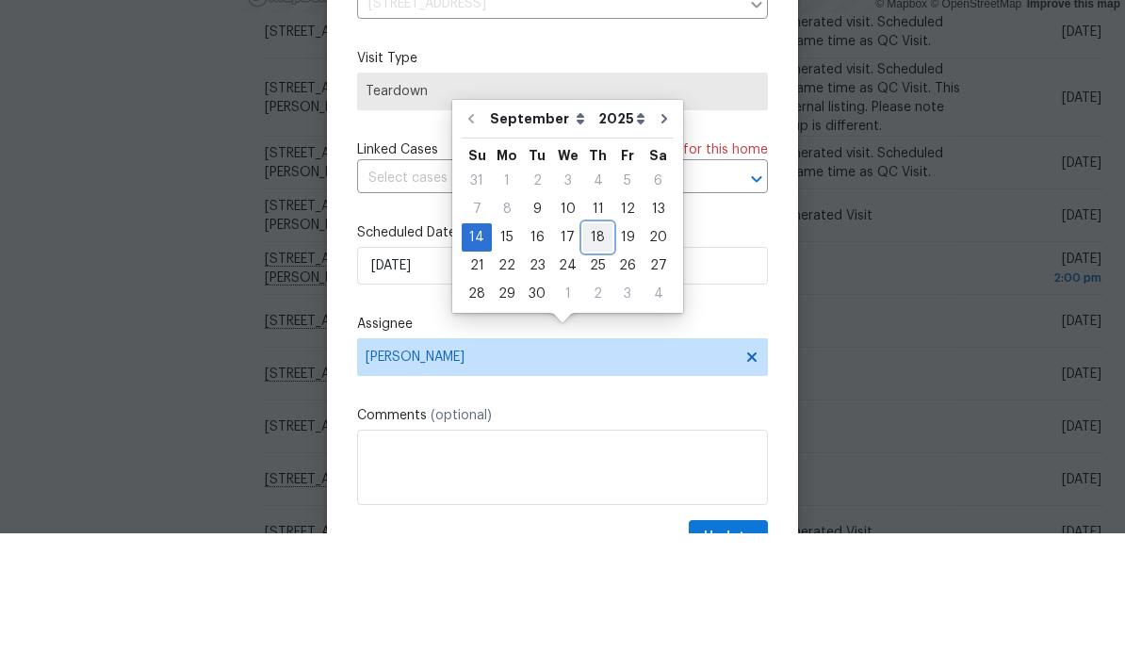
click at [590, 360] on div "18" at bounding box center [597, 373] width 29 height 26
type input "9/18/2025"
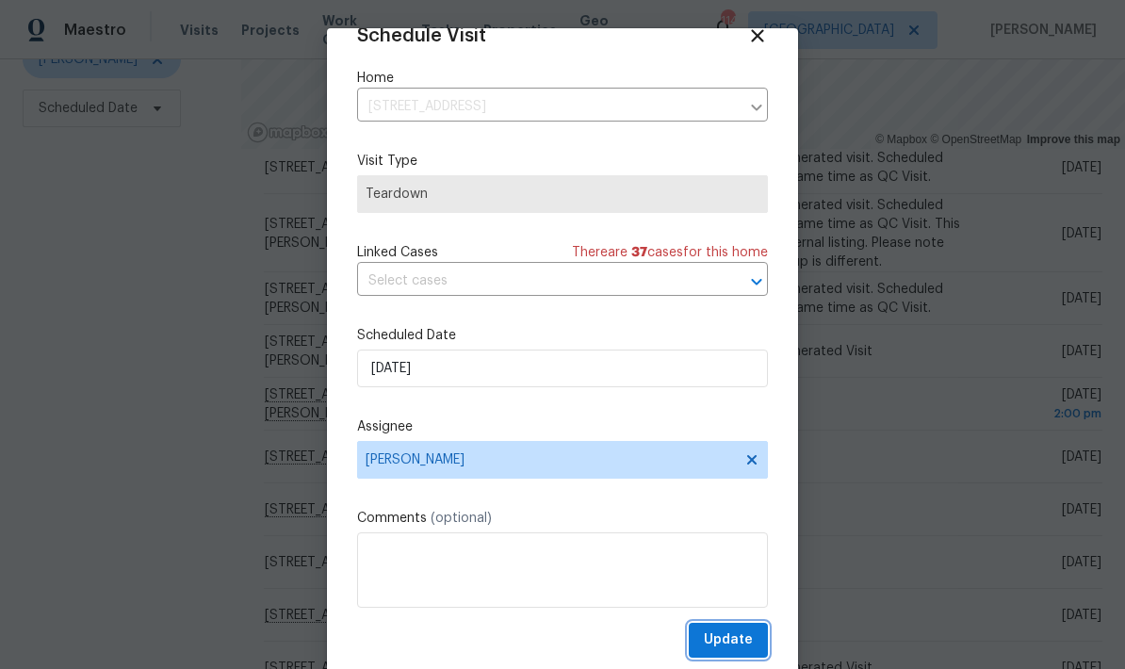
click at [753, 637] on button "Update" at bounding box center [728, 640] width 79 height 35
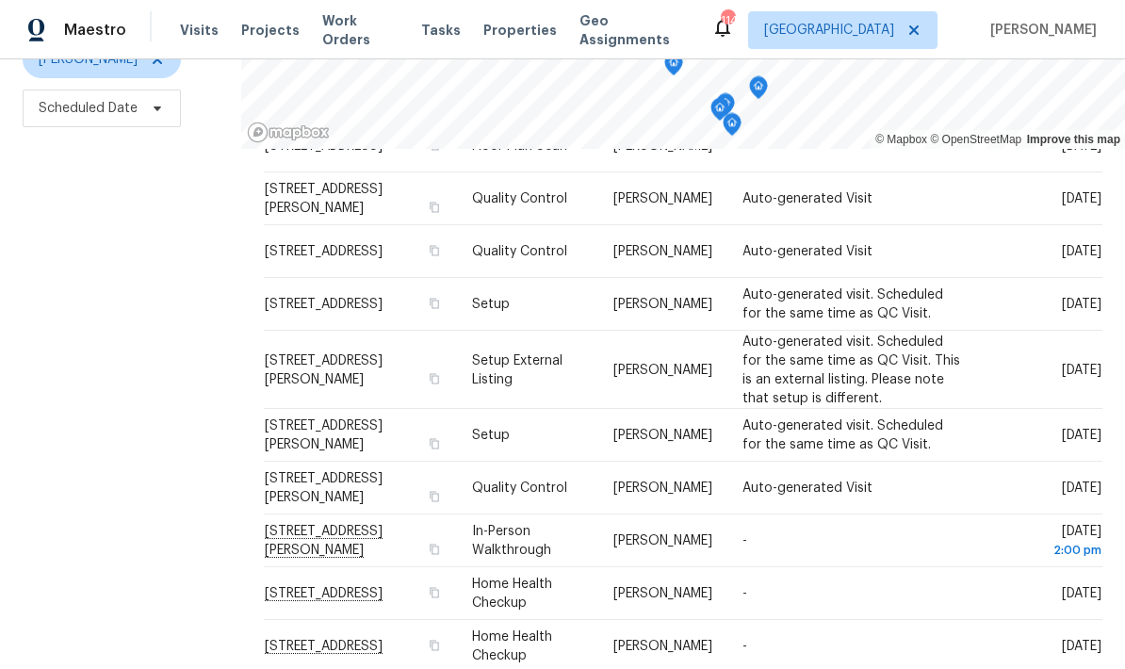
scroll to position [818, 0]
click at [0, 0] on icon at bounding box center [0, 0] width 0 height 0
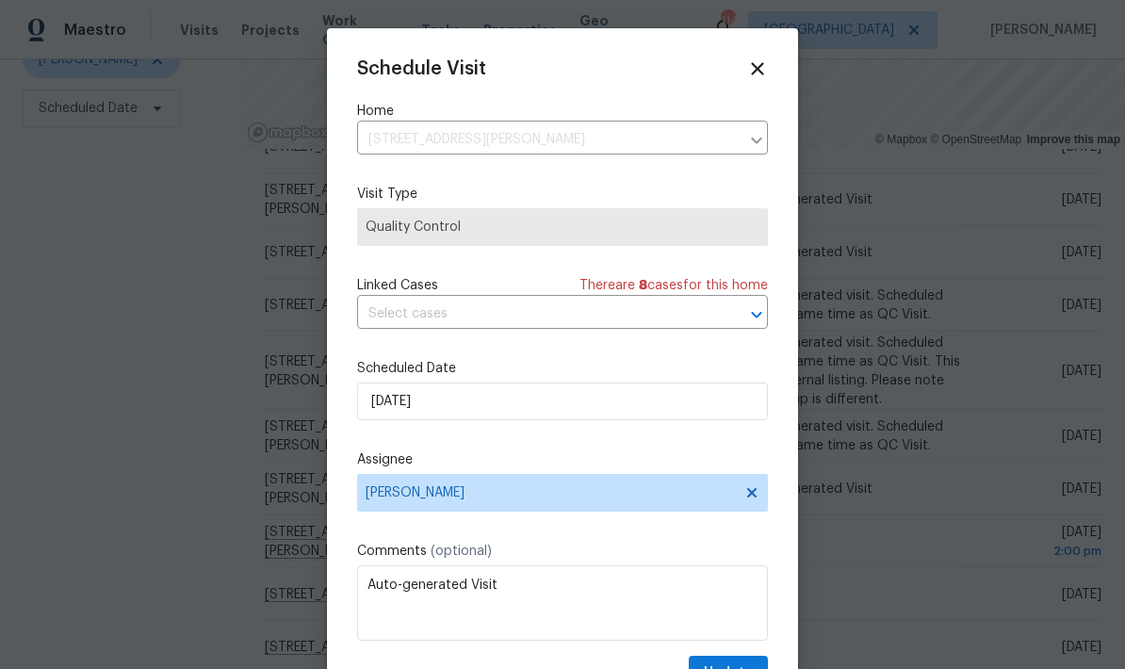
click at [762, 64] on icon at bounding box center [757, 68] width 12 height 12
